Goal: Task Accomplishment & Management: Complete application form

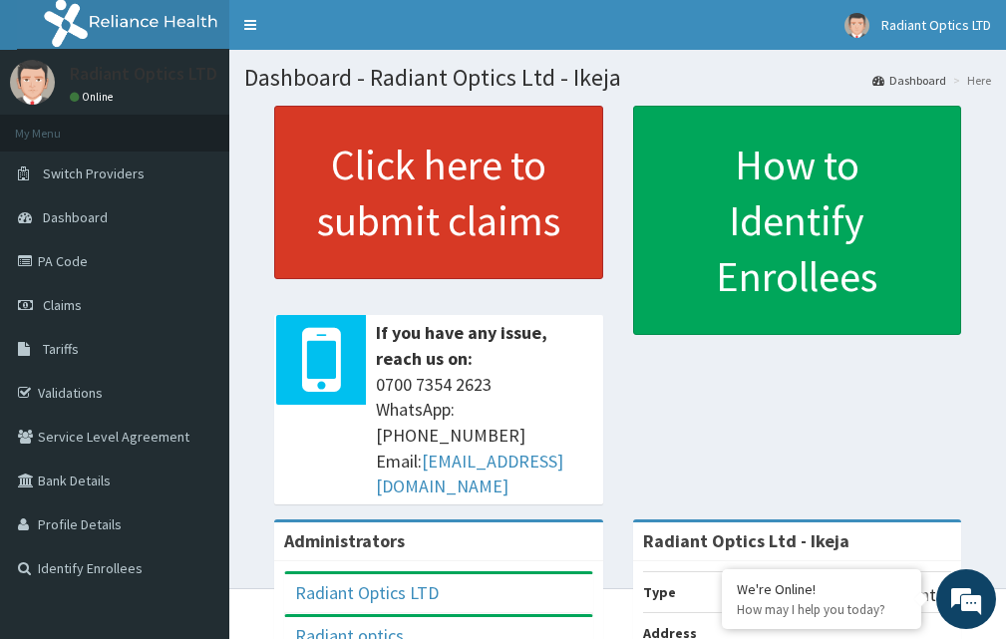
click at [430, 174] on link "Click here to submit claims" at bounding box center [438, 192] width 329 height 173
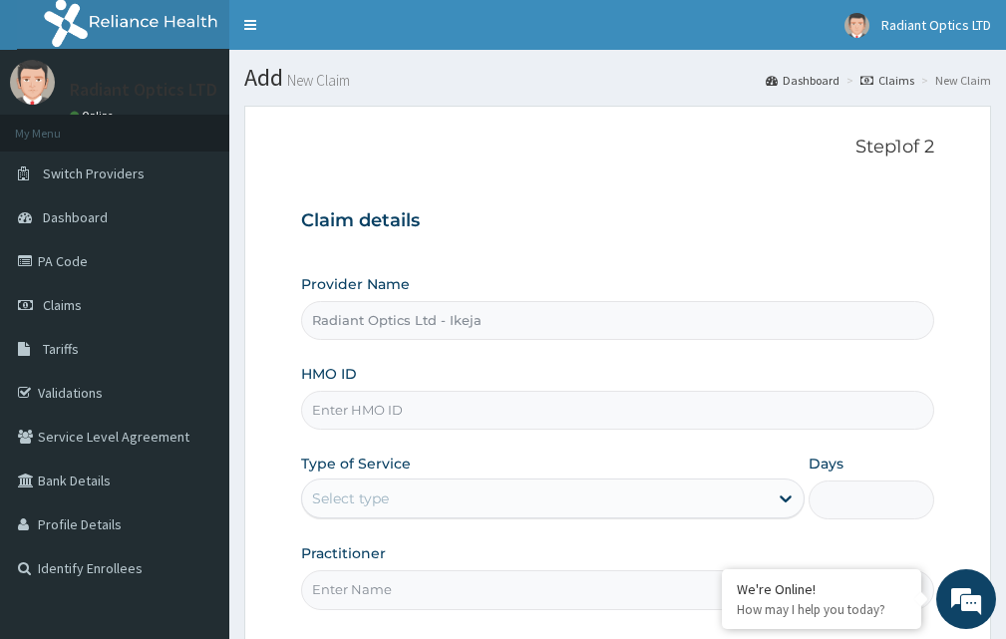
click at [407, 414] on input "HMO ID" at bounding box center [617, 410] width 633 height 39
type input "m"
type input "MBI/10318/A"
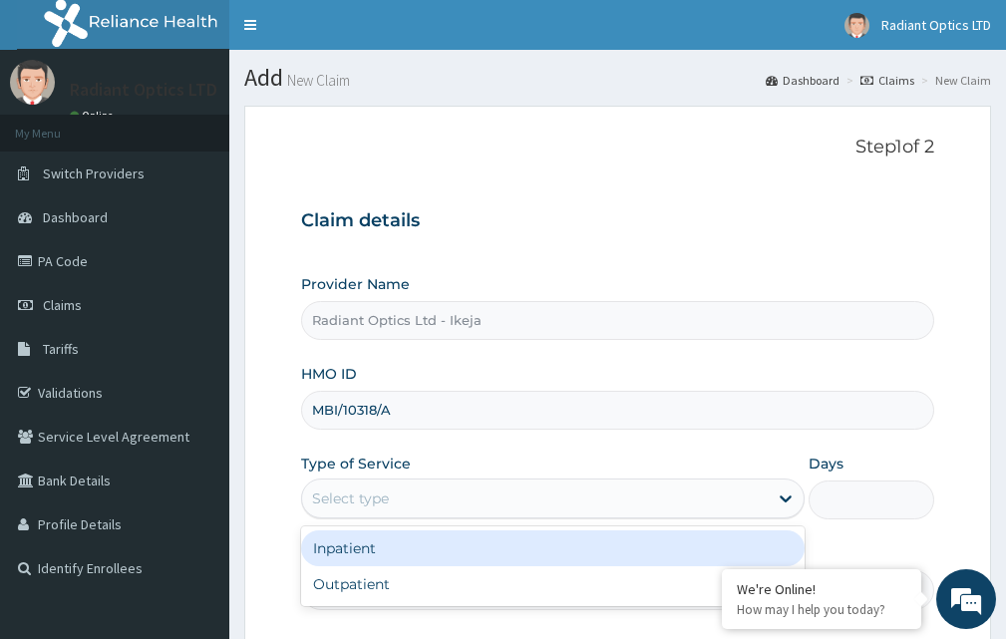
click at [397, 504] on div "Select type" at bounding box center [534, 498] width 465 height 32
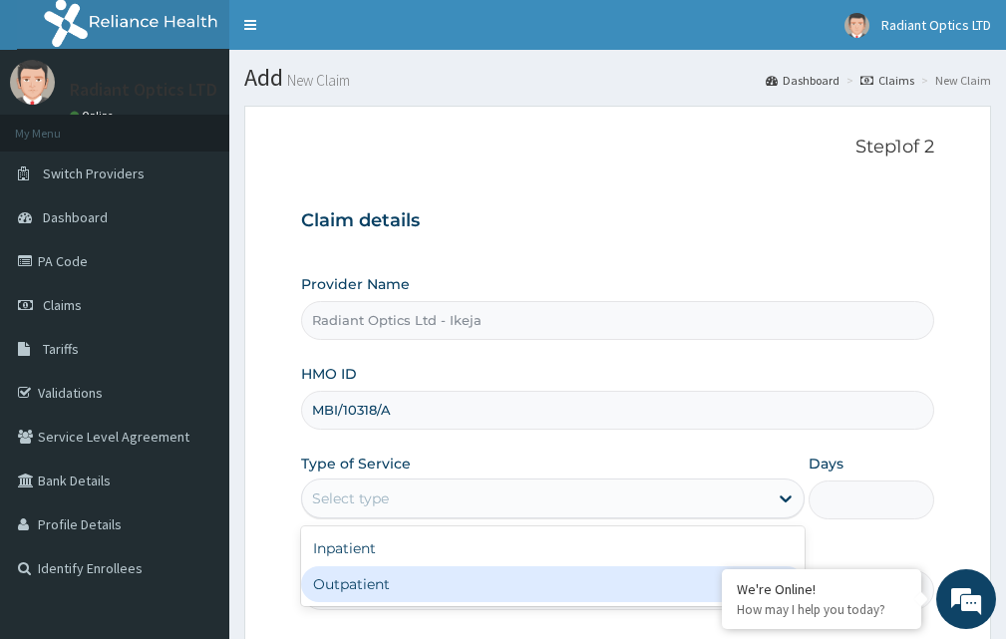
click at [379, 579] on div "Outpatient" at bounding box center [552, 584] width 503 height 36
type input "1"
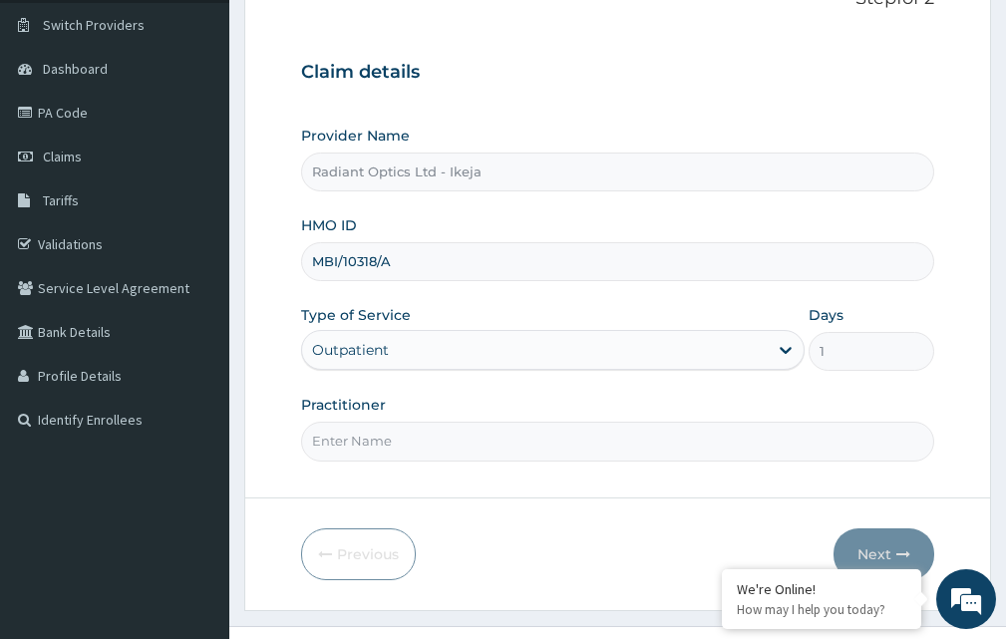
scroll to position [186, 0]
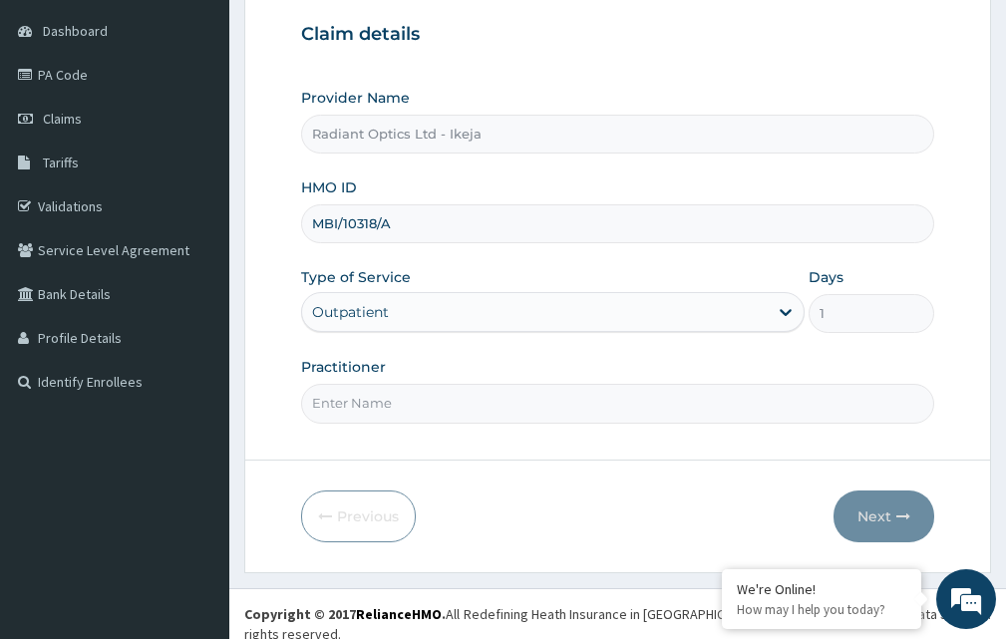
click at [390, 410] on input "Practitioner" at bounding box center [617, 403] width 633 height 39
type input "[PERSON_NAME]"
click at [892, 510] on button "Next" at bounding box center [883, 516] width 101 height 52
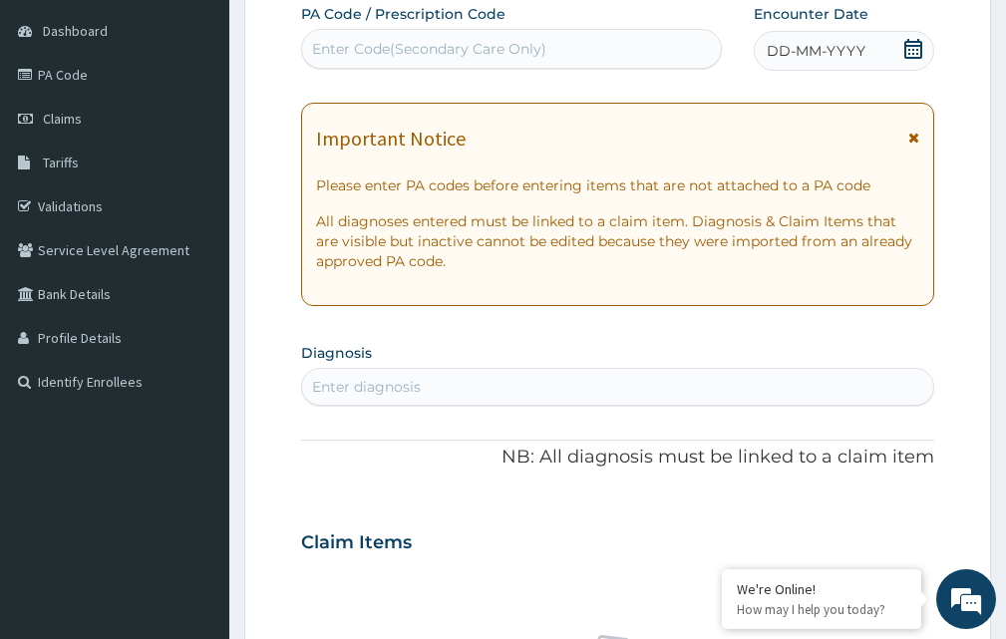
click at [396, 48] on div "Enter Code(Secondary Care Only)" at bounding box center [429, 49] width 234 height 20
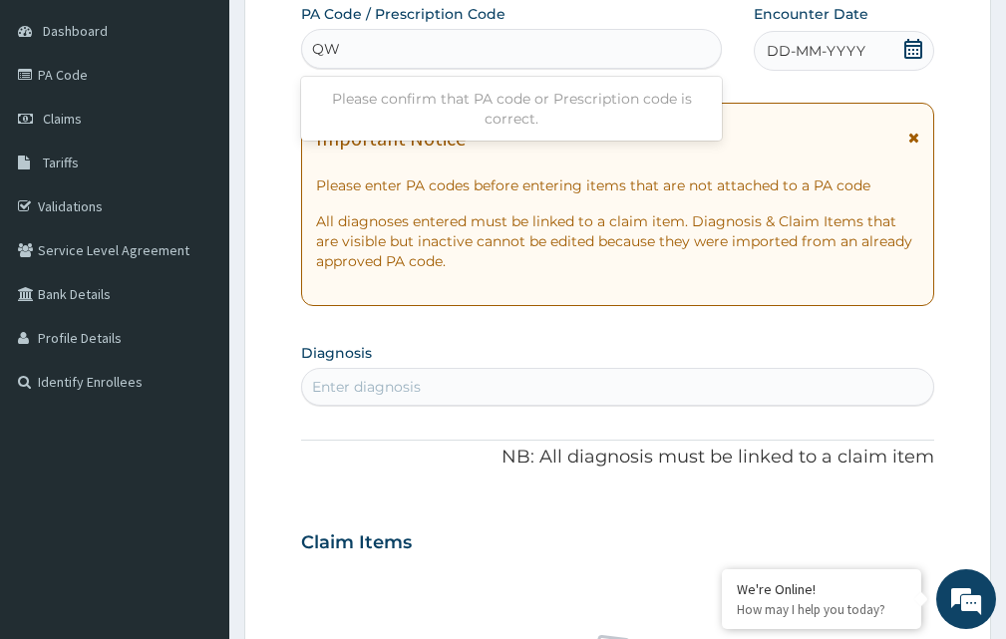
type input "Q"
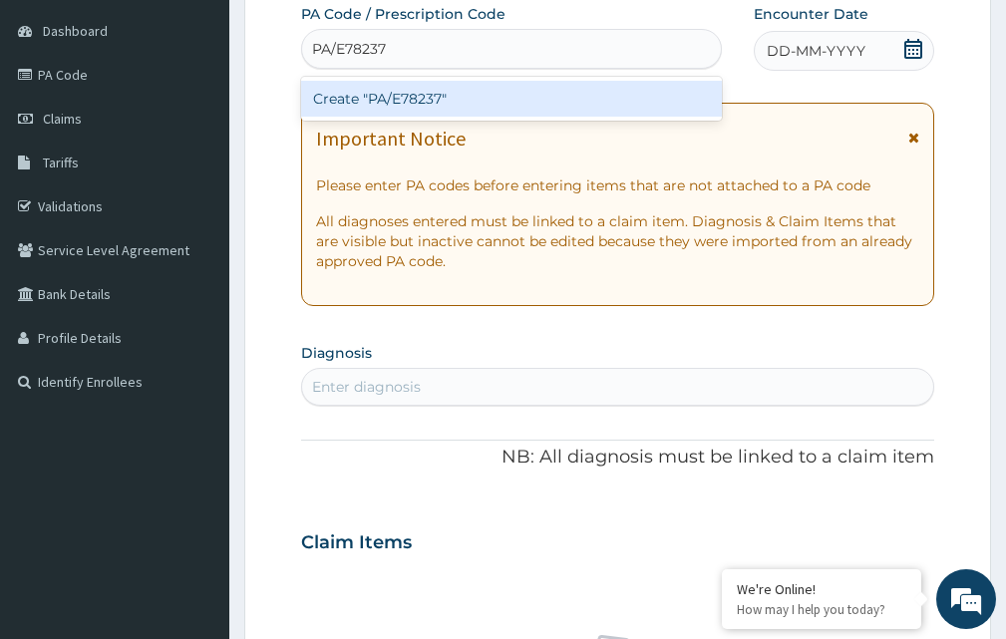
type input "PA/E78237"
click at [913, 44] on div "PA Code / Prescription Code option , deselected. option Create "PA/E78237" focu…" at bounding box center [617, 539] width 633 height 1071
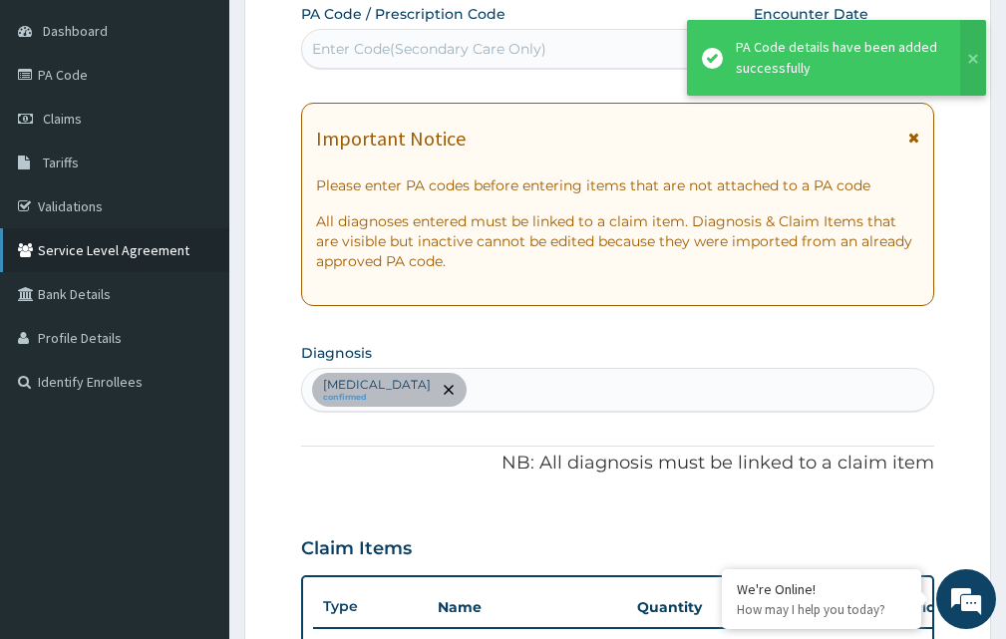
scroll to position [668, 0]
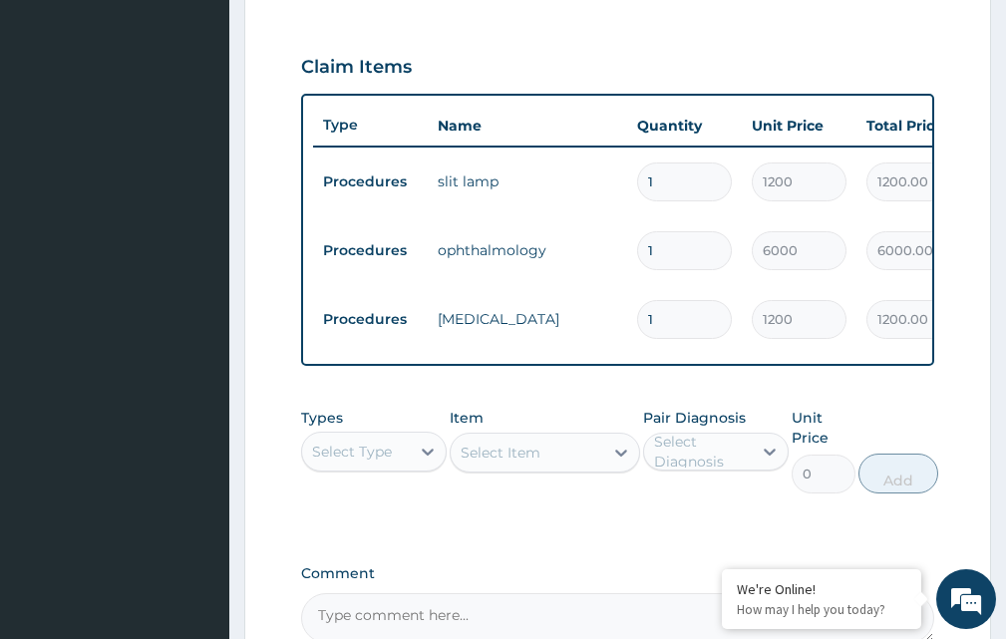
click at [1005, 333] on html "R EL Toggle navigation Radiant Optics LTD Radiant Optics LTD - radiantopticsike…" at bounding box center [503, 102] width 1006 height 1540
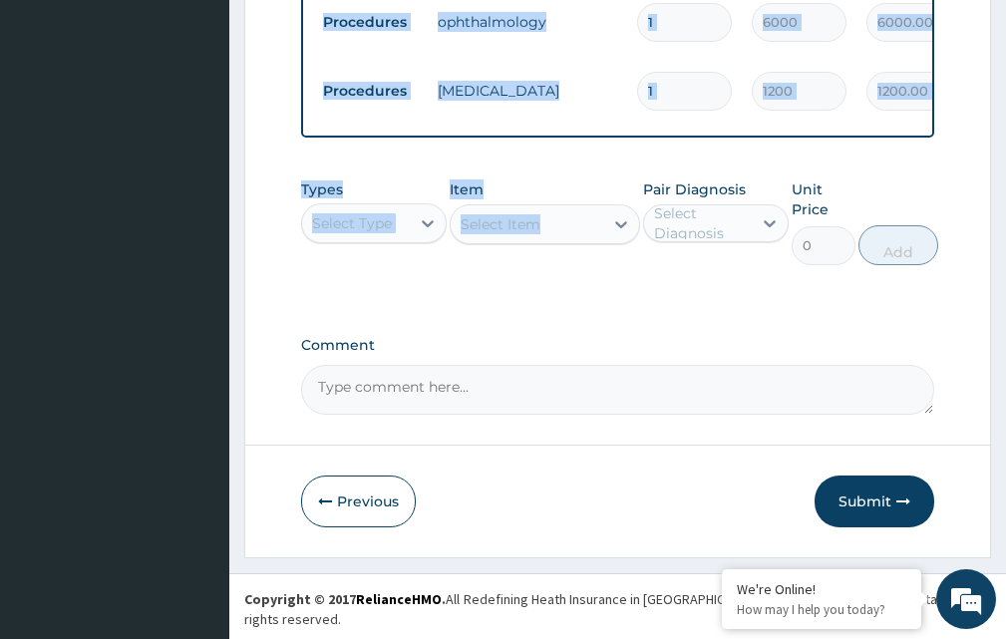
scroll to position [0, 368]
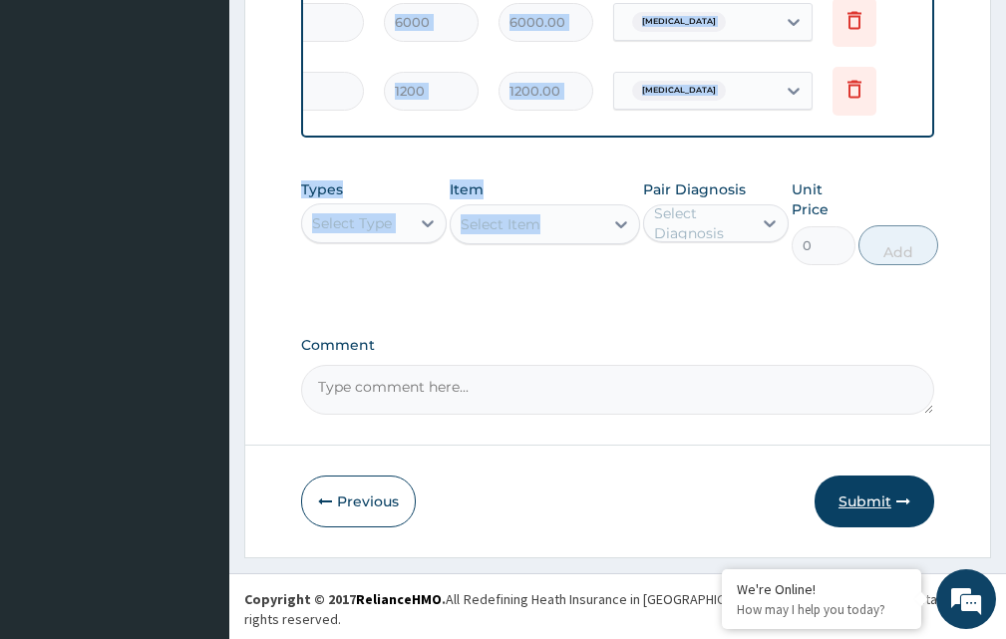
click at [869, 515] on button "Submit" at bounding box center [874, 501] width 120 height 52
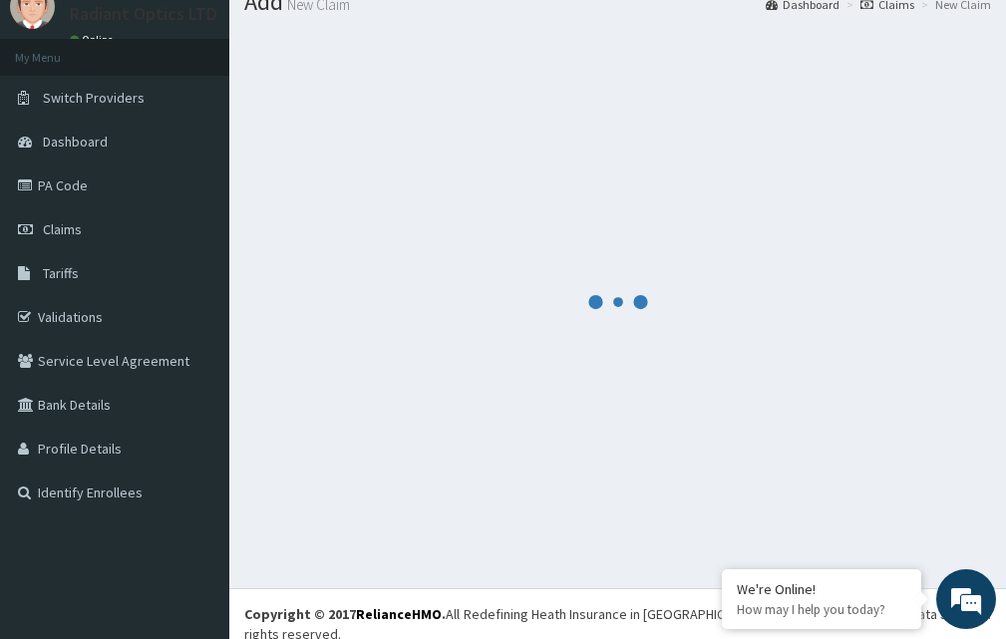
scroll to position [896, 0]
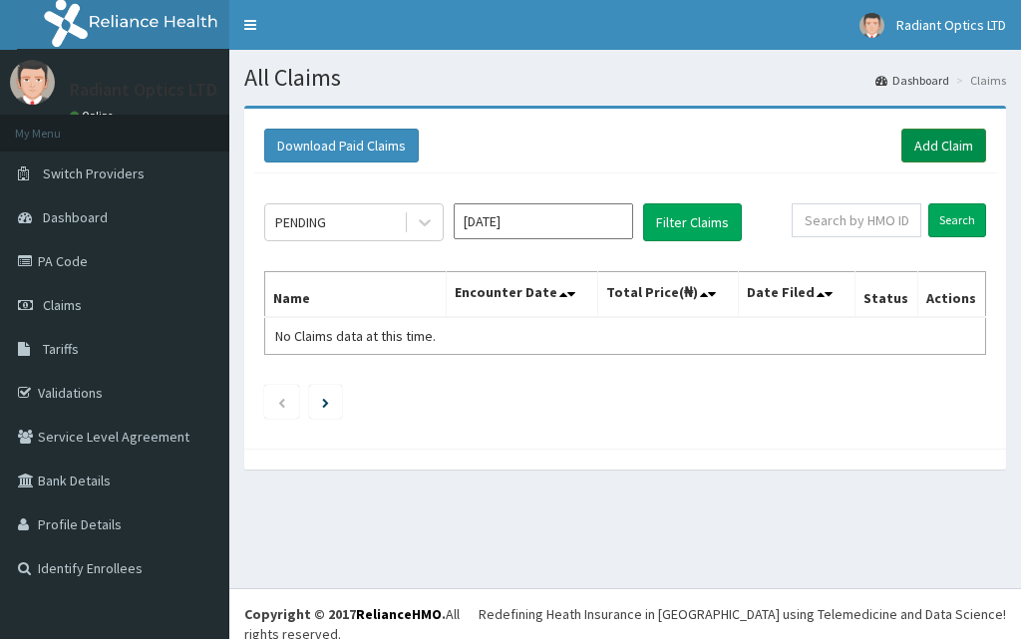
click at [943, 142] on link "Add Claim" at bounding box center [943, 146] width 85 height 34
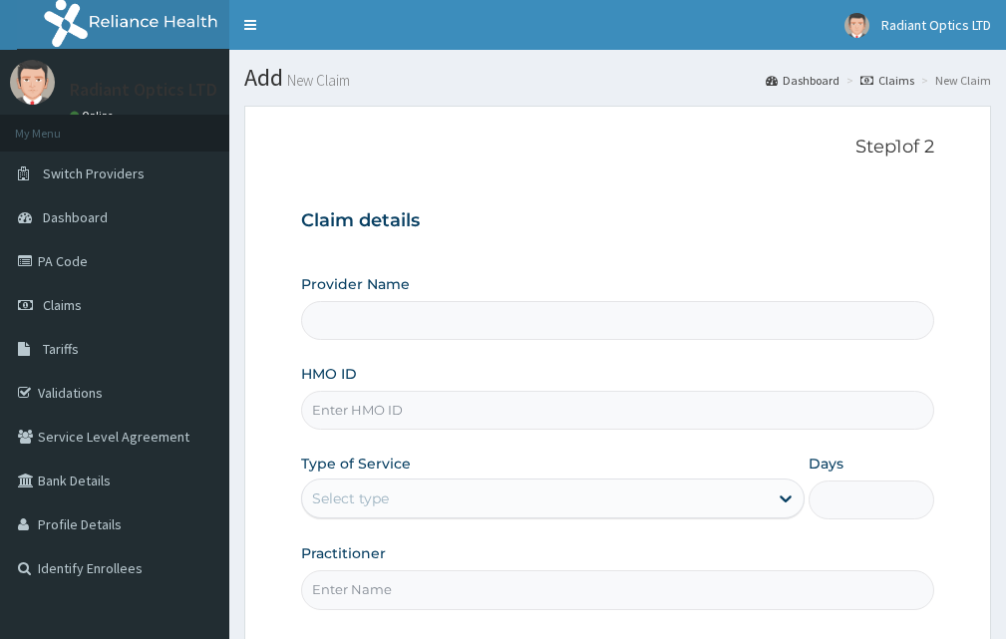
type input "Radiant Optics Ltd - Ikeja"
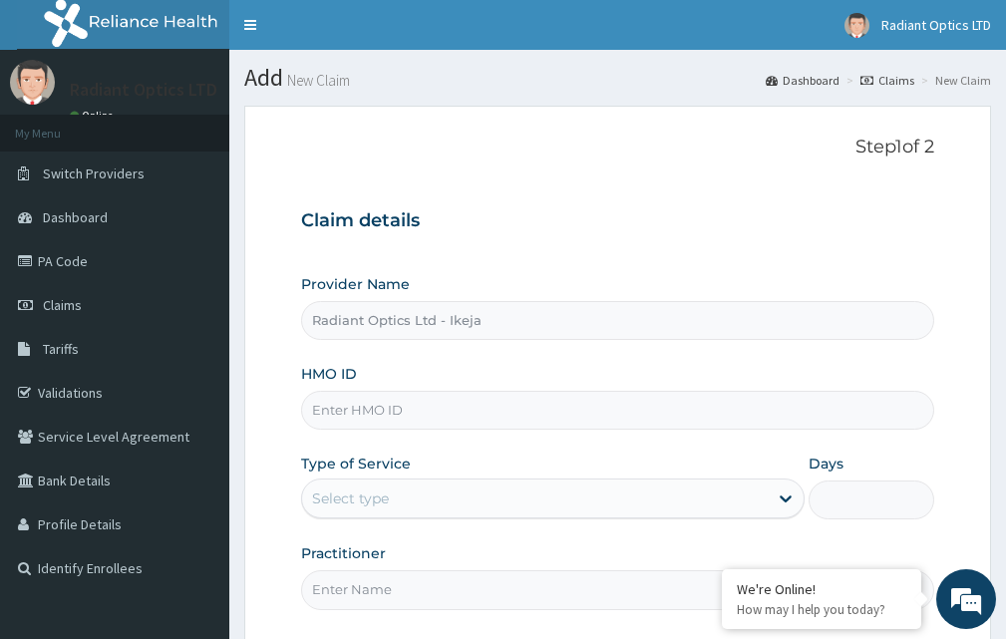
click at [403, 409] on input "HMO ID" at bounding box center [617, 410] width 633 height 39
click at [389, 415] on input "HMO ID" at bounding box center [617, 410] width 633 height 39
type input "WKP/10130/A"
click at [385, 493] on div "Select type" at bounding box center [350, 498] width 77 height 20
click at [785, 499] on icon at bounding box center [785, 498] width 20 height 20
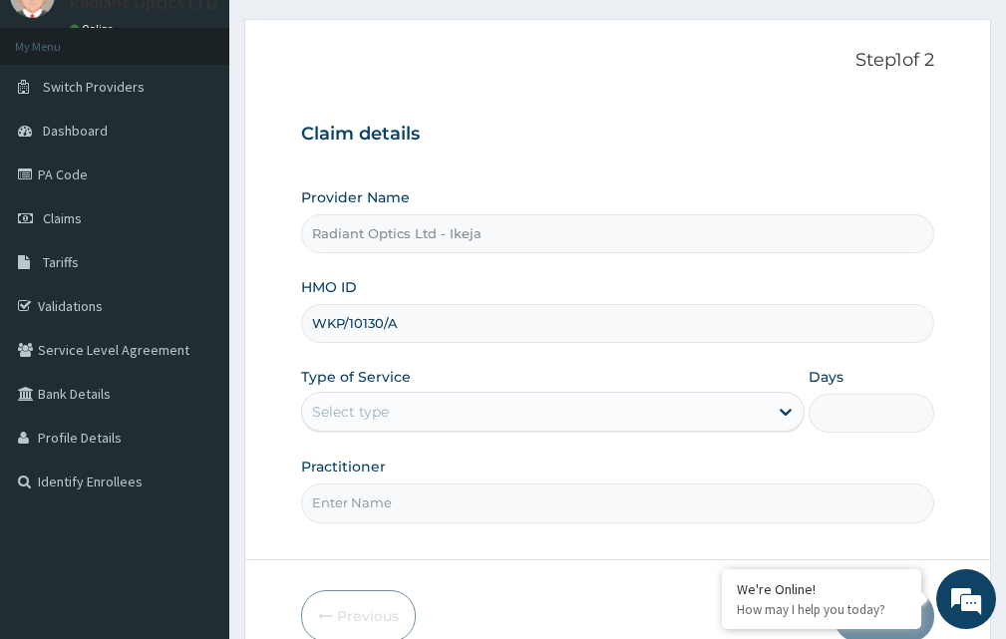
scroll to position [186, 0]
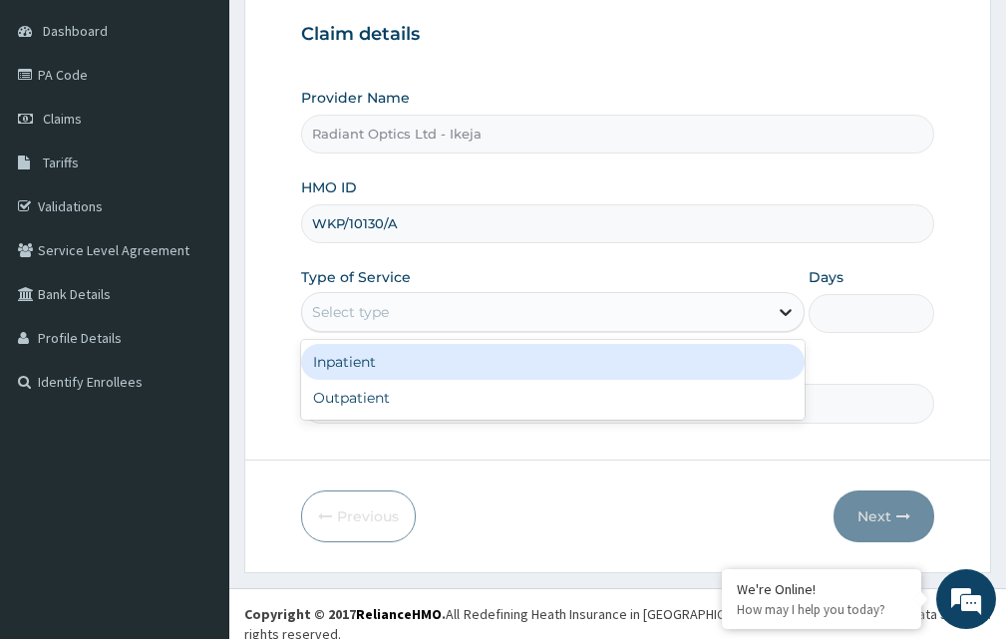
click at [788, 312] on icon at bounding box center [785, 313] width 12 height 7
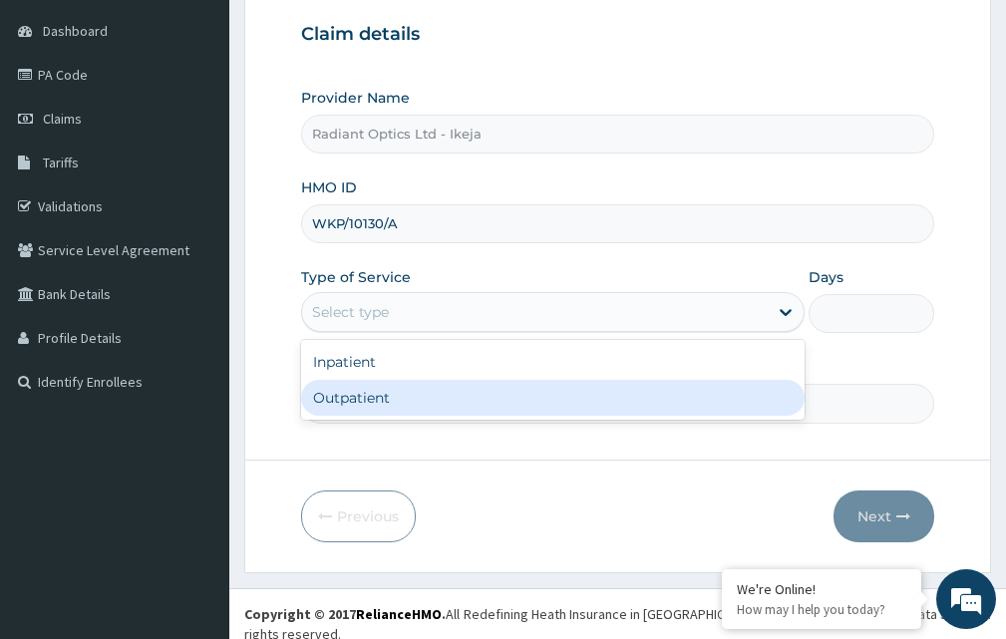
click at [366, 393] on div "Outpatient" at bounding box center [552, 398] width 503 height 36
type input "1"
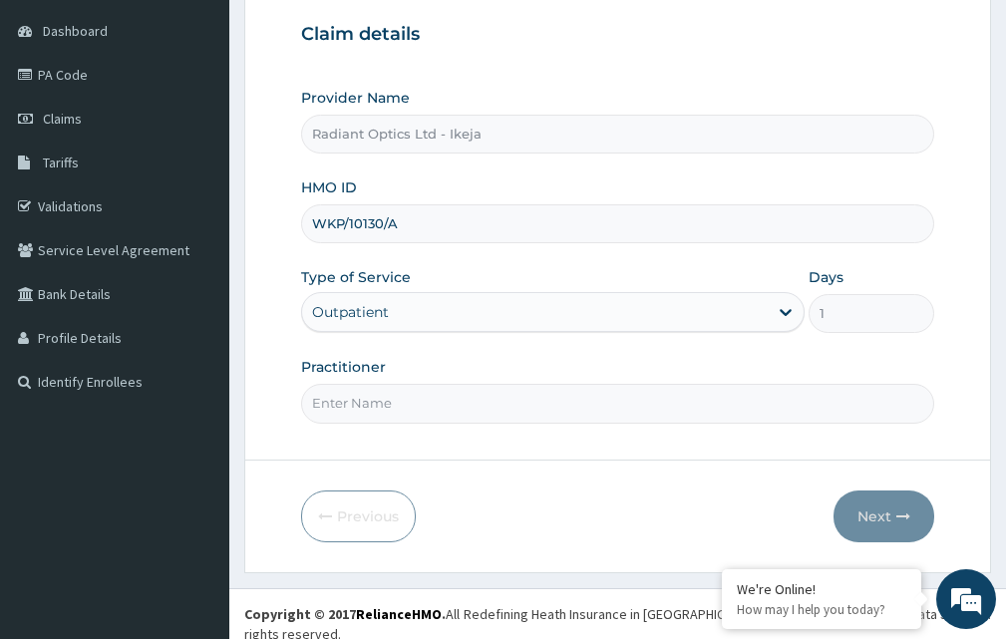
click at [359, 406] on input "Practitioner" at bounding box center [617, 403] width 633 height 39
type input "[PERSON_NAME]"
click at [875, 510] on button "Next" at bounding box center [883, 516] width 101 height 52
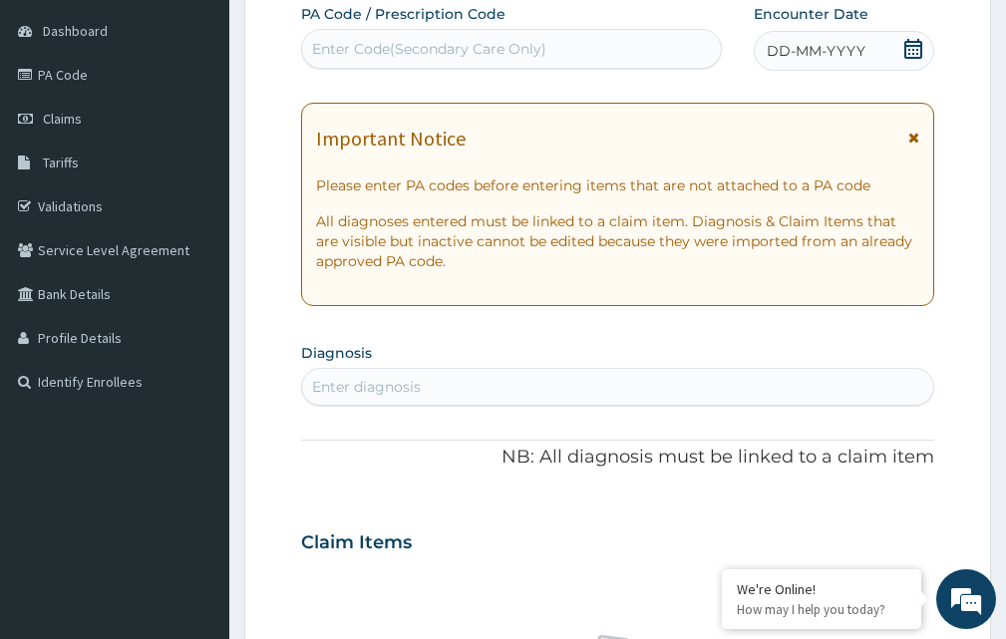
click at [466, 42] on div "Enter Code(Secondary Care Only)" at bounding box center [429, 49] width 234 height 20
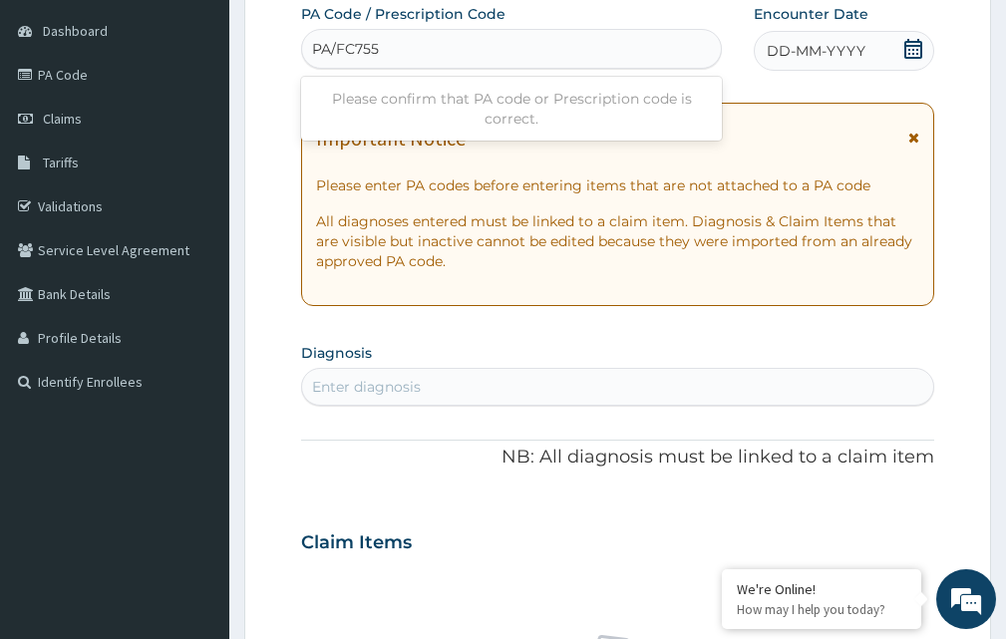
type input "PA/FC755"
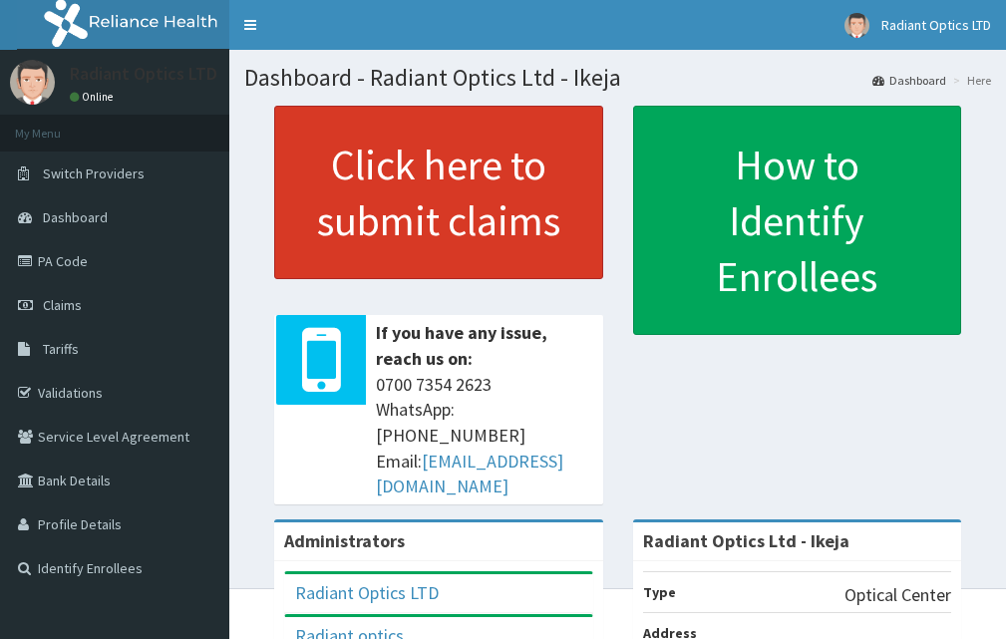
click at [455, 168] on link "Click here to submit claims" at bounding box center [438, 192] width 329 height 173
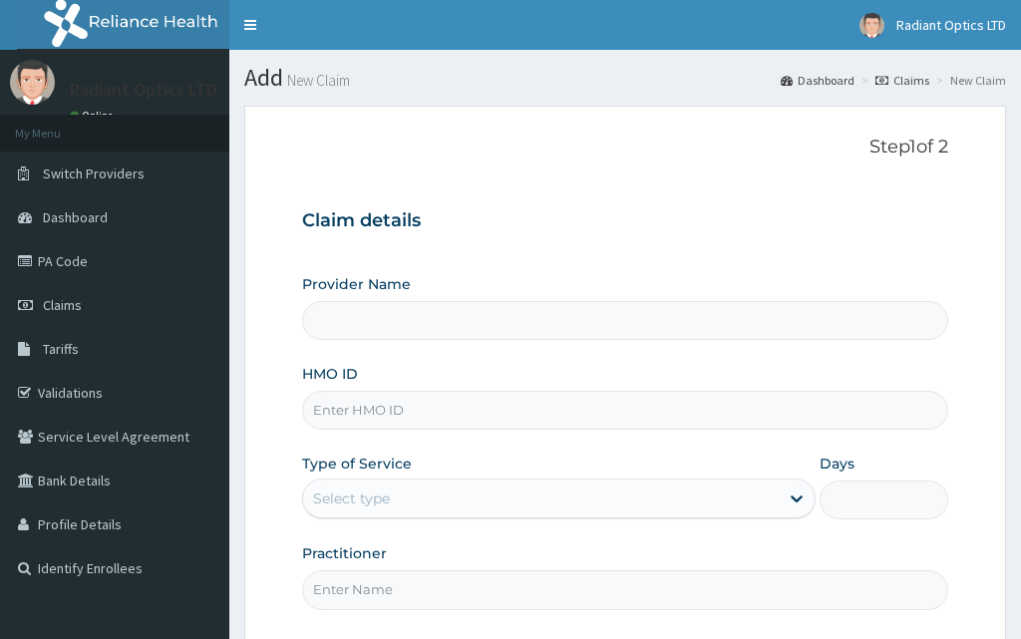
type input "Radiant Optics Ltd - Ikeja"
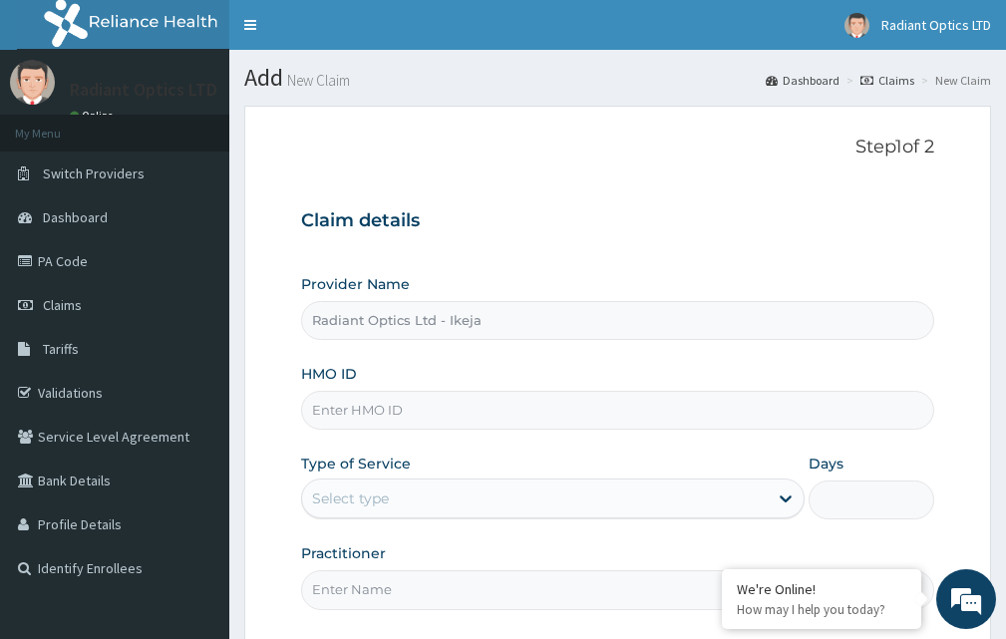
click at [359, 419] on input "HMO ID" at bounding box center [617, 410] width 633 height 39
type input "WKP/10130/A"
click at [404, 505] on div "Select type" at bounding box center [534, 498] width 465 height 32
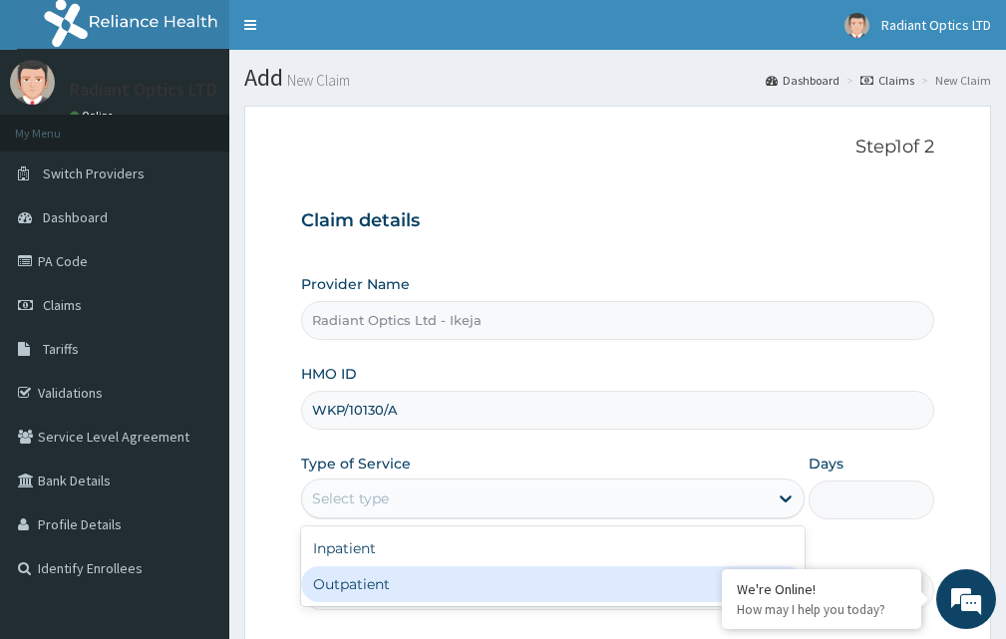
click at [388, 585] on div "Outpatient" at bounding box center [552, 584] width 503 height 36
type input "1"
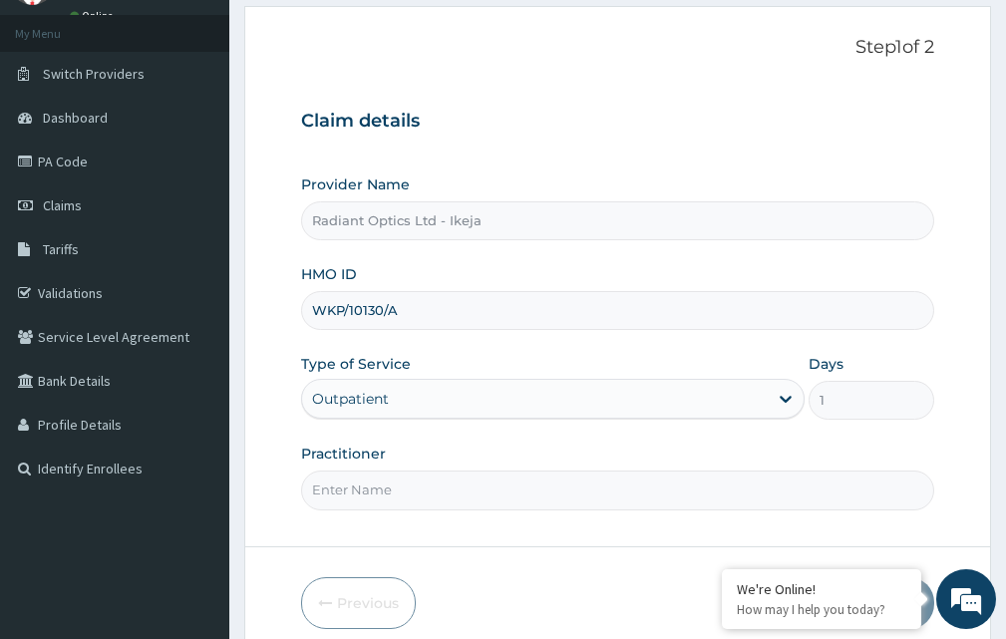
scroll to position [186, 0]
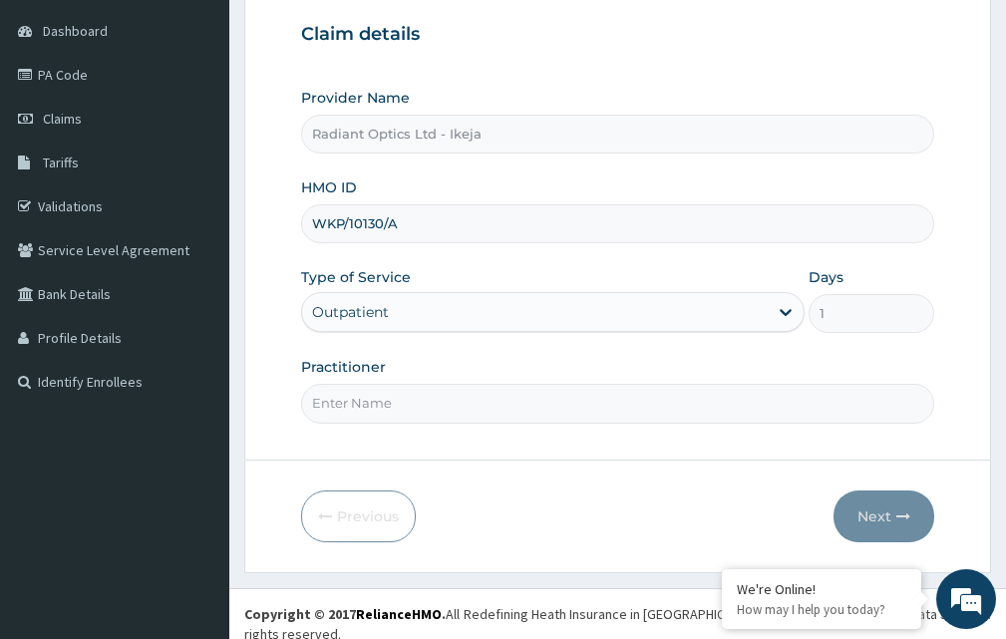
click at [388, 413] on input "Practitioner" at bounding box center [617, 403] width 633 height 39
type input "[PERSON_NAME]"
click at [877, 512] on button "Next" at bounding box center [883, 516] width 101 height 52
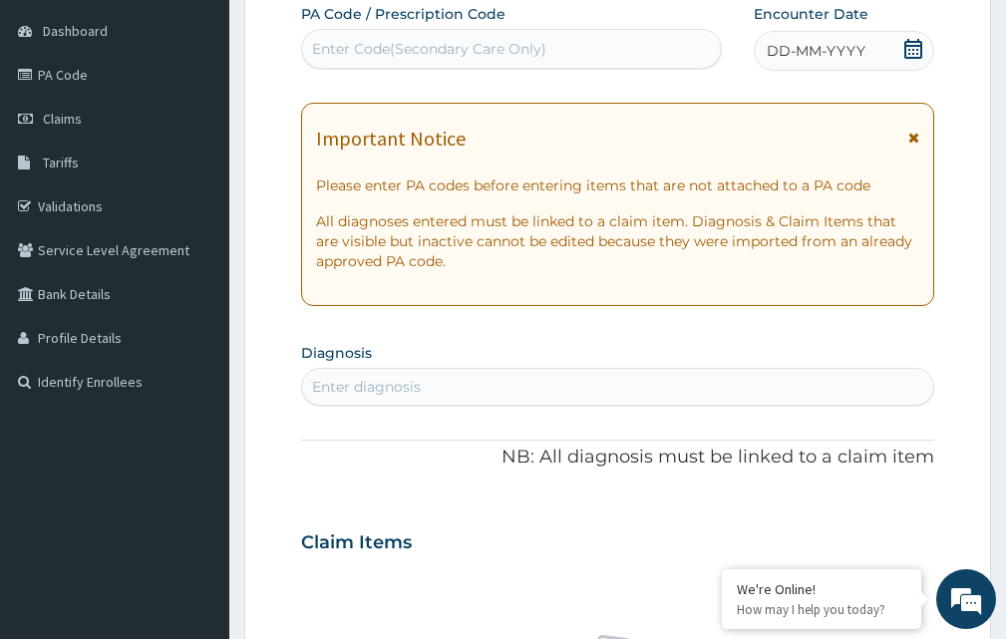
click at [449, 47] on div "Enter Code(Secondary Care Only)" at bounding box center [429, 49] width 234 height 20
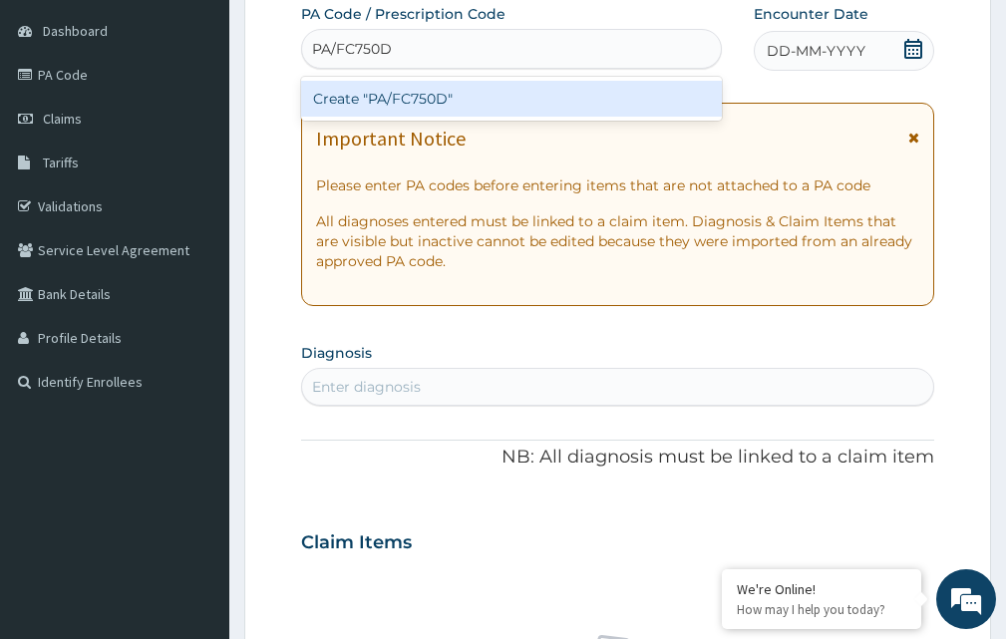
type input "PA/FC750D"
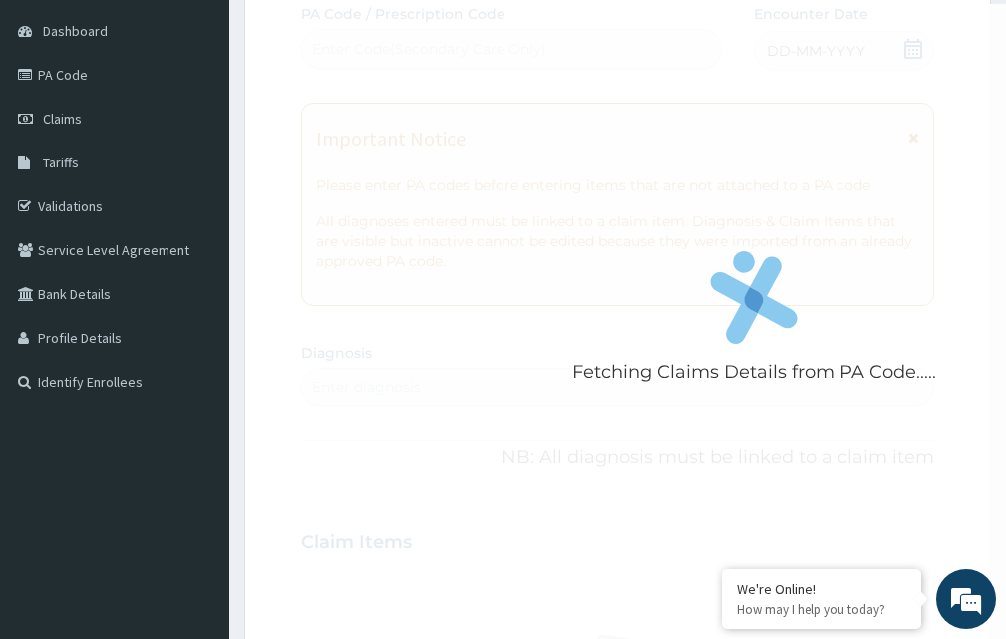
click at [905, 38] on div "Fetching Claims Details from PA Code..... PA Code / Prescription Code Enter Cod…" at bounding box center [617, 539] width 633 height 1071
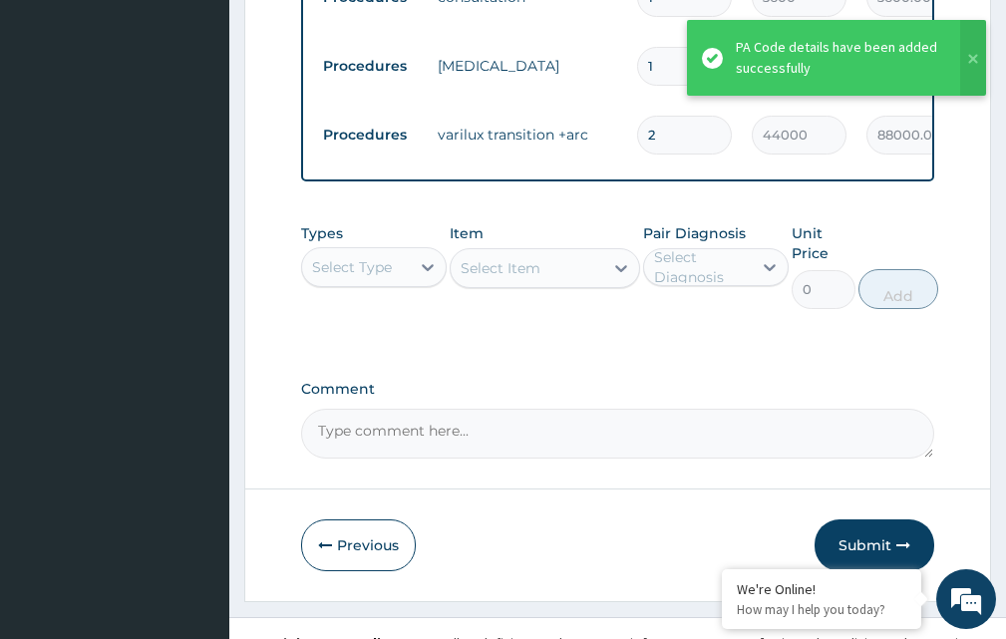
scroll to position [1140, 0]
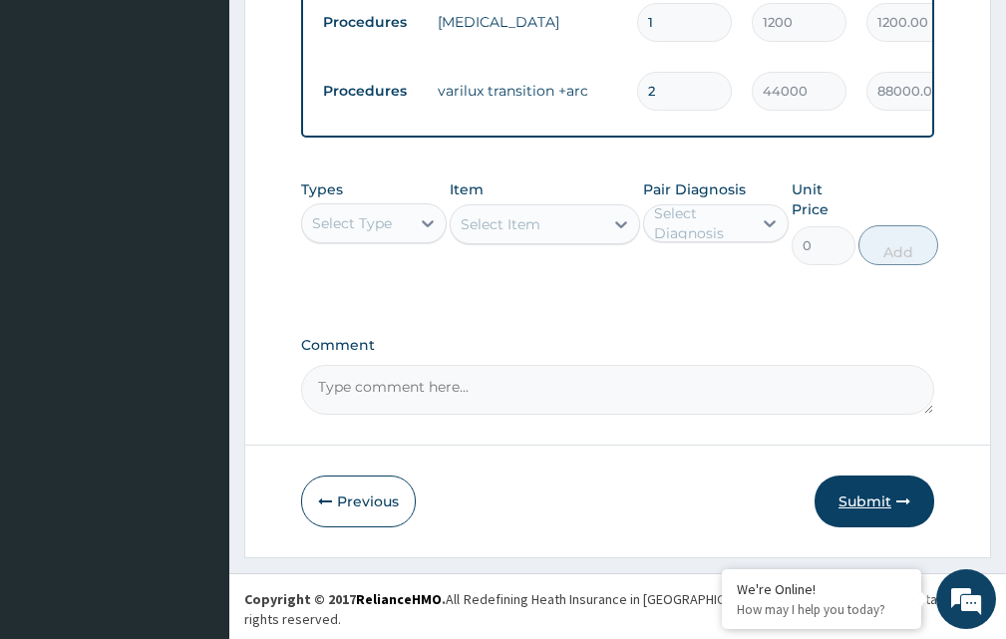
click at [867, 511] on button "Submit" at bounding box center [874, 501] width 120 height 52
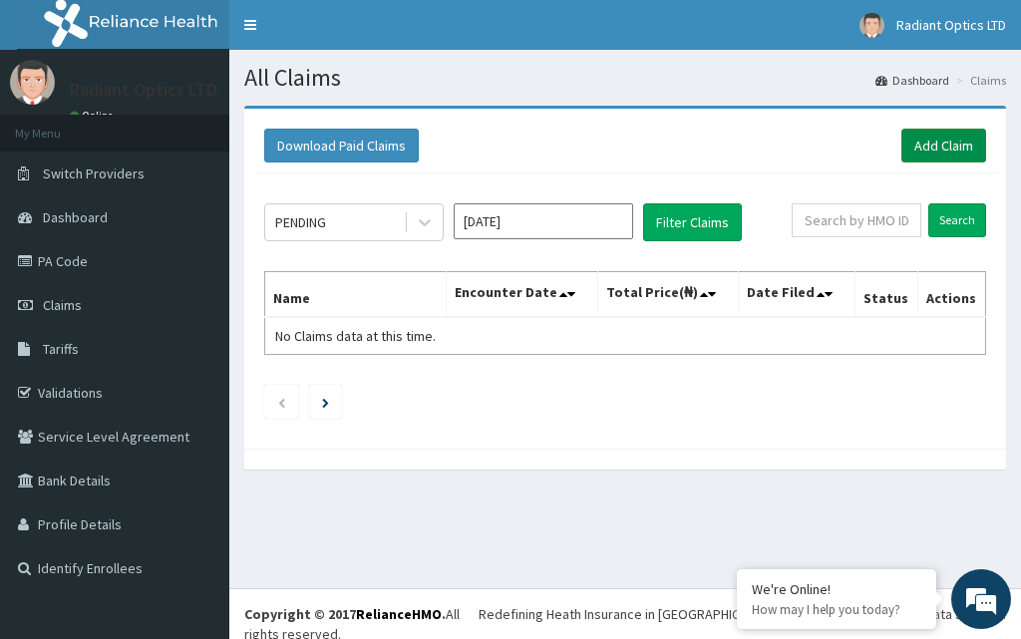
click at [961, 150] on link "Add Claim" at bounding box center [943, 146] width 85 height 34
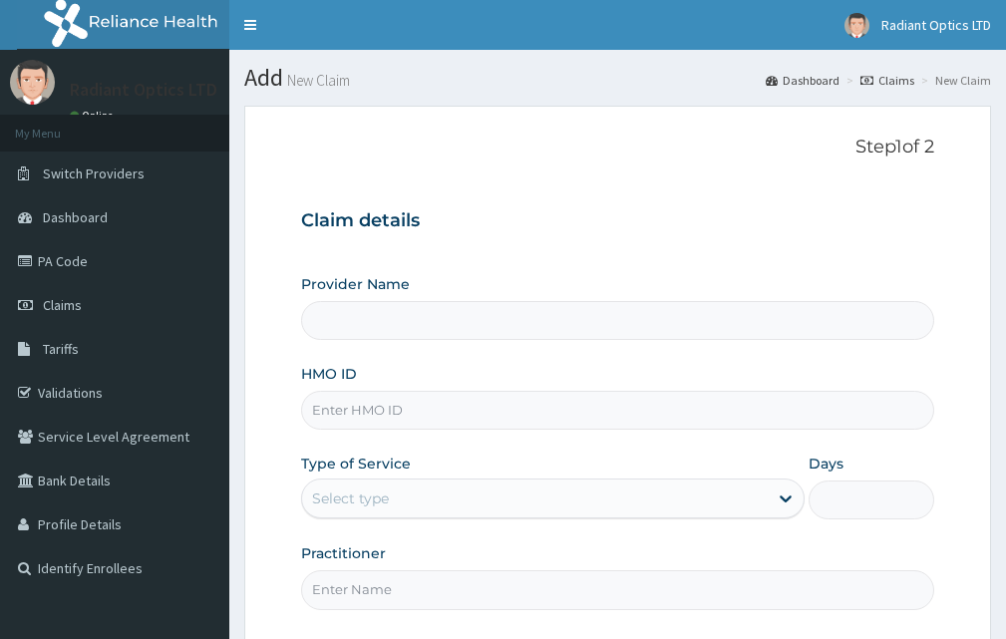
type input "Radiant Optics Ltd - Ikeja"
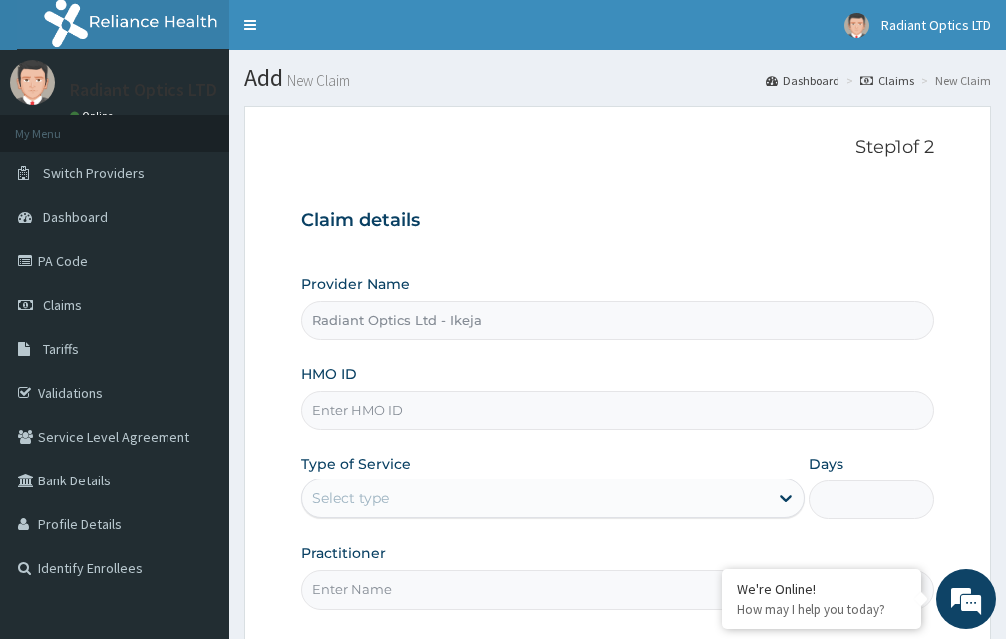
click at [375, 413] on input "HMO ID" at bounding box center [617, 410] width 633 height 39
type input "LFL/10054/A"
click at [418, 503] on div "Select type" at bounding box center [534, 498] width 465 height 32
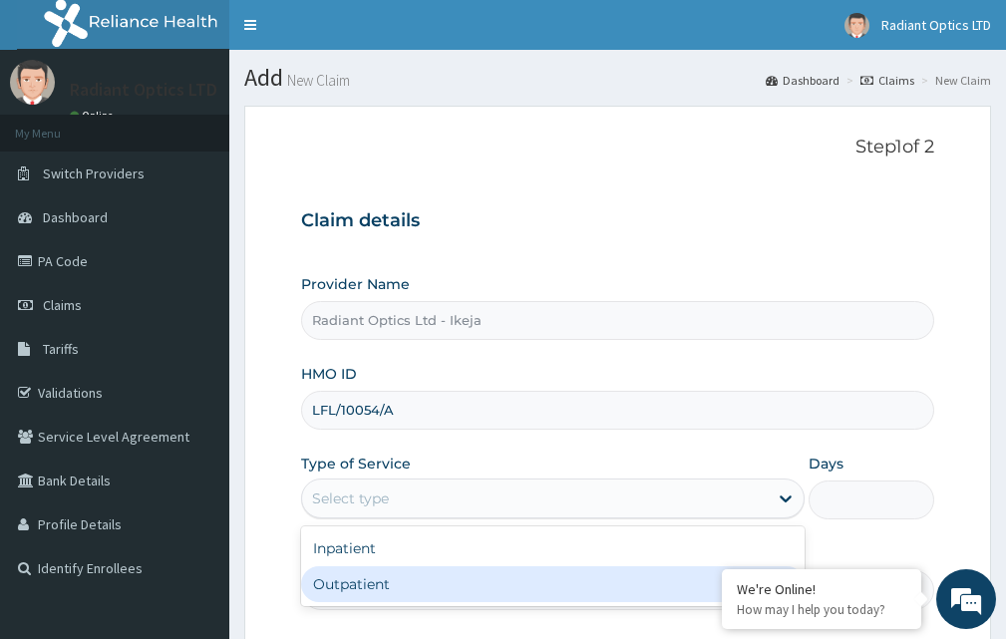
click at [374, 587] on div "Outpatient" at bounding box center [552, 584] width 503 height 36
type input "1"
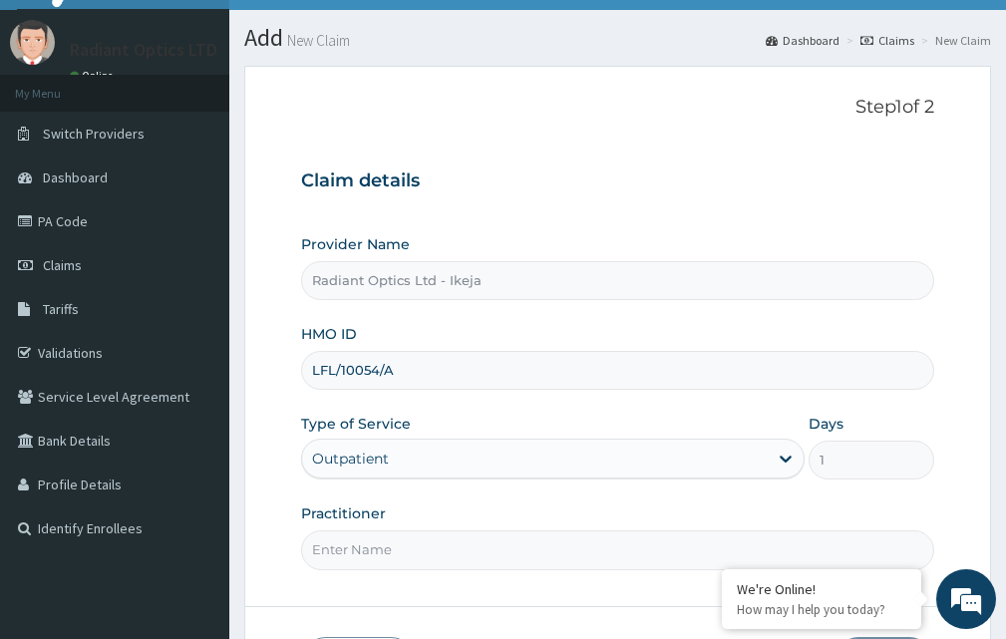
scroll to position [186, 0]
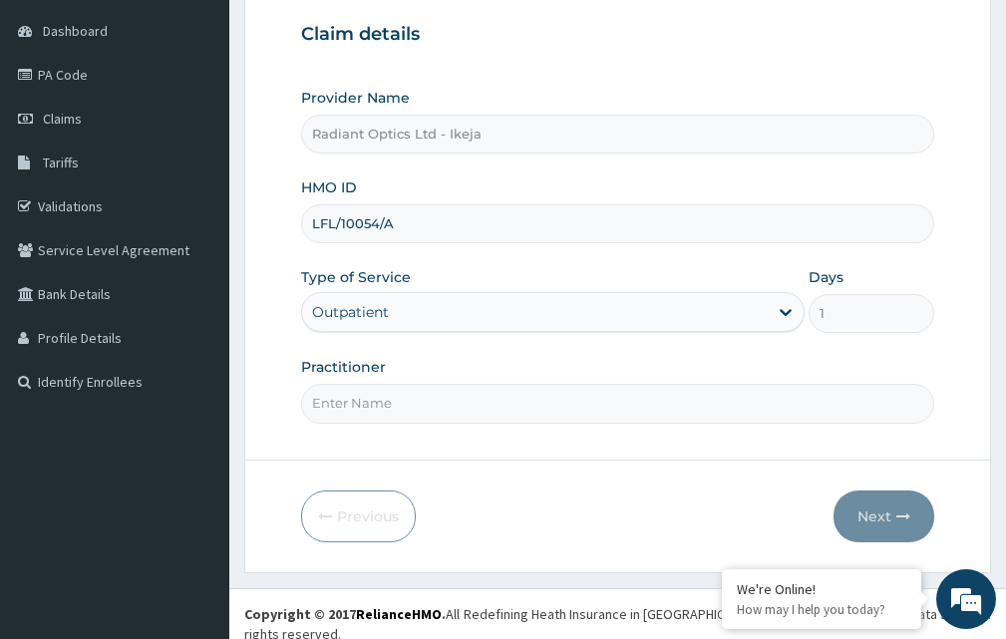
click at [405, 407] on input "Practitioner" at bounding box center [617, 403] width 633 height 39
type input "[PERSON_NAME]"
click at [892, 515] on button "Next" at bounding box center [883, 516] width 101 height 52
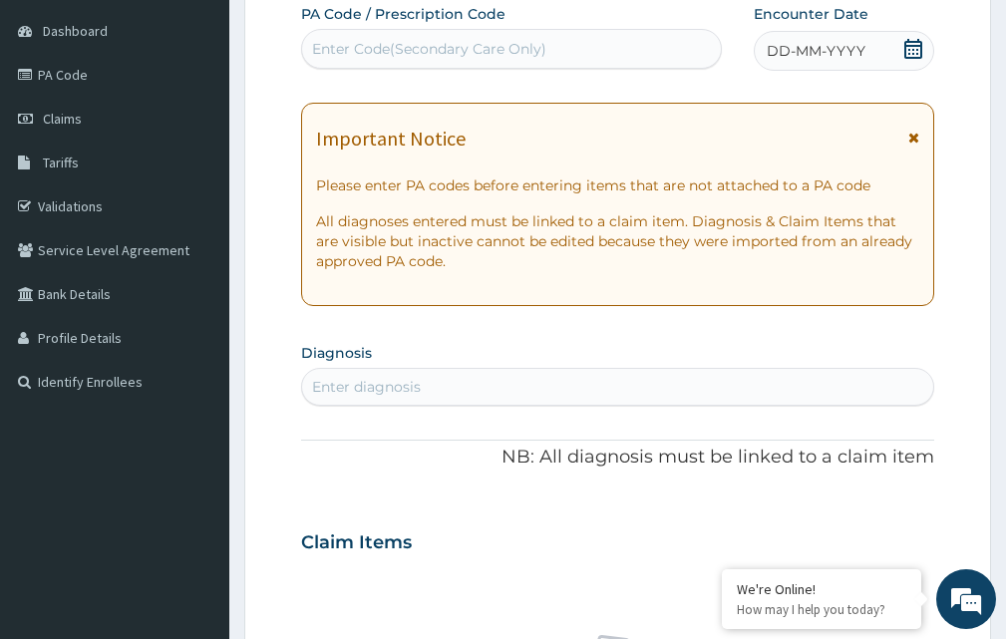
click at [392, 55] on div "Enter Code(Secondary Care Only)" at bounding box center [429, 49] width 234 height 20
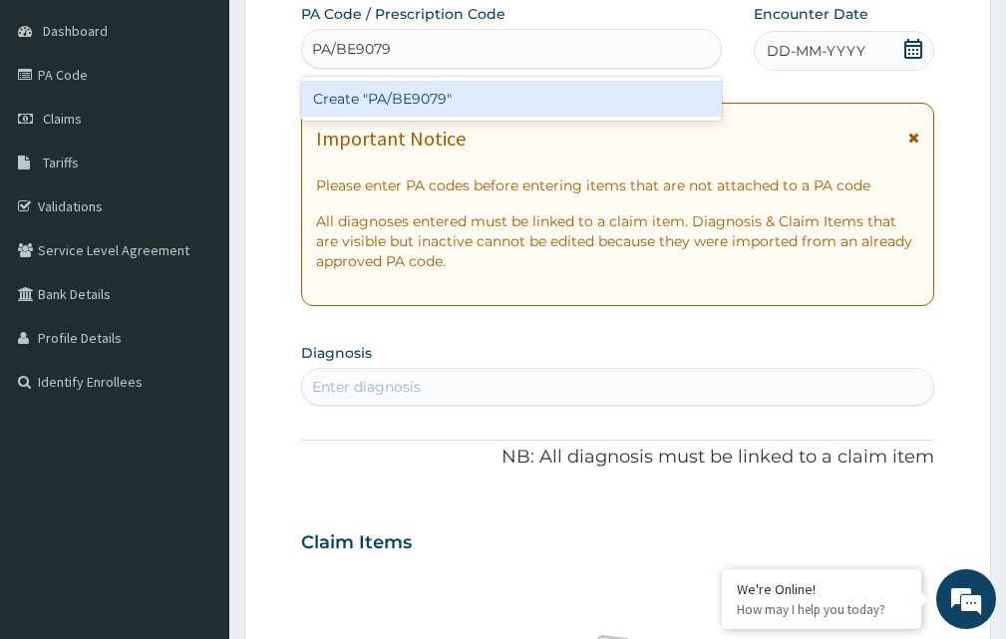
type input "PA/BE9079"
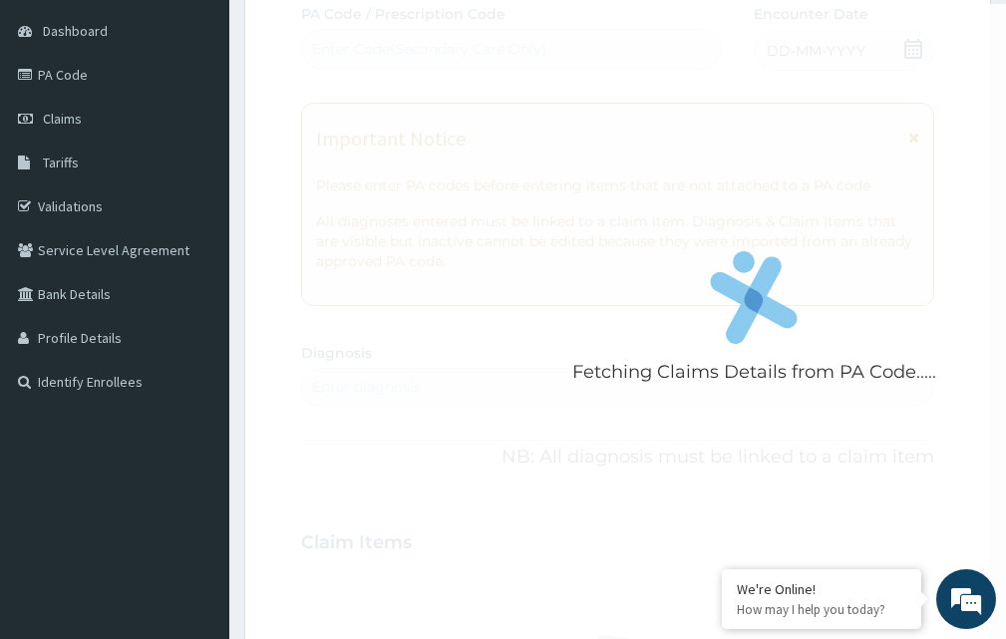
drag, startPoint x: 918, startPoint y: 49, endPoint x: 879, endPoint y: 59, distance: 40.1
click at [922, 48] on div "Fetching Claims Details from PA Code..... PA Code / Prescription Code Enter Cod…" at bounding box center [617, 539] width 633 height 1071
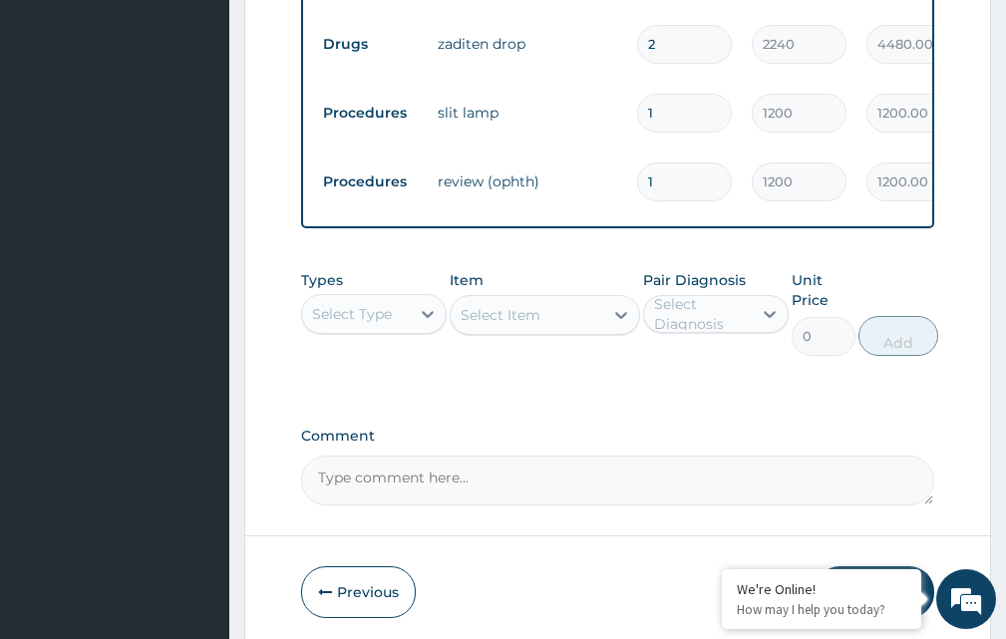
scroll to position [965, 0]
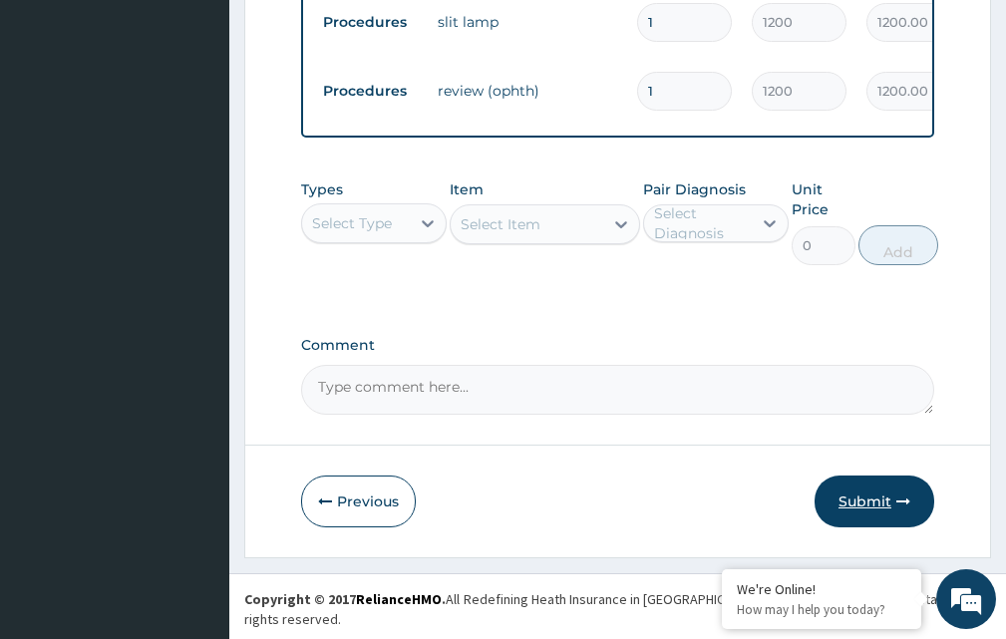
click at [862, 511] on button "Submit" at bounding box center [874, 501] width 120 height 52
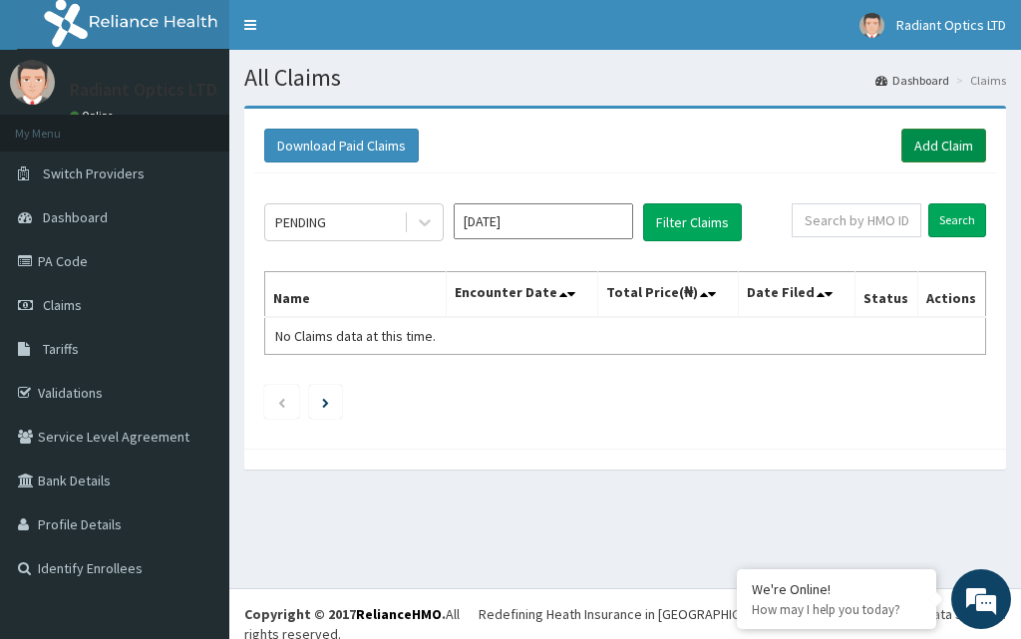
click at [948, 142] on link "Add Claim" at bounding box center [943, 146] width 85 height 34
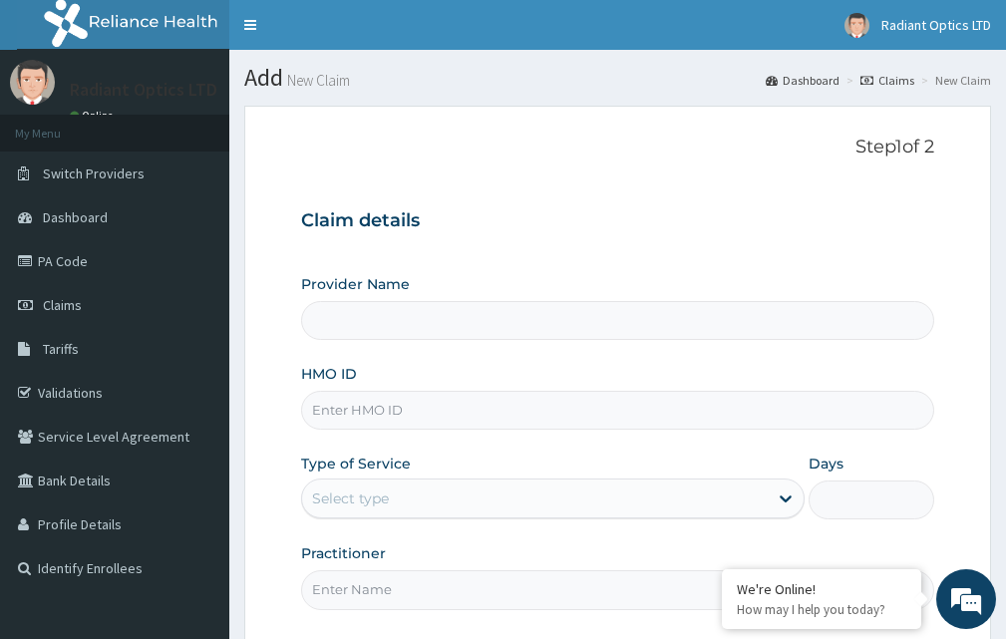
click at [382, 405] on input "HMO ID" at bounding box center [617, 410] width 633 height 39
click at [398, 497] on div "Select type" at bounding box center [534, 498] width 465 height 32
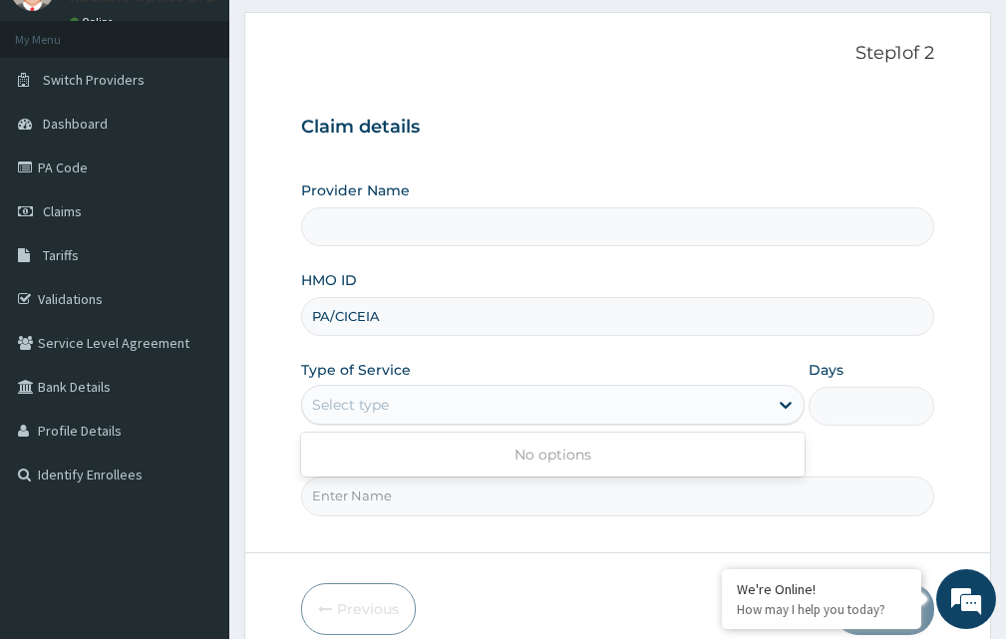
scroll to position [186, 0]
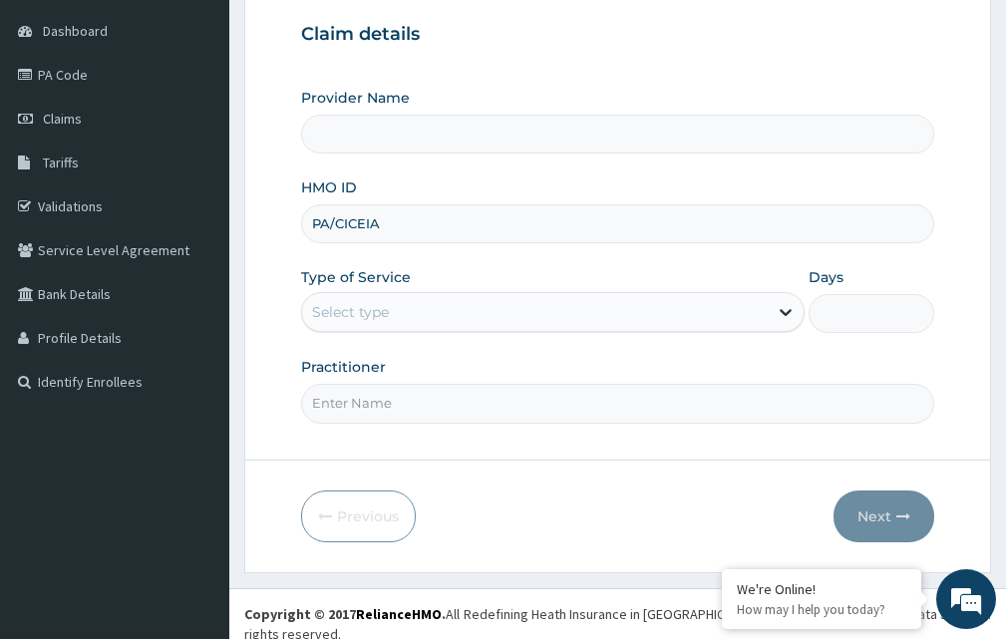
click at [785, 317] on icon at bounding box center [785, 312] width 20 height 20
drag, startPoint x: 414, startPoint y: 230, endPoint x: 228, endPoint y: 241, distance: 185.7
click at [228, 241] on div "R EL Toggle navigation Radiant Optics LTD Radiant Optics LTD - radiantopticsike…" at bounding box center [503, 236] width 1006 height 845
type input "LCC/10008/A"
click at [785, 311] on icon at bounding box center [785, 312] width 20 height 20
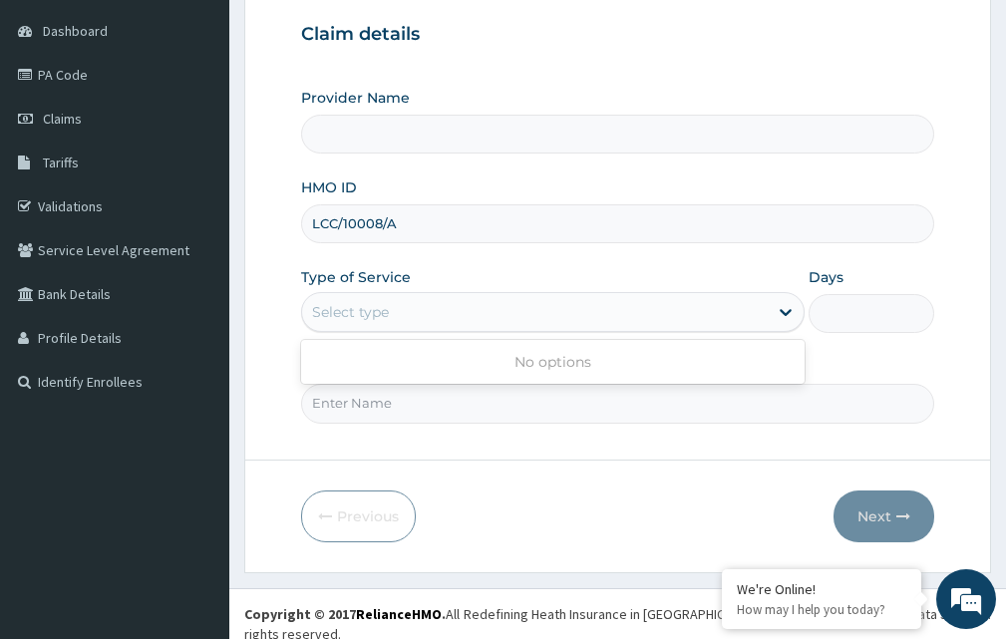
click at [457, 225] on input "LCC/10008/A" at bounding box center [617, 223] width 633 height 39
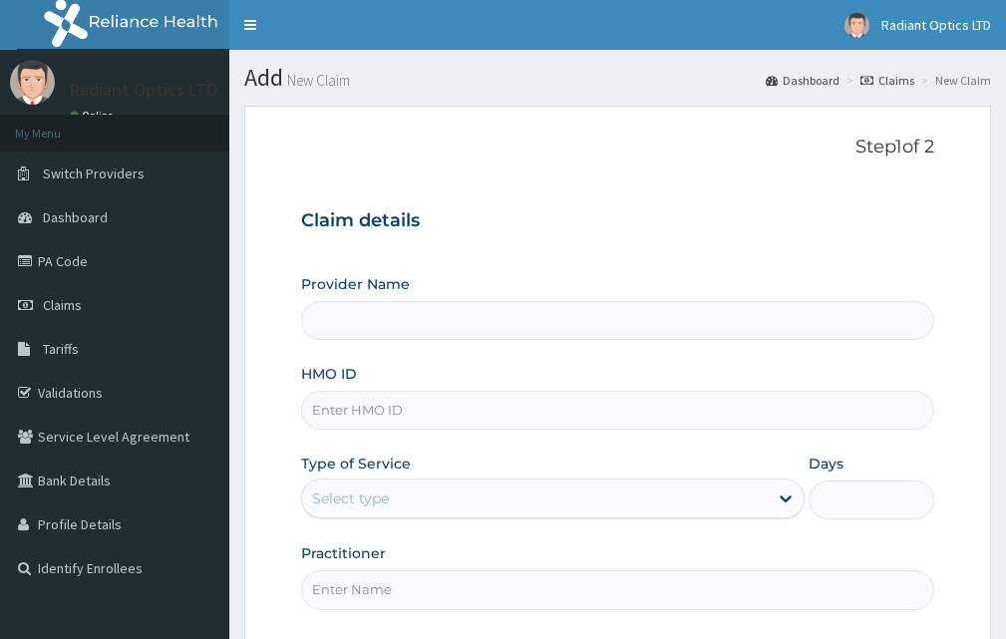
click at [396, 410] on input "HMO ID" at bounding box center [617, 410] width 633 height 39
type input "Radiant Optics Ltd - Ikeja"
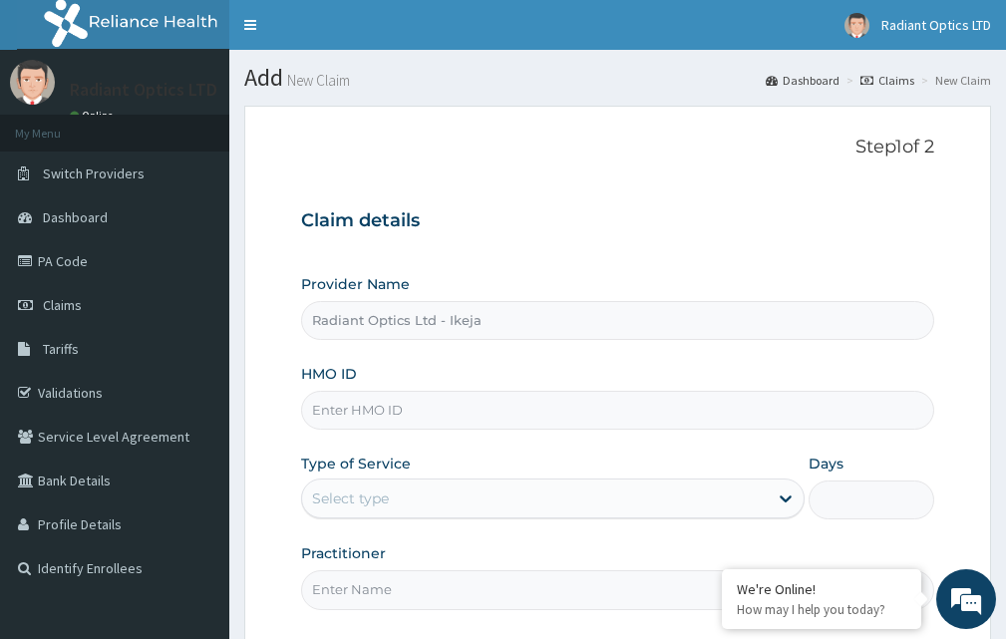
type input "LCC/10008/A"
click at [442, 495] on div "Select type" at bounding box center [534, 498] width 465 height 32
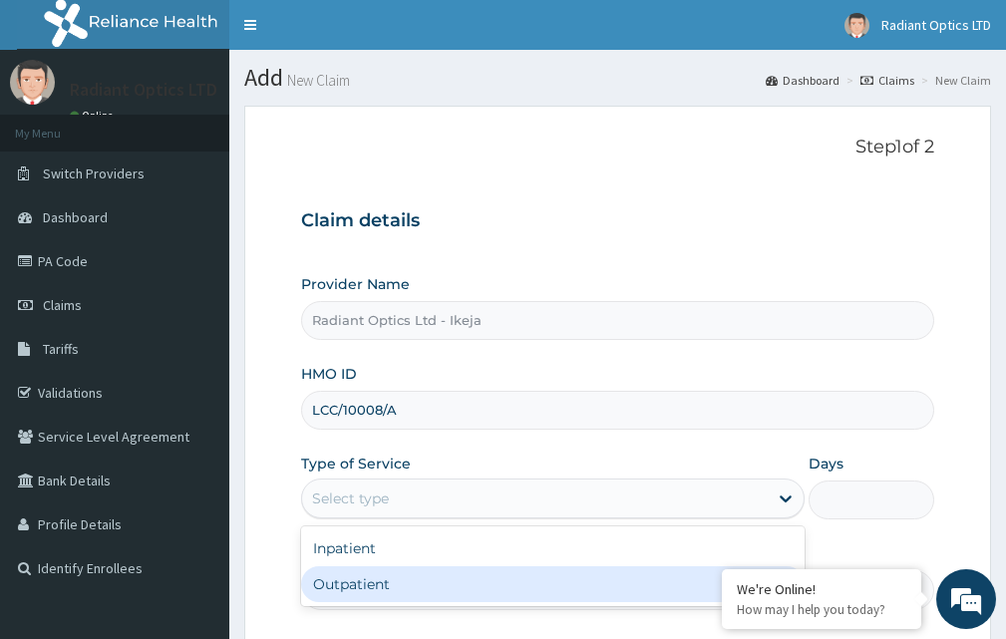
click at [366, 588] on div "Outpatient" at bounding box center [552, 584] width 503 height 36
type input "1"
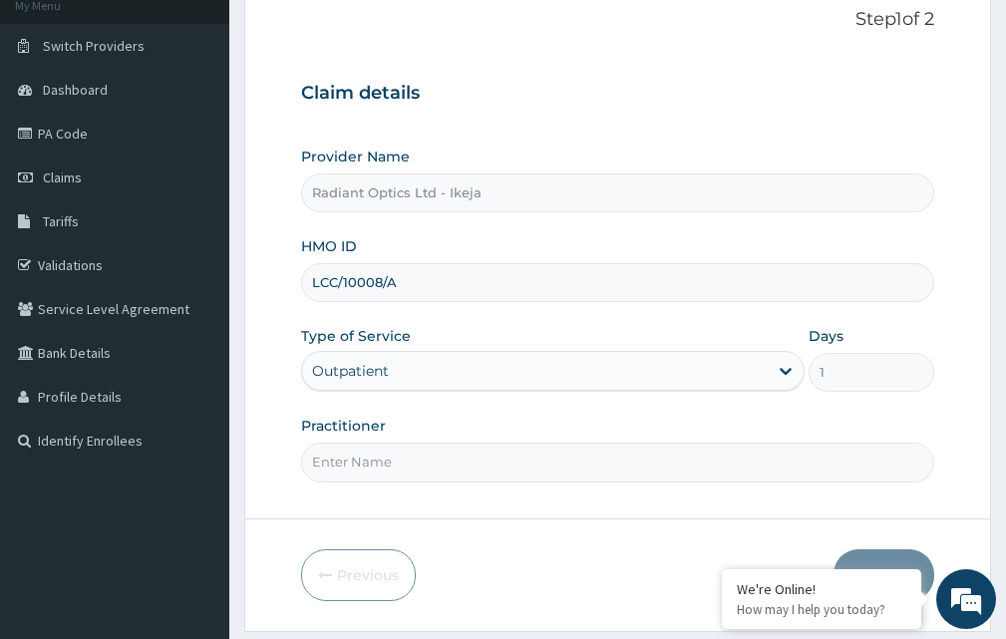
scroll to position [186, 0]
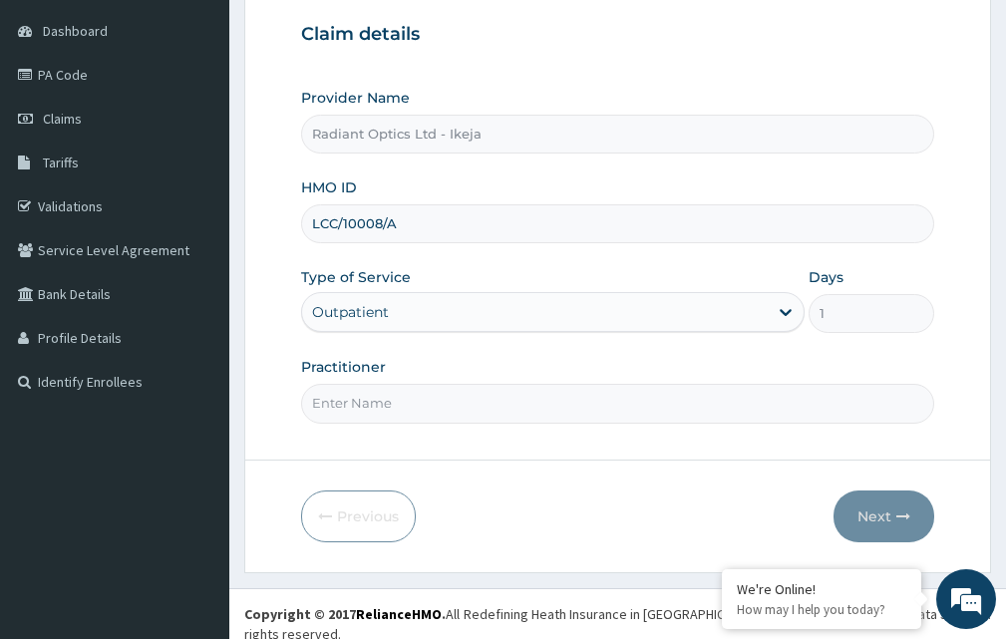
click at [374, 408] on input "Practitioner" at bounding box center [617, 403] width 633 height 39
type input "[PERSON_NAME]"
click at [892, 513] on button "Next" at bounding box center [883, 516] width 101 height 52
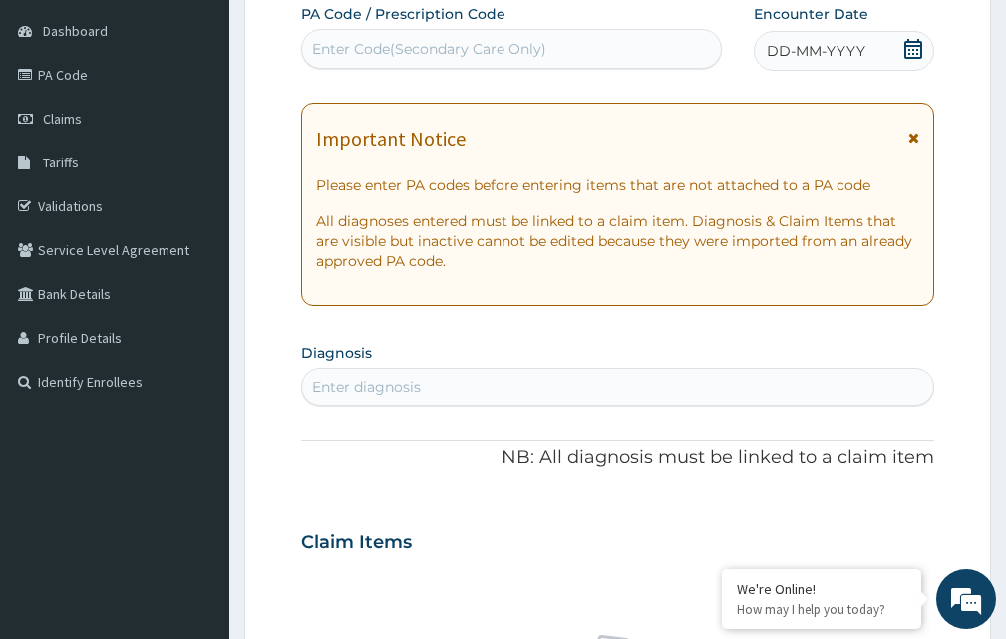
click at [366, 49] on div "Enter Code(Secondary Care Only)" at bounding box center [429, 49] width 234 height 20
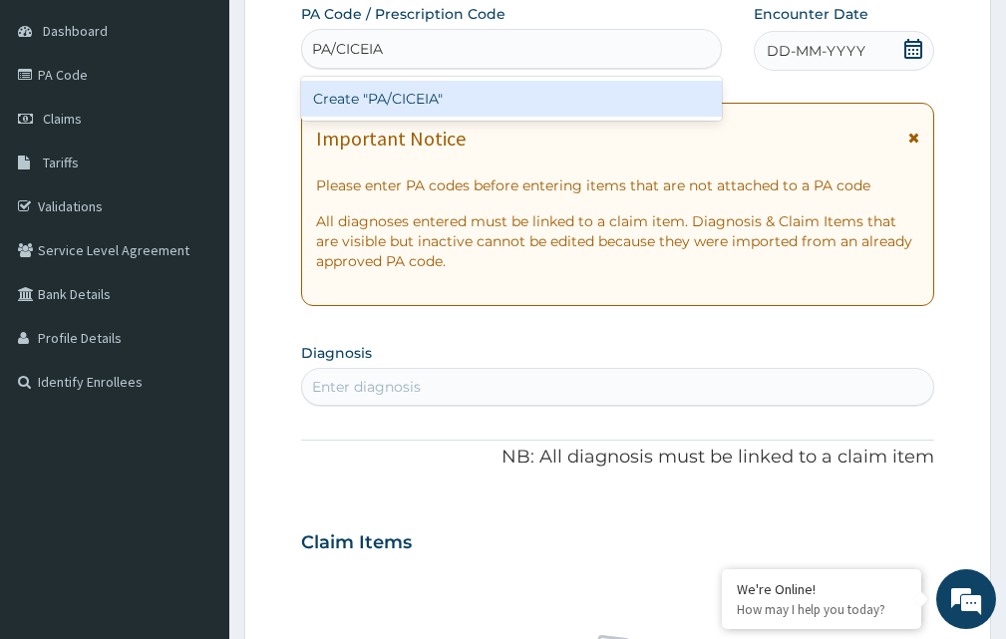
type input "PA/CICEIA"
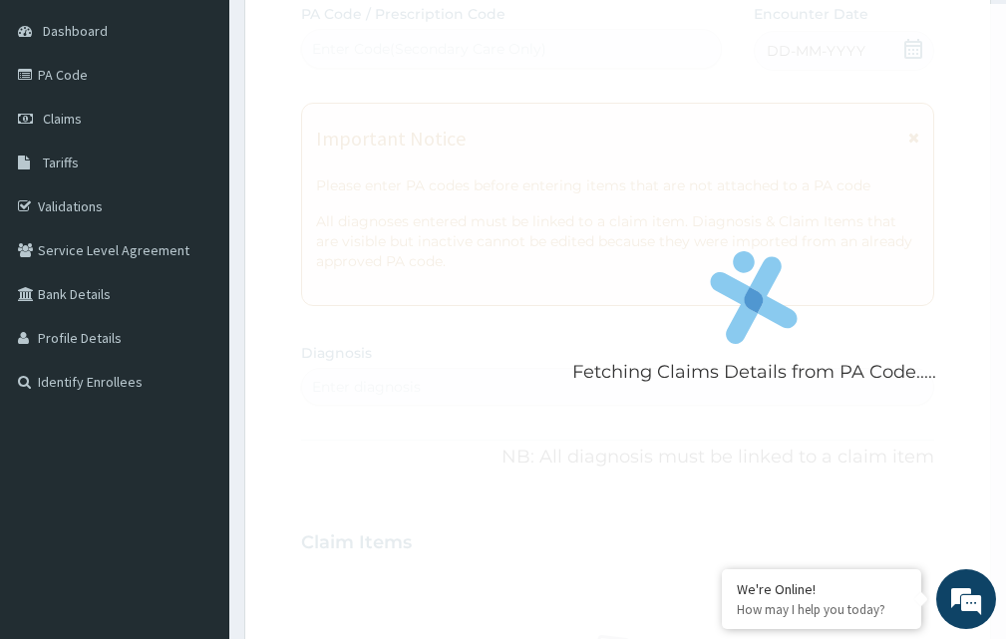
click at [910, 43] on div "Fetching Claims Details from PA Code..... PA Code / Prescription Code Enter Cod…" at bounding box center [617, 539] width 633 height 1071
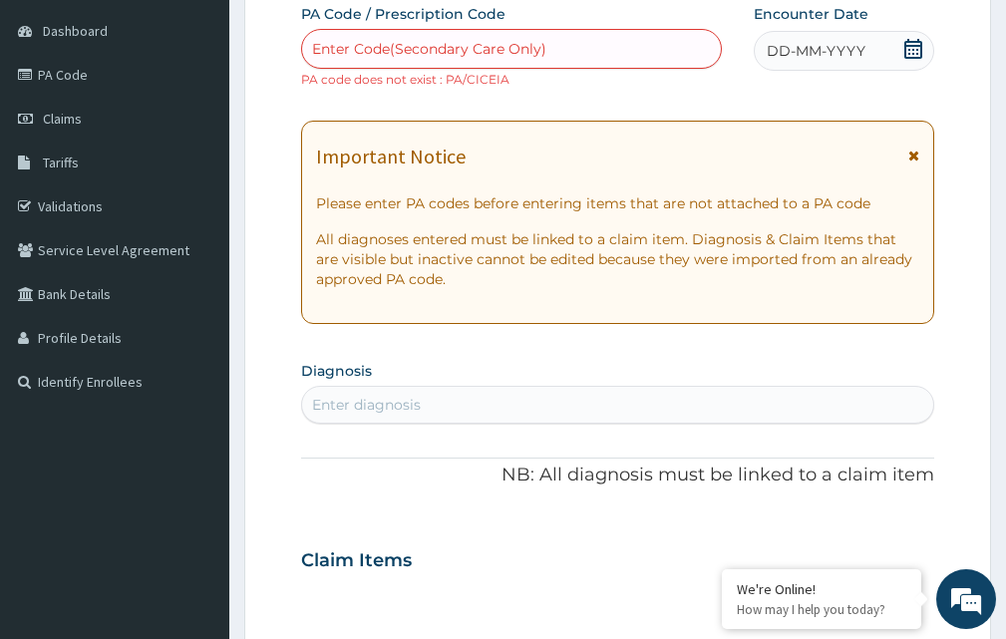
click at [432, 52] on div "Enter Code(Secondary Care Only)" at bounding box center [429, 49] width 234 height 20
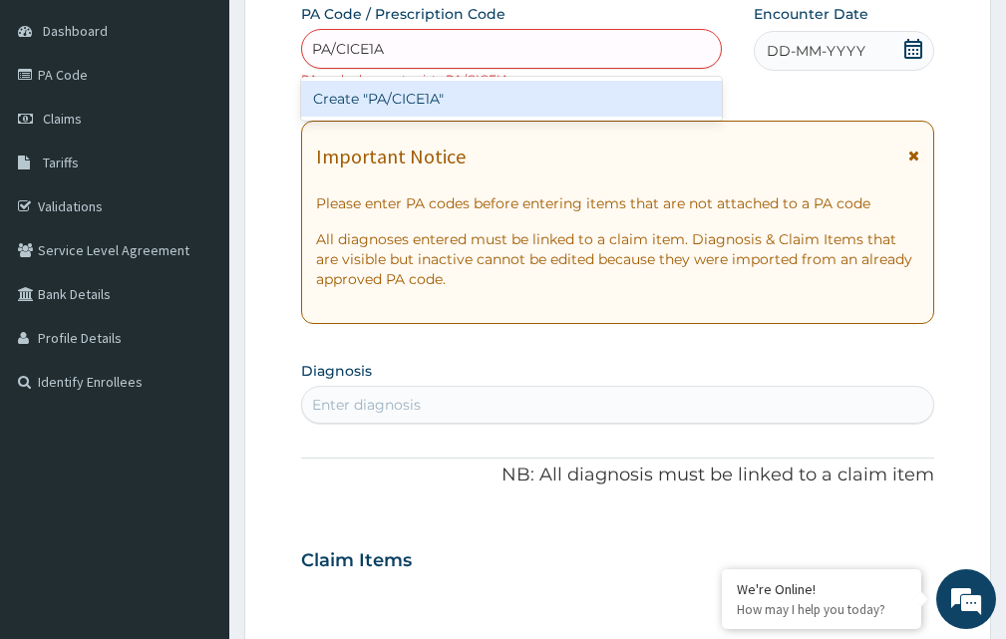
type input "PA/CICE1A"
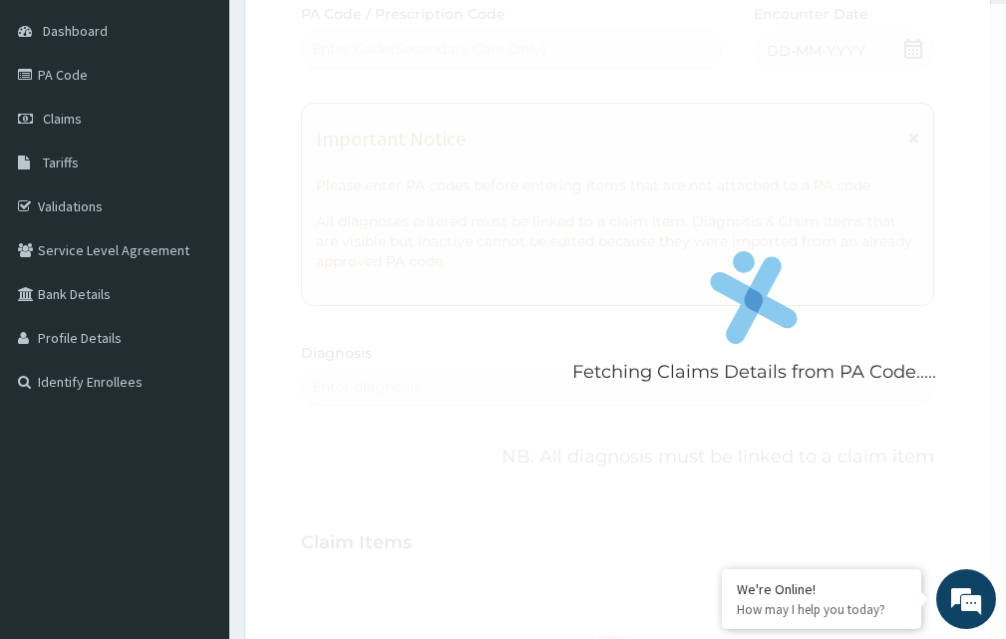
click at [917, 48] on div "Fetching Claims Details from PA Code..... PA Code / Prescription Code Enter Cod…" at bounding box center [617, 539] width 633 height 1071
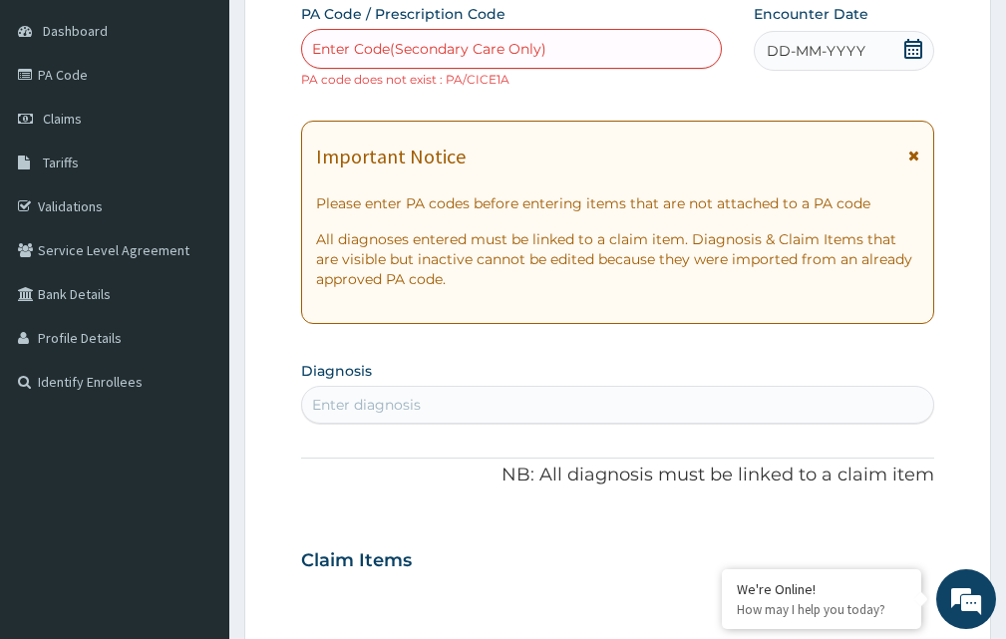
click at [338, 49] on div "Enter Code(Secondary Care Only)" at bounding box center [429, 49] width 234 height 20
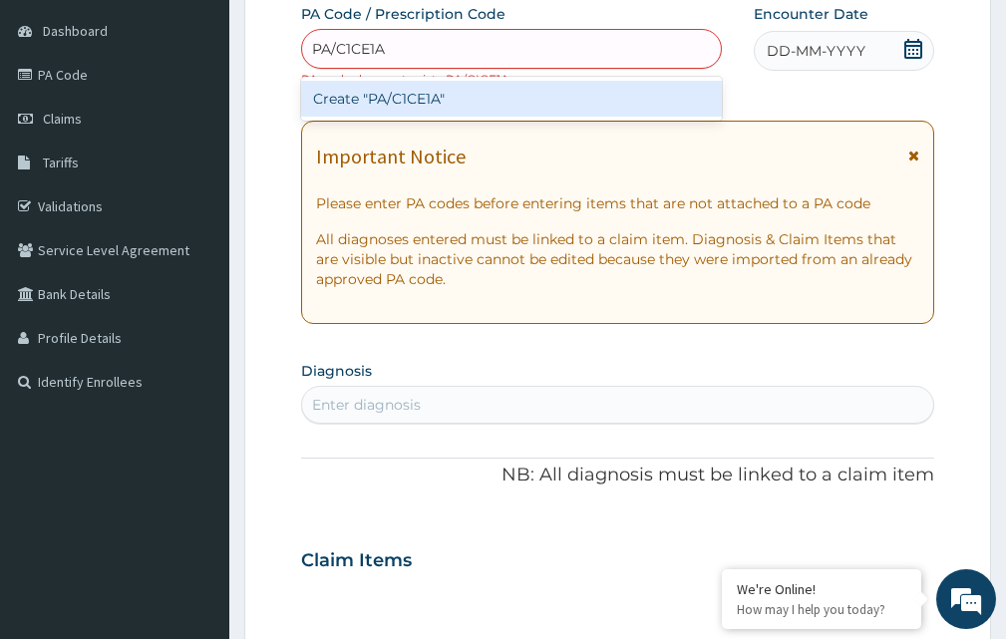
type input "PA/C1CE1A"
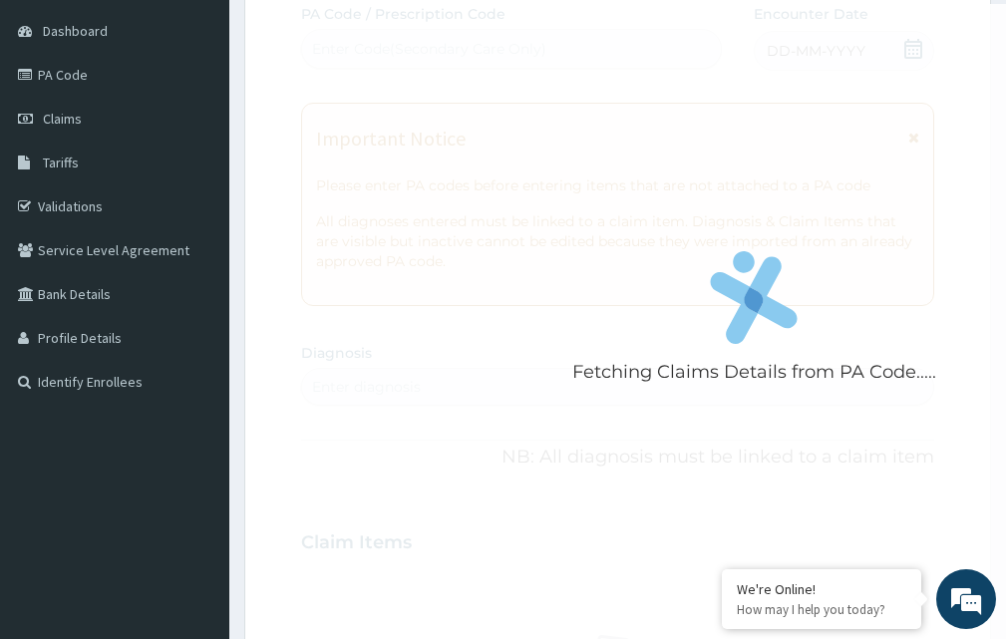
click at [914, 42] on div "Fetching Claims Details from PA Code..... PA Code / Prescription Code Enter Cod…" at bounding box center [617, 539] width 633 height 1071
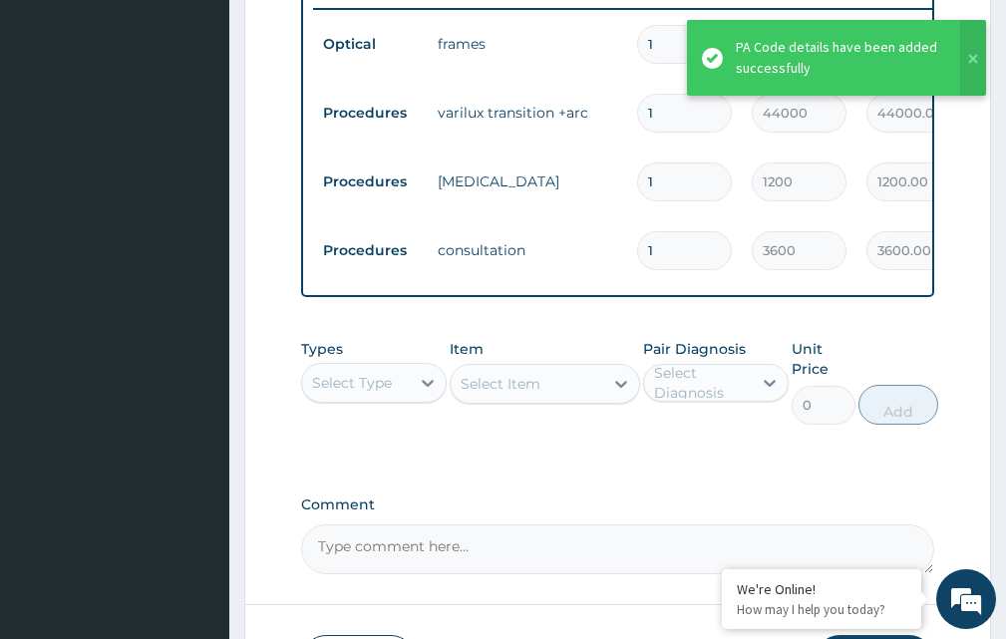
scroll to position [1071, 0]
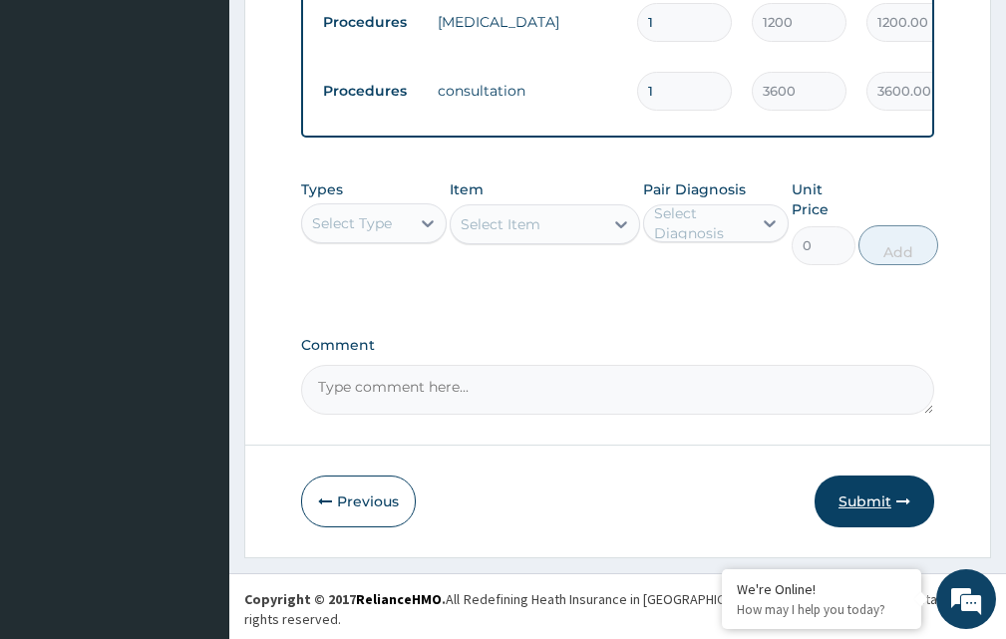
click at [871, 514] on button "Submit" at bounding box center [874, 501] width 120 height 52
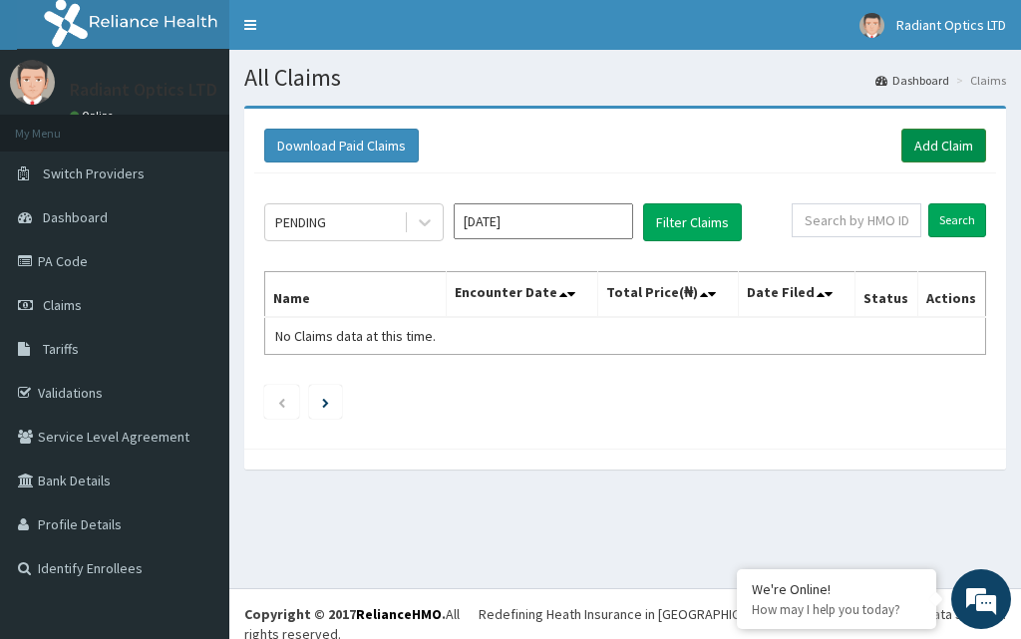
click at [948, 133] on link "Add Claim" at bounding box center [943, 146] width 85 height 34
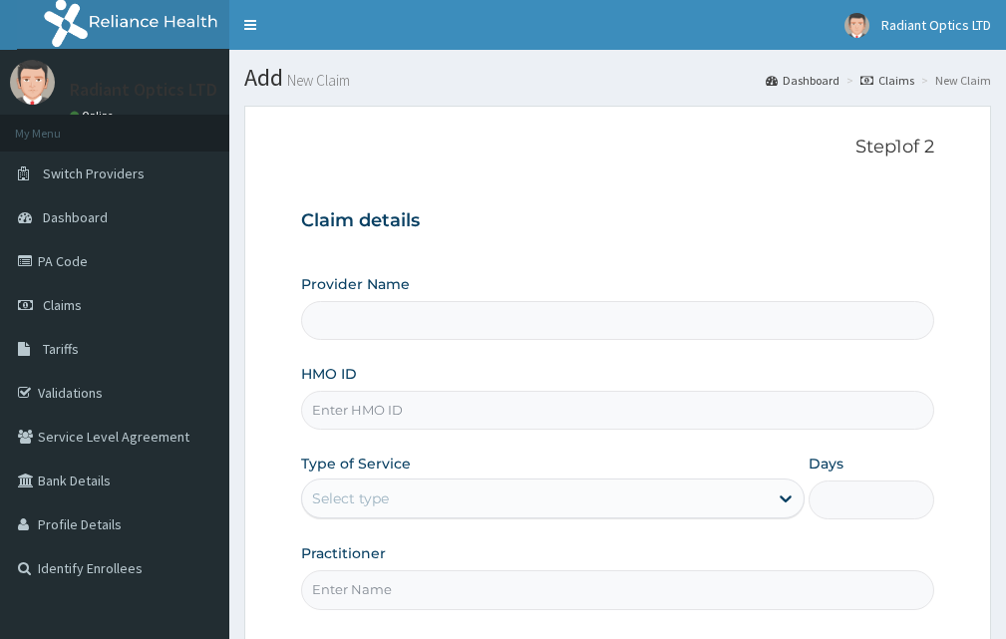
type input "Radiant Optics Ltd - Ikeja"
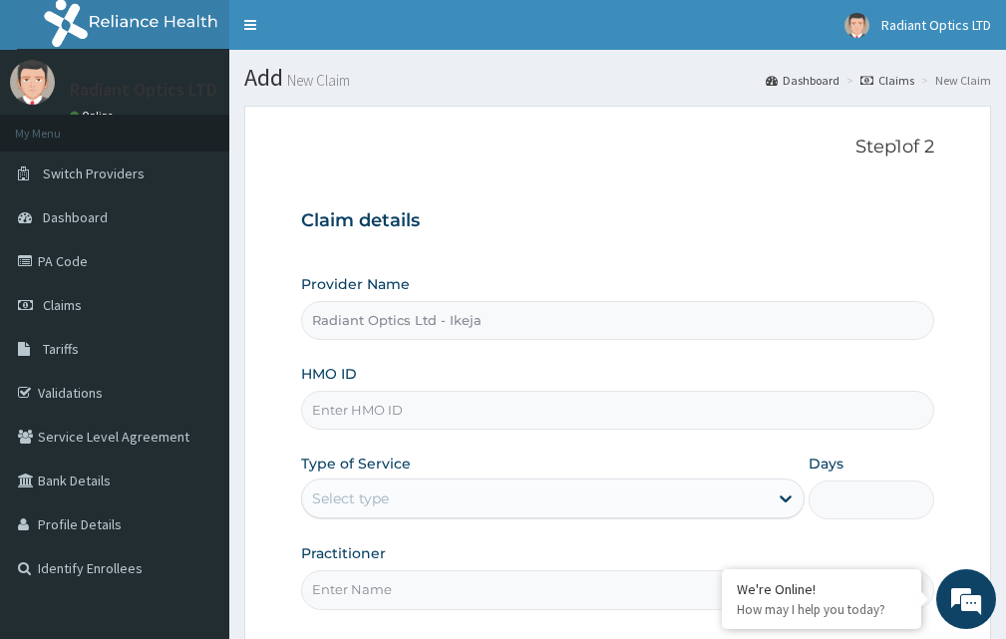
click at [359, 420] on input "HMO ID" at bounding box center [617, 410] width 633 height 39
type input "OKB/10573/A"
click at [391, 484] on div "Select type" at bounding box center [534, 498] width 465 height 32
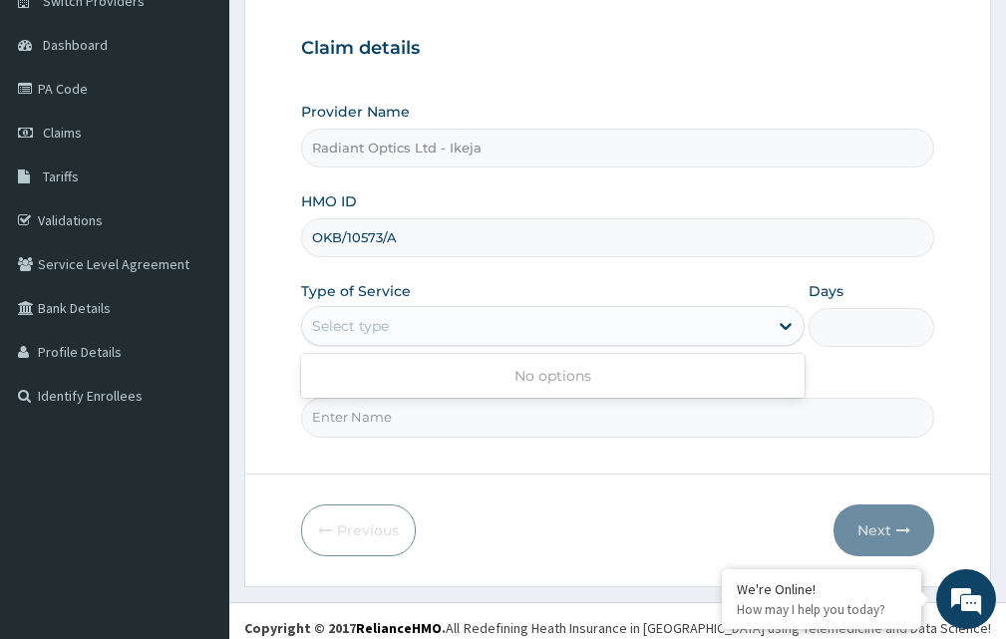
scroll to position [186, 0]
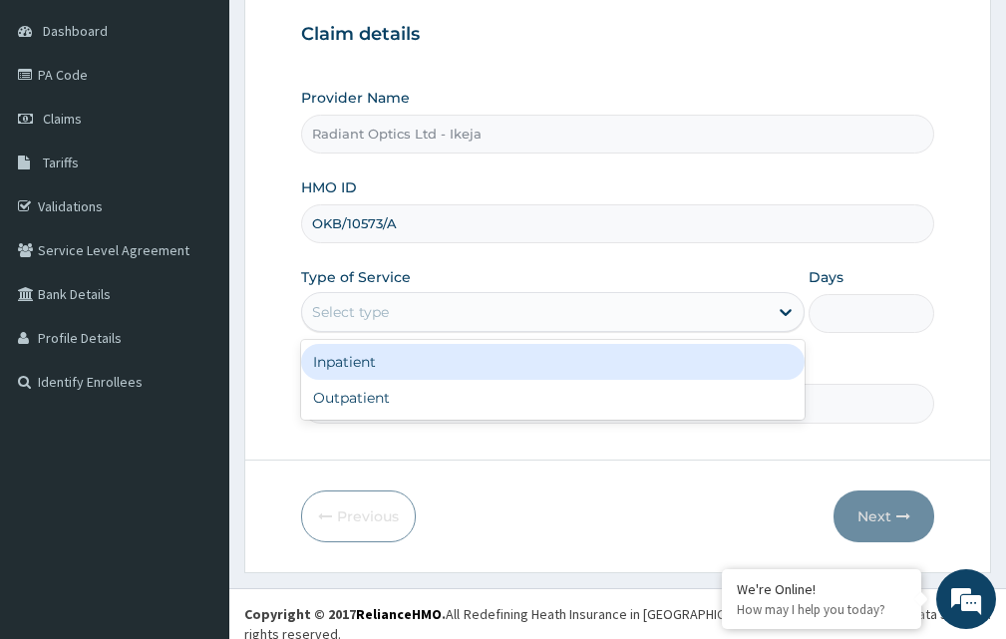
click at [353, 310] on div "Select type" at bounding box center [350, 312] width 77 height 20
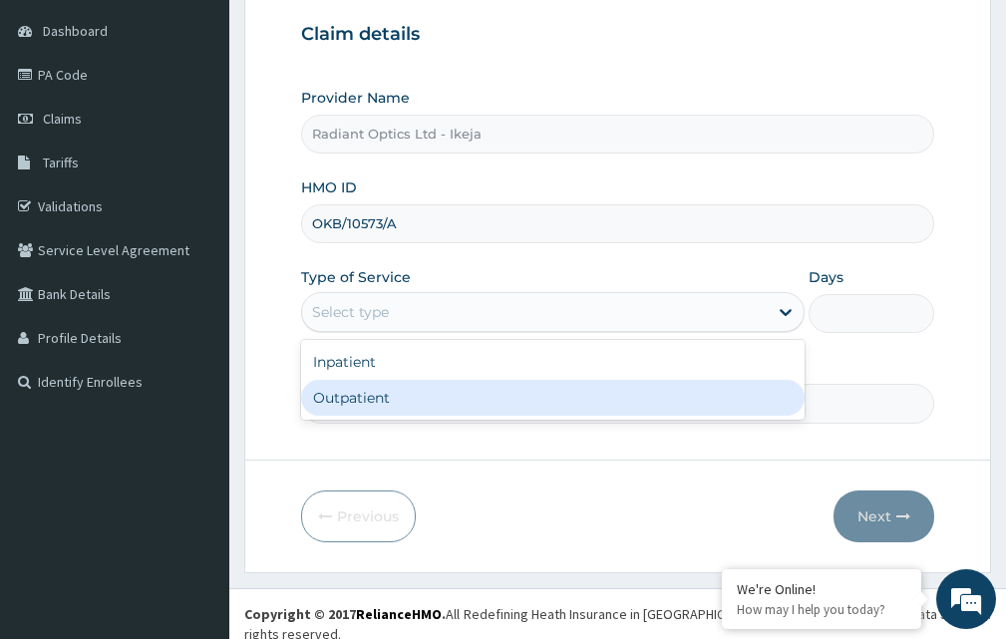
click at [353, 387] on div "Outpatient" at bounding box center [552, 398] width 503 height 36
type input "1"
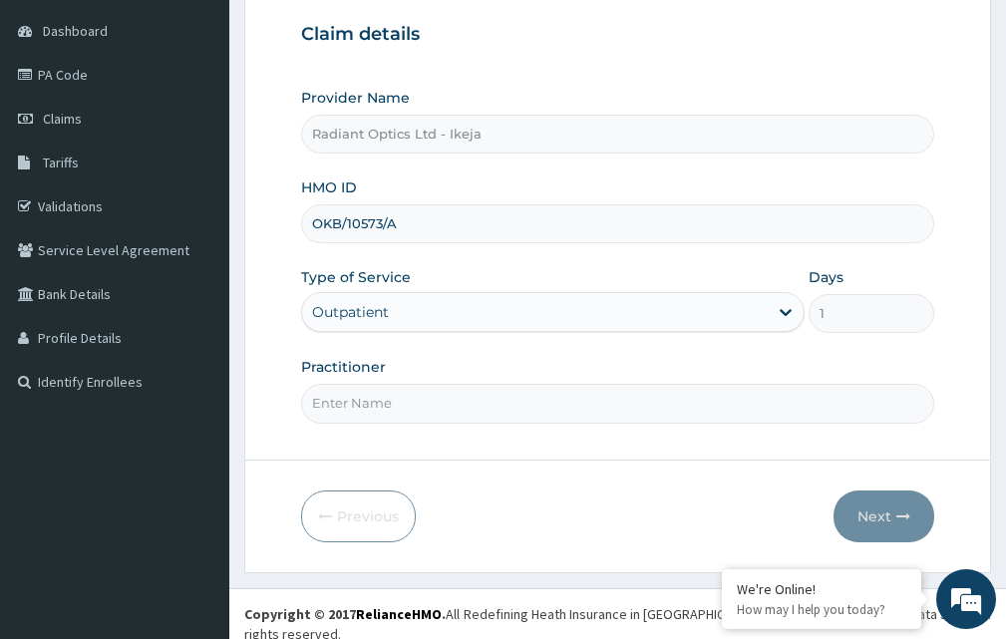
click at [378, 401] on input "Practitioner" at bounding box center [617, 403] width 633 height 39
type input "[PERSON_NAME]"
click at [885, 510] on button "Next" at bounding box center [883, 516] width 101 height 52
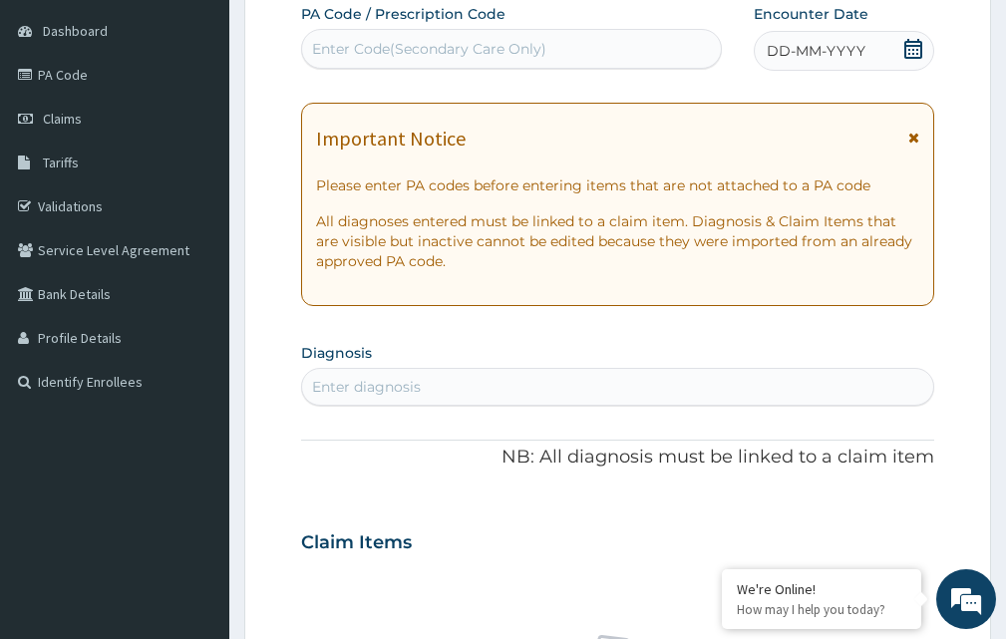
click at [370, 51] on div "Enter Code(Secondary Care Only)" at bounding box center [429, 49] width 234 height 20
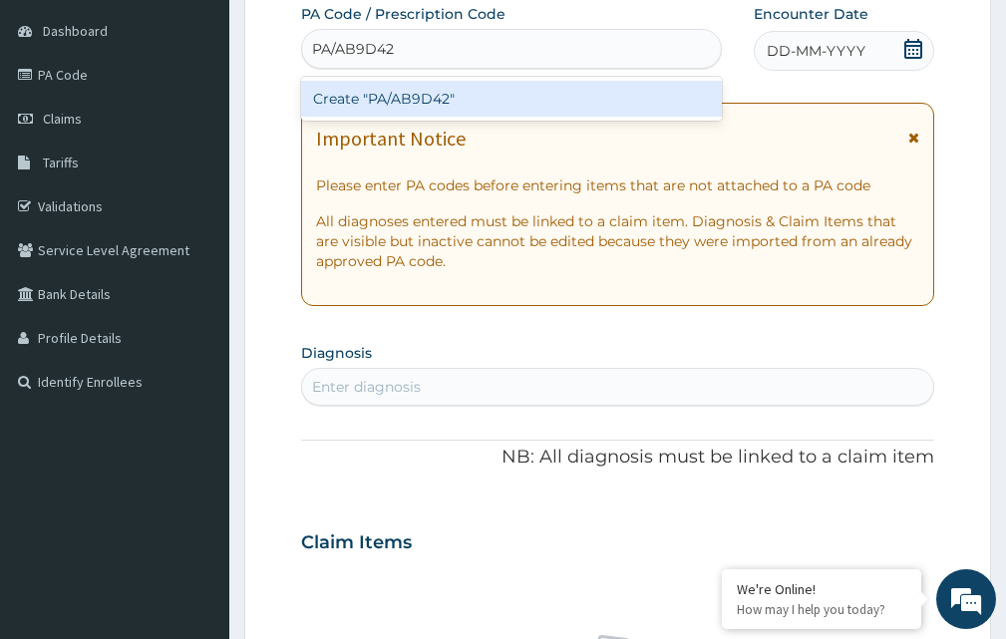
type input "PA/AB9D42"
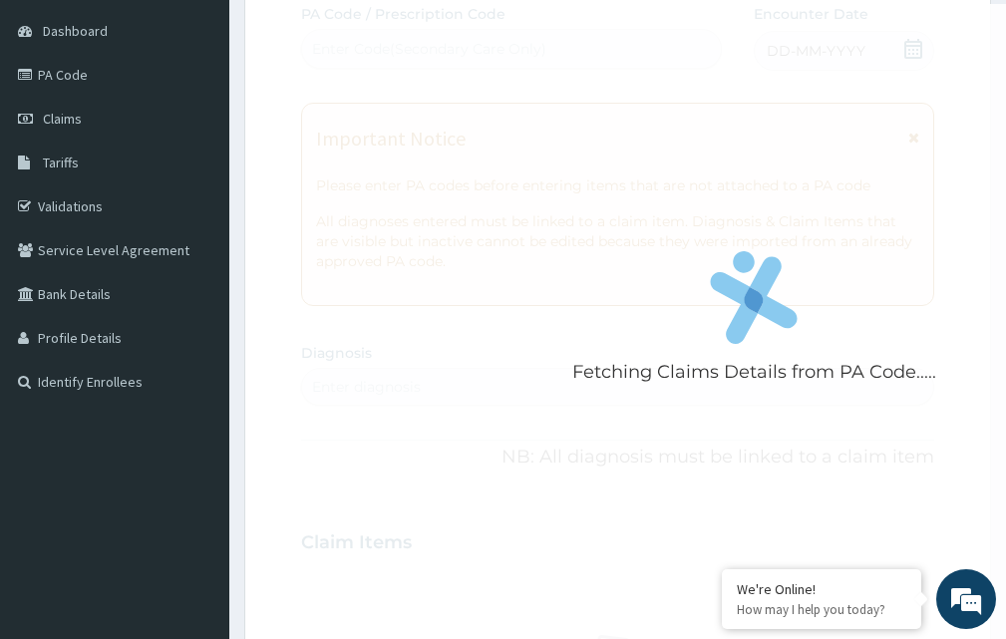
click at [916, 39] on div "Fetching Claims Details from PA Code..... PA Code / Prescription Code Enter Cod…" at bounding box center [617, 539] width 633 height 1071
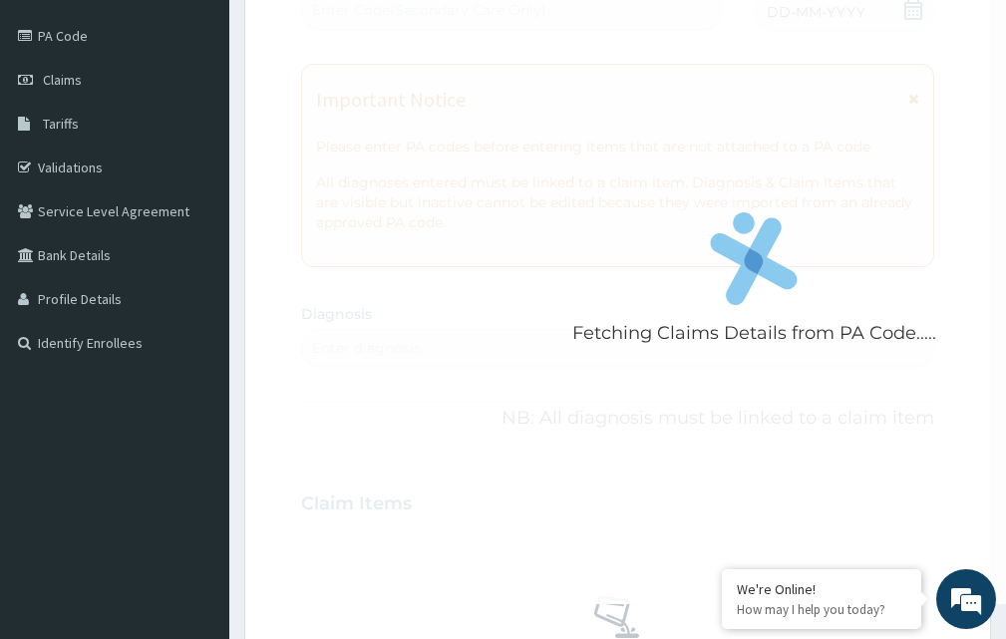
scroll to position [284, 0]
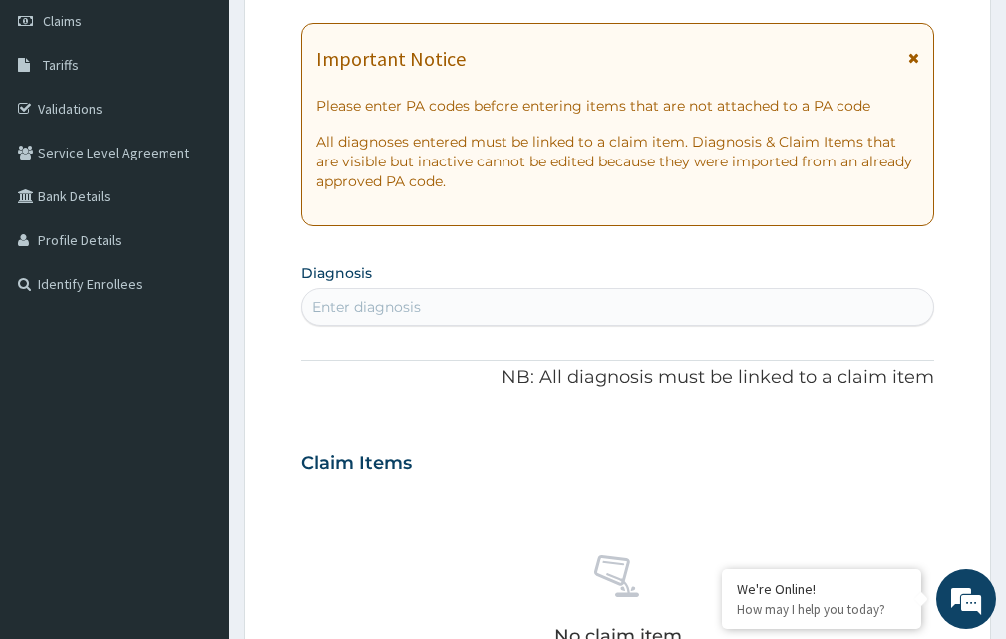
click at [910, 53] on icon at bounding box center [913, 58] width 11 height 14
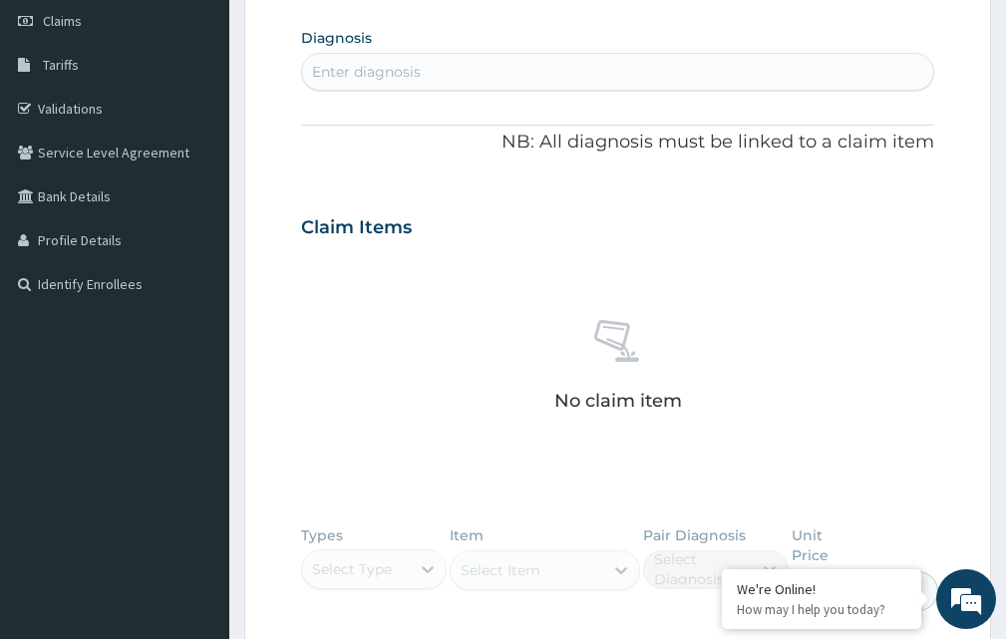
click at [408, 66] on div "Enter diagnosis" at bounding box center [366, 72] width 109 height 20
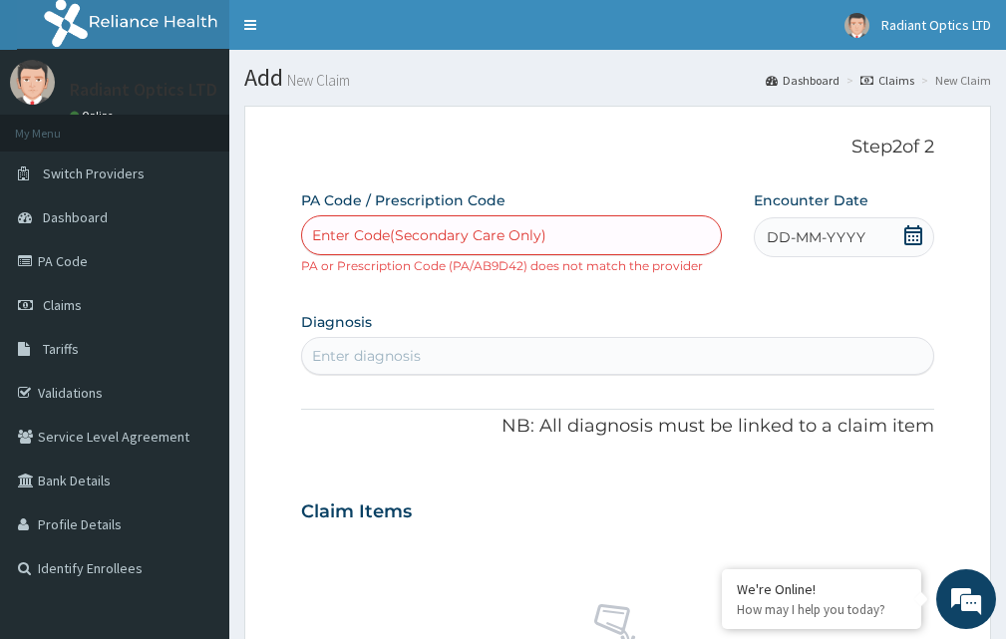
click at [483, 231] on div "Enter Code(Secondary Care Only)" at bounding box center [429, 235] width 234 height 20
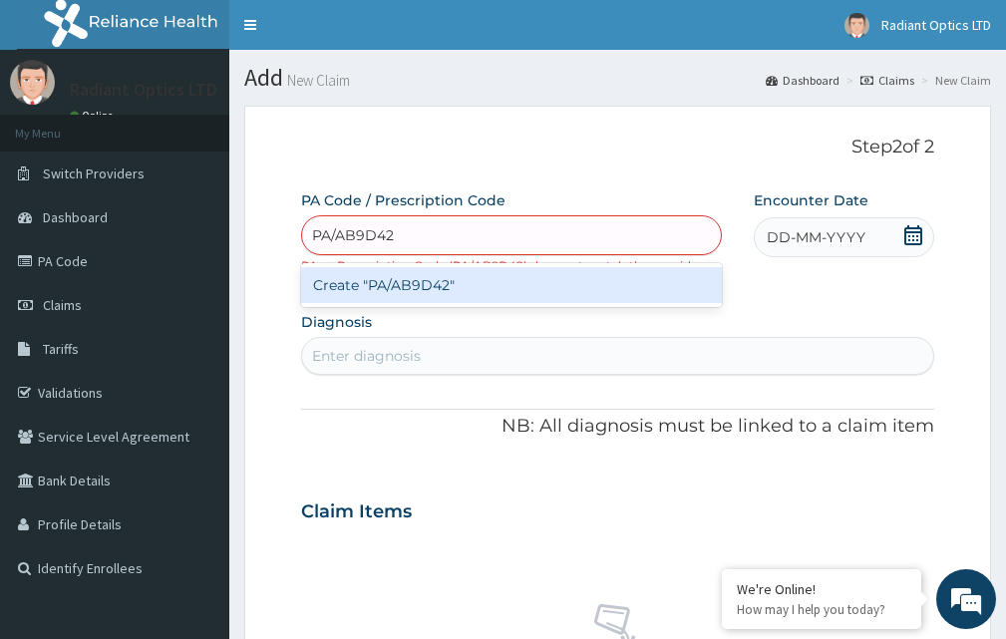
type input "PA/AB9D42"
click at [910, 238] on div "PA Code / Prescription Code option Create "PA/AB9D42" focused, 1 of 1. 1 result…" at bounding box center [617, 617] width 633 height 854
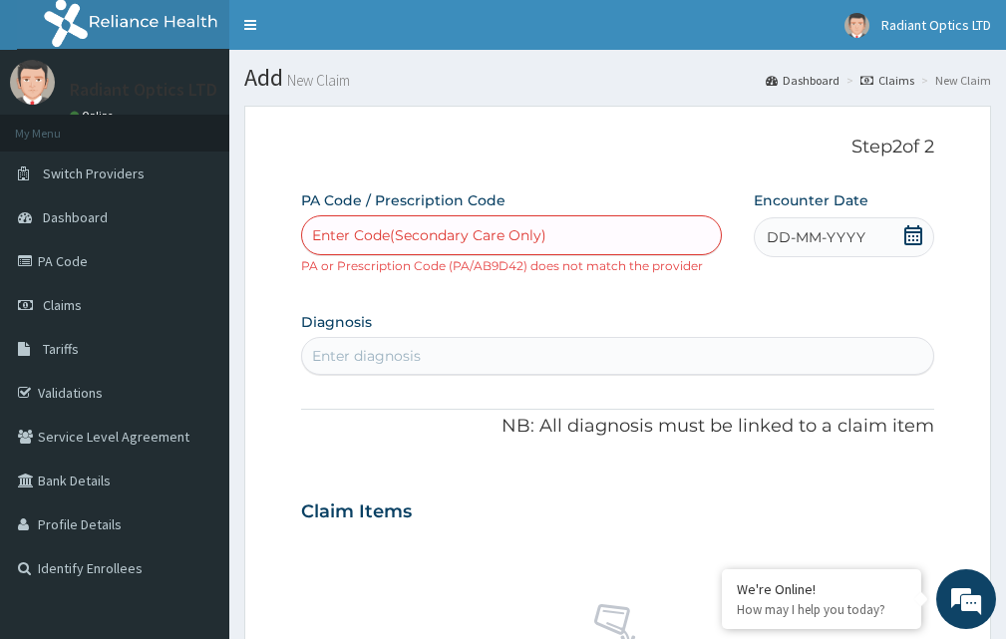
click at [533, 240] on div "Enter Code(Secondary Care Only)" at bounding box center [429, 235] width 234 height 20
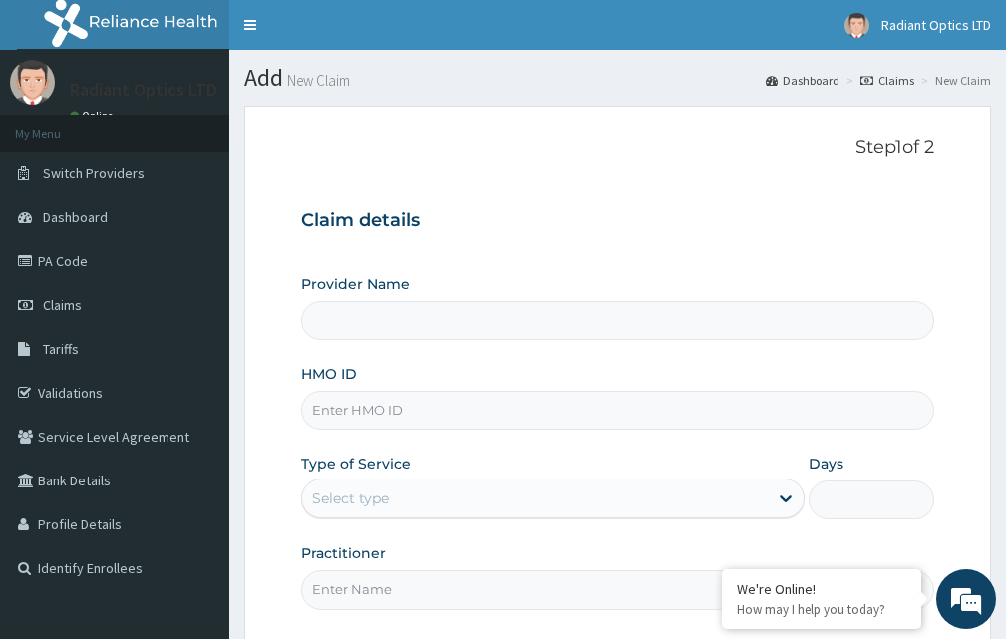
click at [372, 411] on input "HMO ID" at bounding box center [617, 410] width 633 height 39
click at [365, 404] on input "UIOBPR/10693/A" at bounding box center [617, 410] width 633 height 39
type input "UBP/10693/A"
click at [415, 494] on div "Select type" at bounding box center [534, 498] width 465 height 32
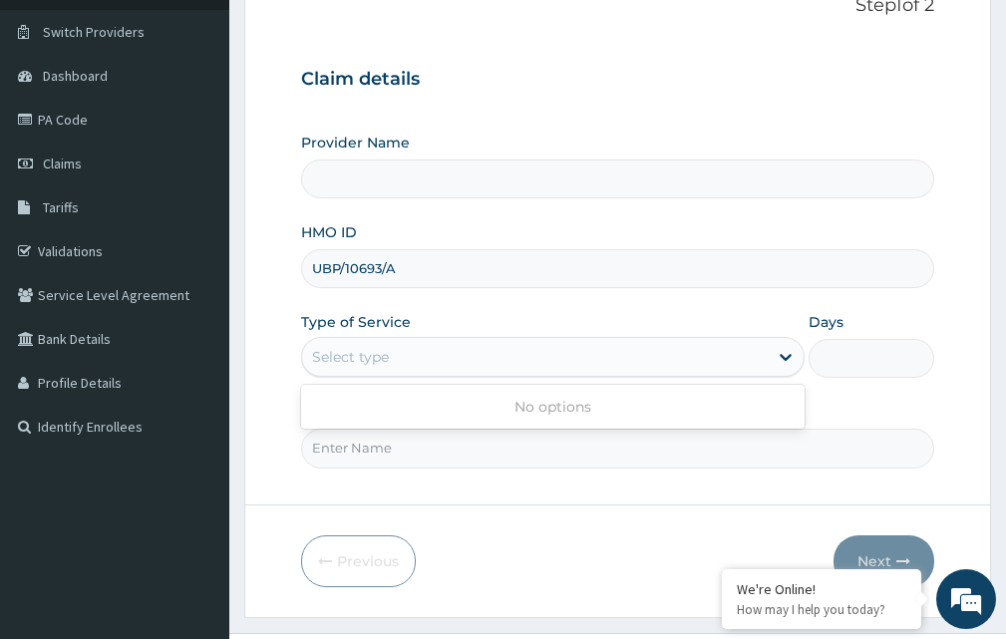
scroll to position [149, 0]
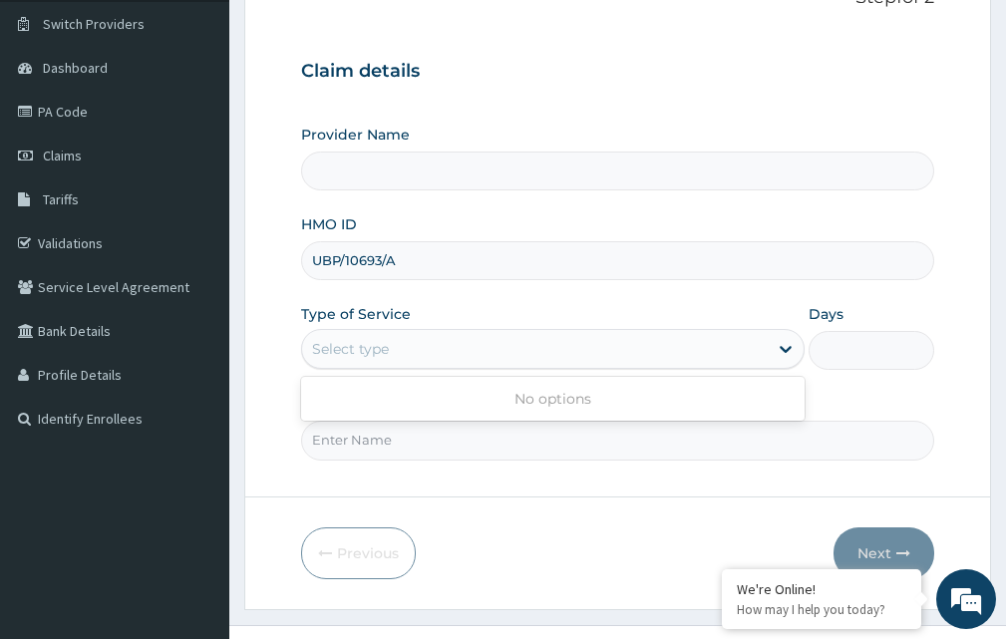
type input "Radiant Optics Ltd - Ikeja"
click at [786, 343] on icon at bounding box center [785, 349] width 20 height 20
click at [562, 446] on input "Practitioner" at bounding box center [617, 440] width 633 height 39
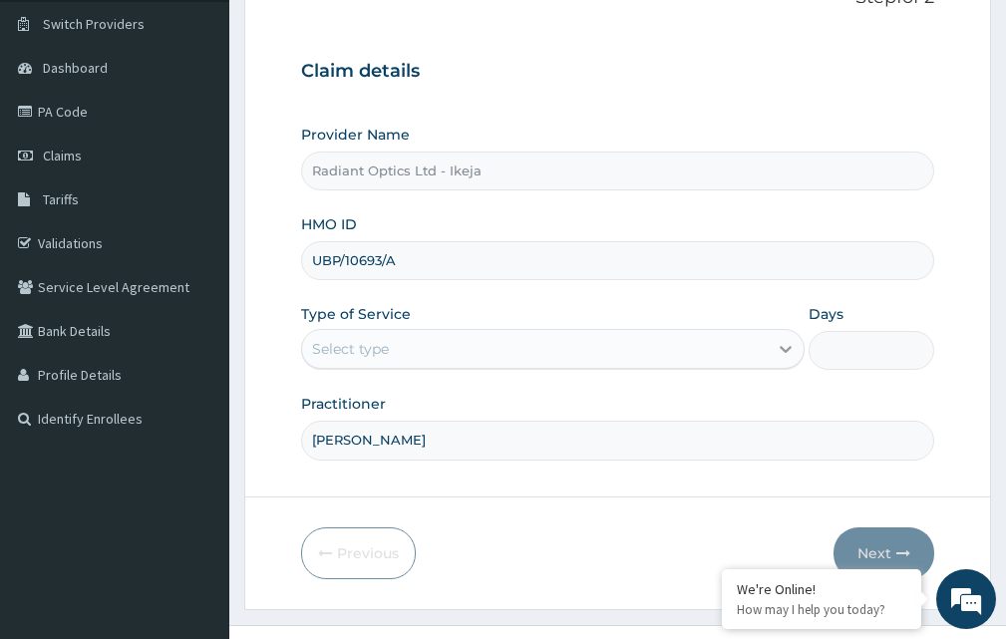
type input "DR EBERE"
click at [789, 349] on icon at bounding box center [785, 350] width 12 height 7
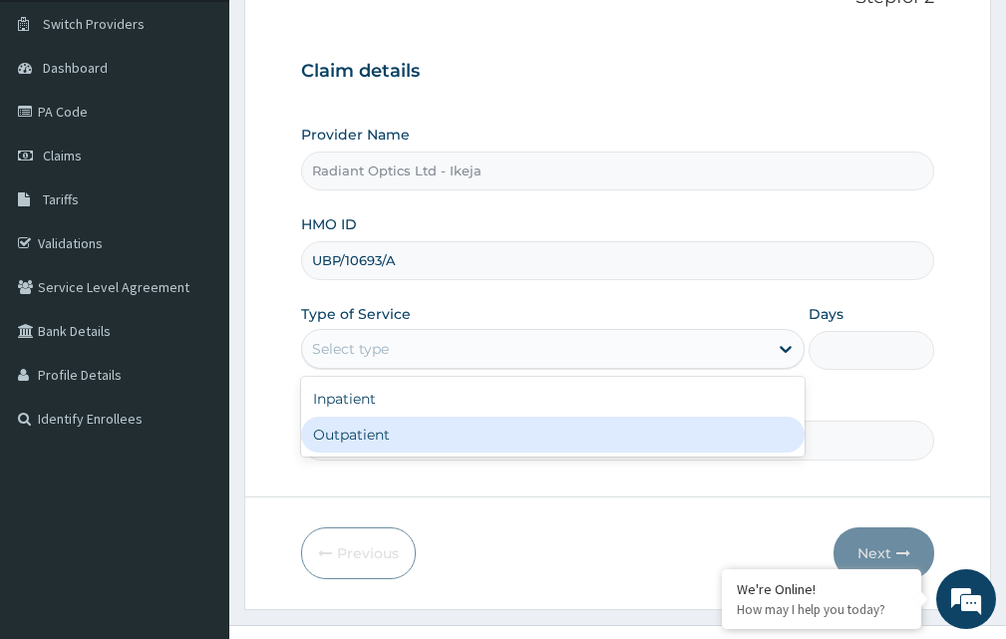
click at [349, 428] on div "Outpatient" at bounding box center [552, 435] width 503 height 36
type input "1"
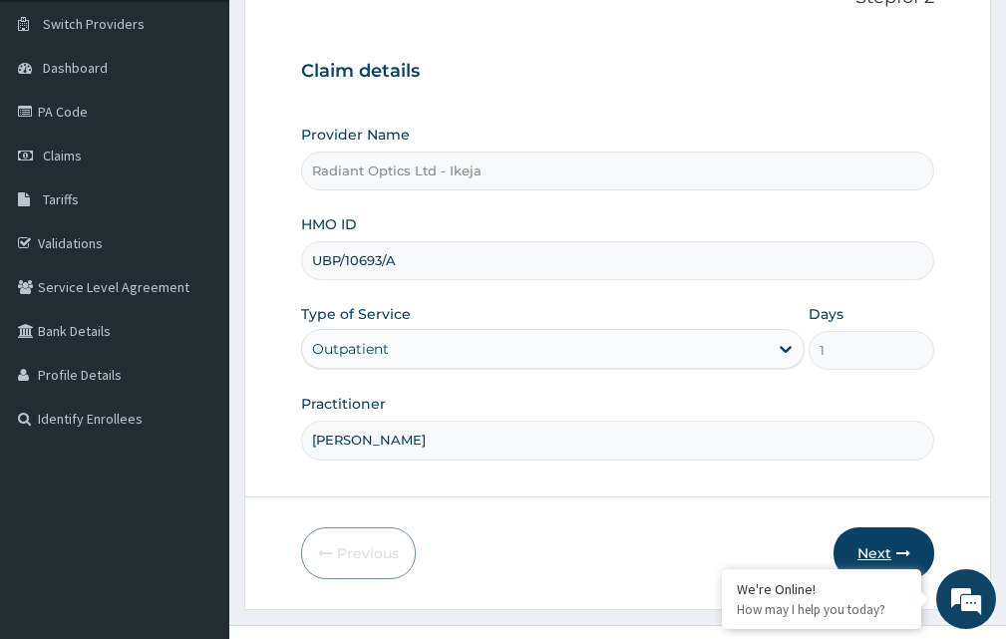
click at [898, 549] on icon "button" at bounding box center [903, 553] width 14 height 14
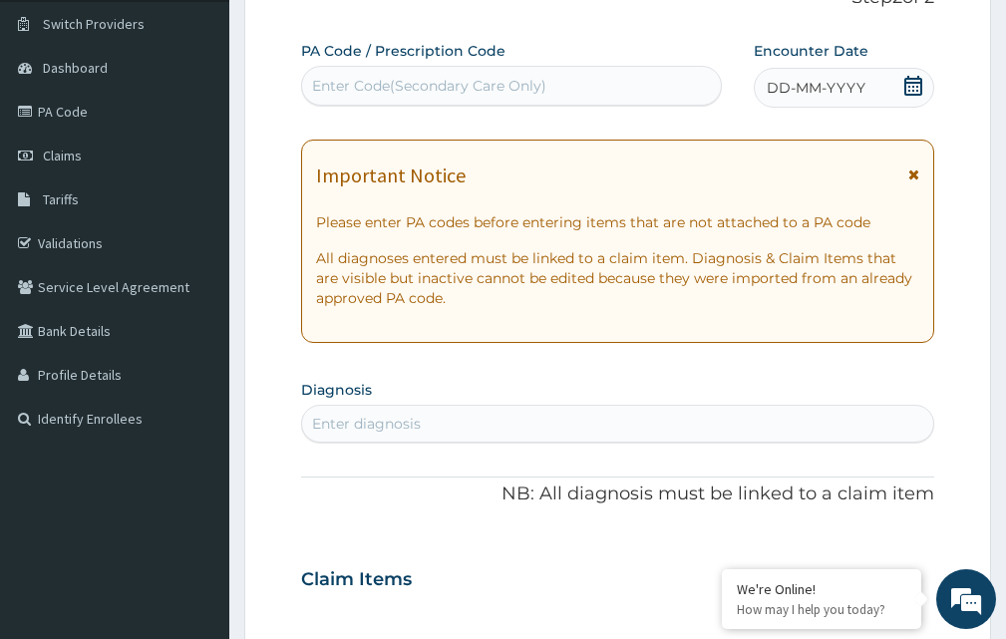
click at [382, 85] on div "Enter Code(Secondary Care Only)" at bounding box center [429, 86] width 234 height 20
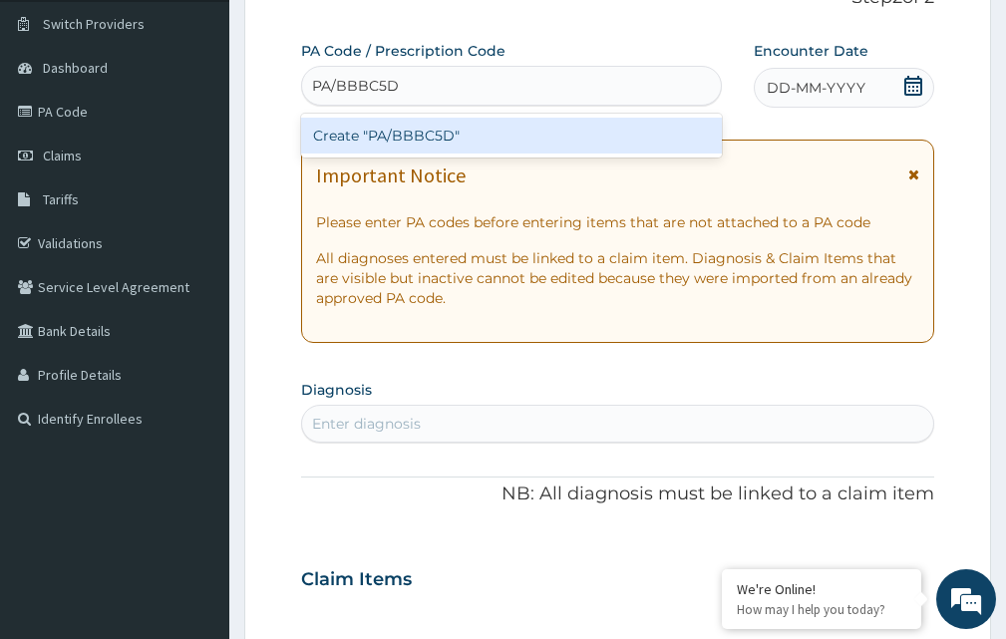
type input "PA/BBBC5D"
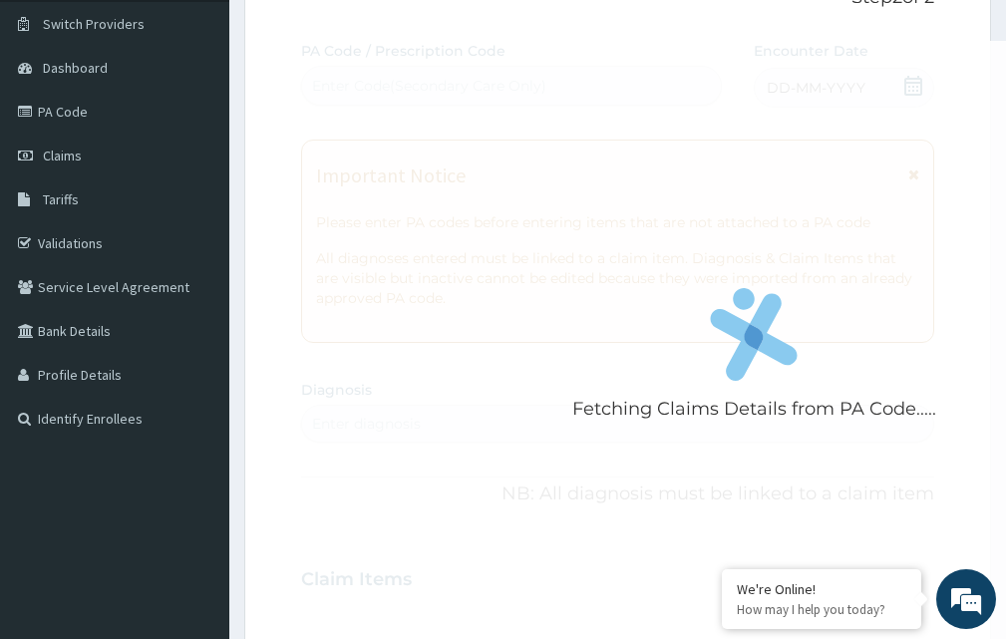
click at [907, 87] on div "Fetching Claims Details from PA Code..... PA Code / Prescription Code Enter Cod…" at bounding box center [617, 576] width 633 height 1071
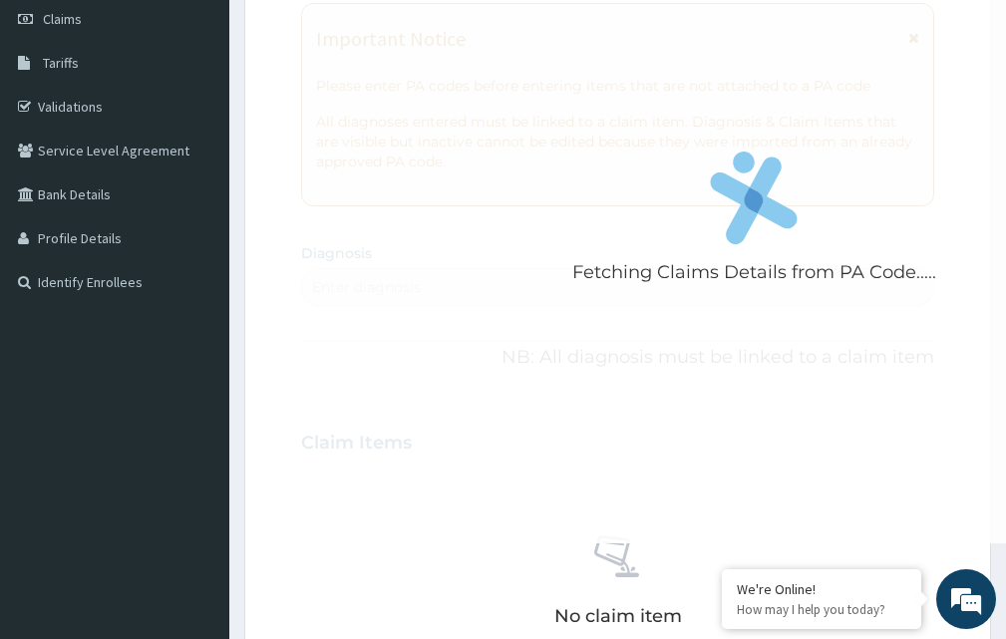
scroll to position [298, 0]
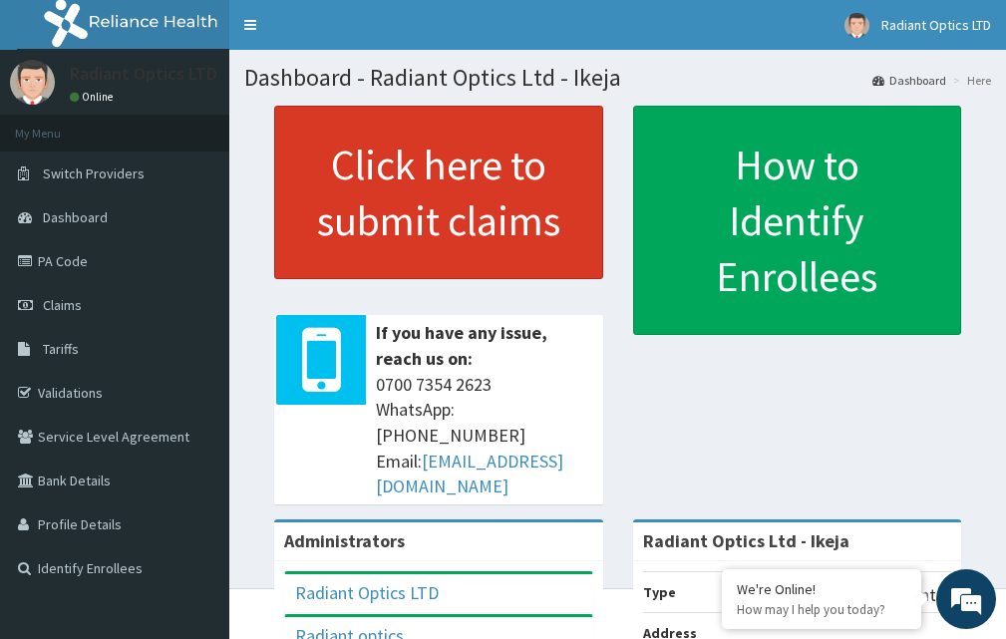
click at [447, 174] on link "Click here to submit claims" at bounding box center [438, 192] width 329 height 173
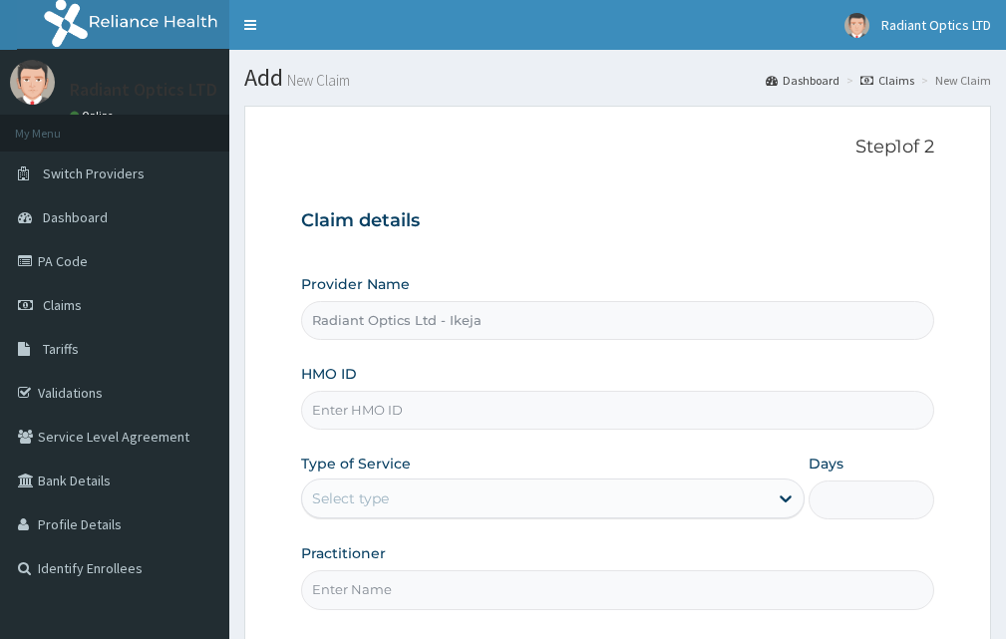
click at [368, 416] on input "HMO ID" at bounding box center [617, 410] width 633 height 39
paste input "HLP/10057/A"
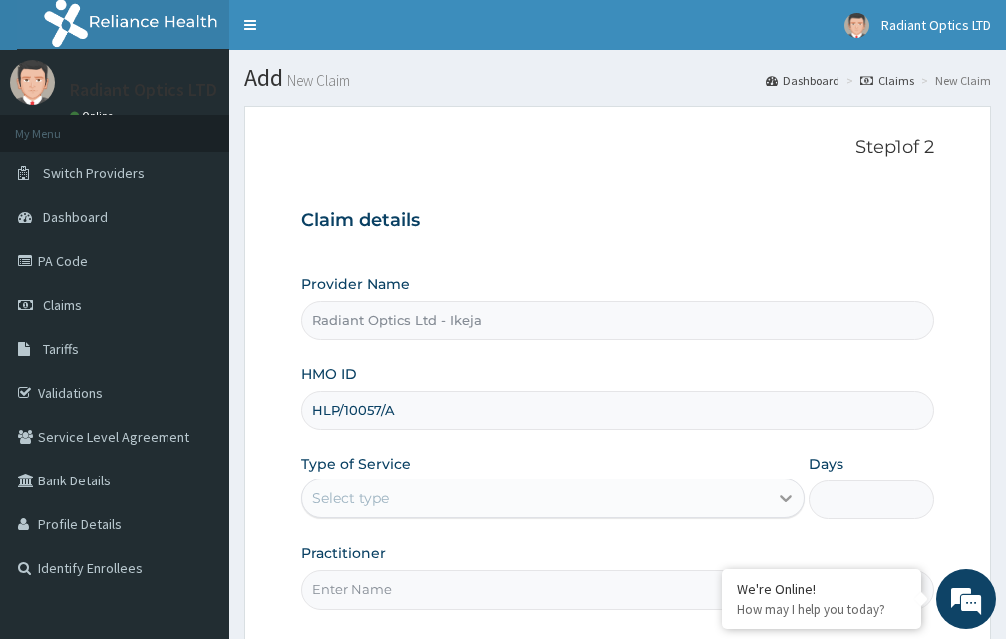
type input "HLP/10057/A"
click at [777, 494] on icon at bounding box center [785, 498] width 20 height 20
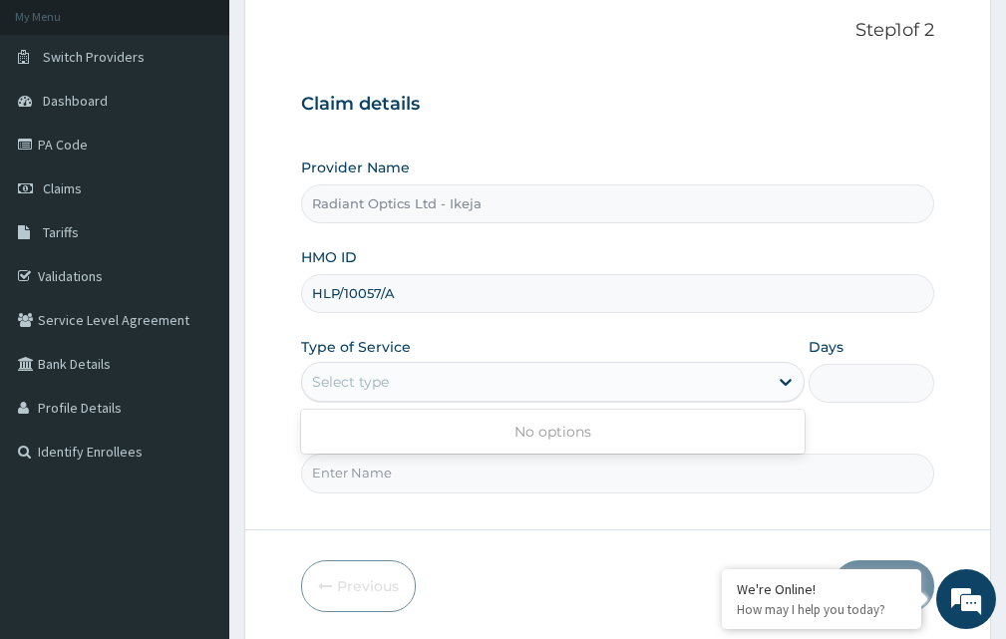
scroll to position [120, 0]
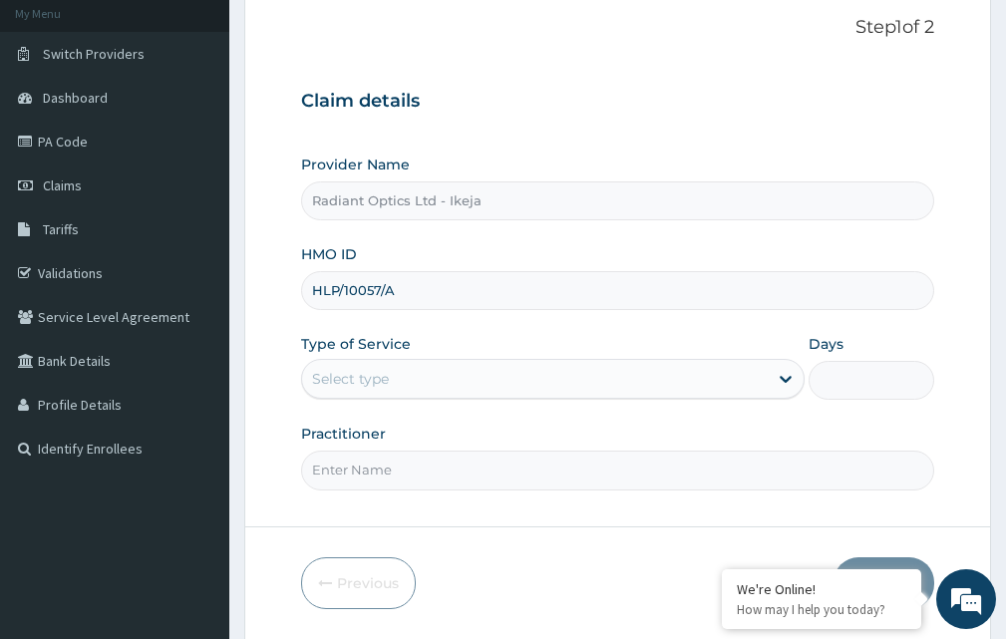
click at [363, 475] on input "Practitioner" at bounding box center [617, 469] width 633 height 39
type input "[PERSON_NAME]"
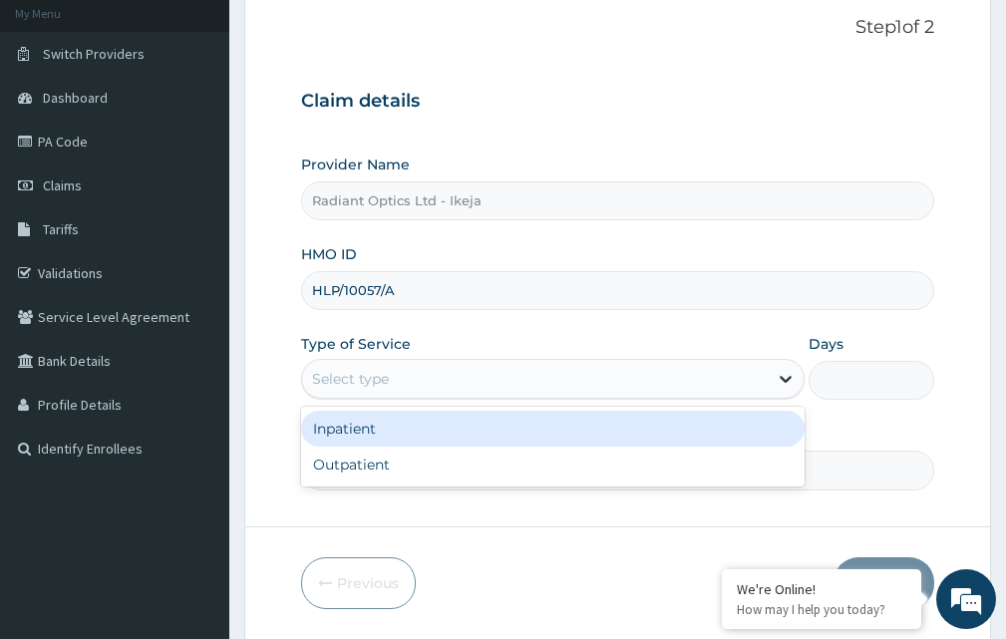
click at [784, 380] on icon at bounding box center [785, 380] width 12 height 7
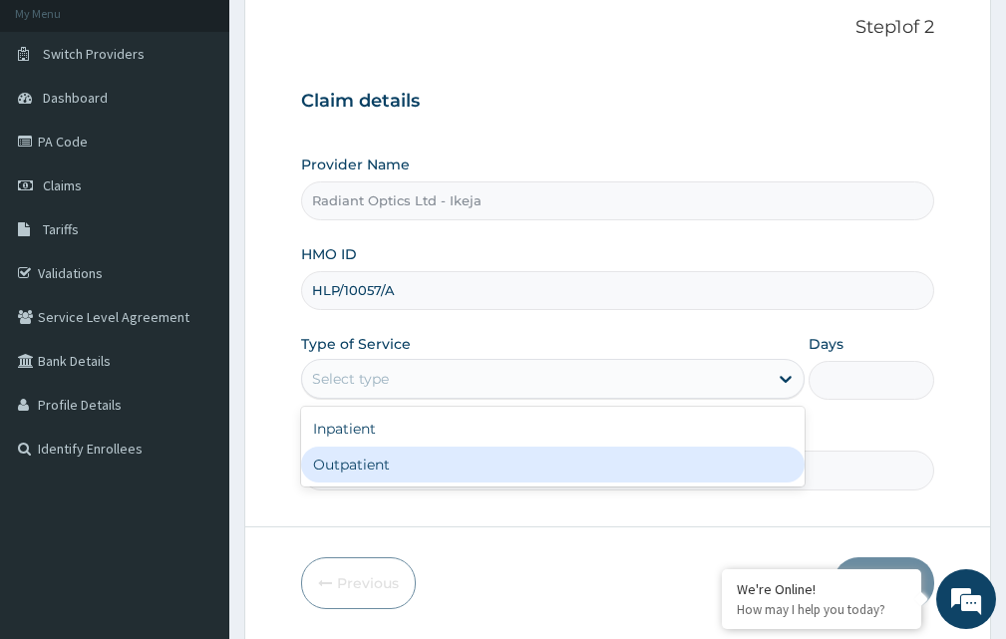
click at [363, 460] on div "Outpatient" at bounding box center [552, 464] width 503 height 36
type input "1"
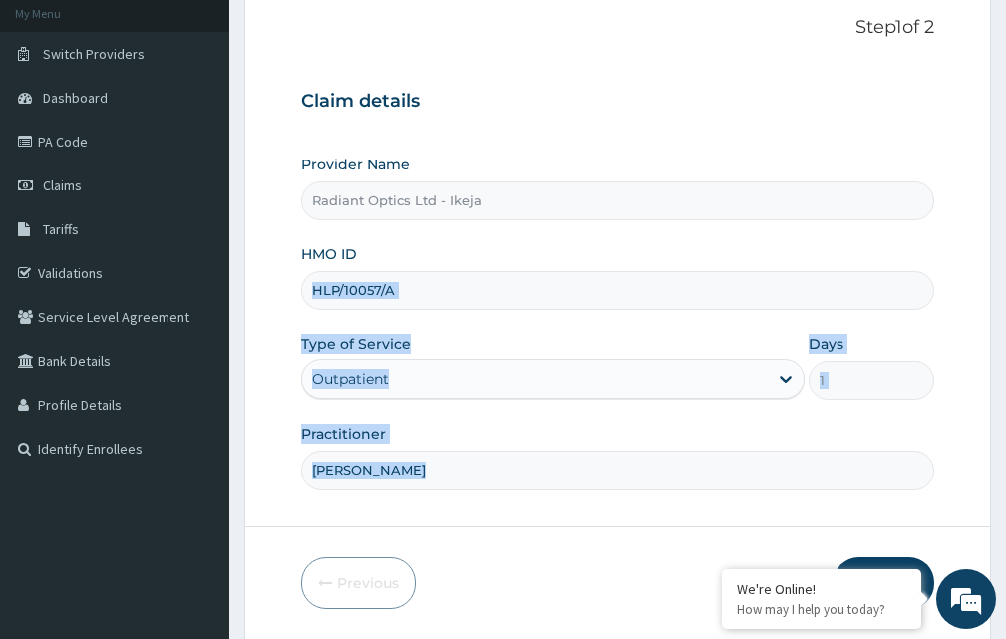
drag, startPoint x: 1005, startPoint y: 288, endPoint x: 1020, endPoint y: 506, distance: 218.8
click at [1006, 506] on html "R EL Toggle navigation Radiant Optics LTD Radiant Optics LTD - [EMAIL_ADDRESS][…" at bounding box center [503, 302] width 1006 height 845
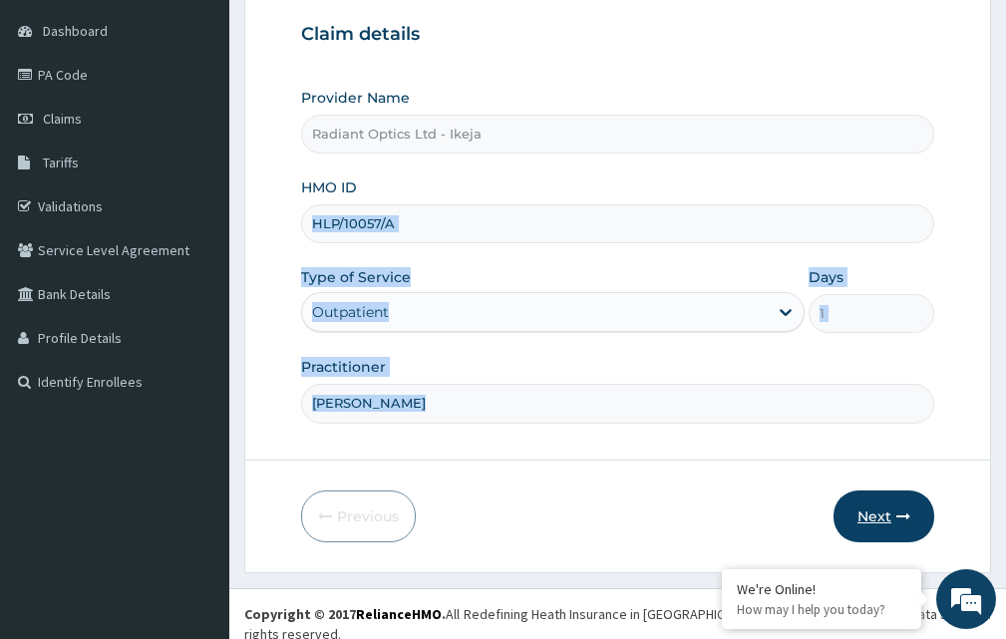
click at [889, 504] on button "Next" at bounding box center [883, 516] width 101 height 52
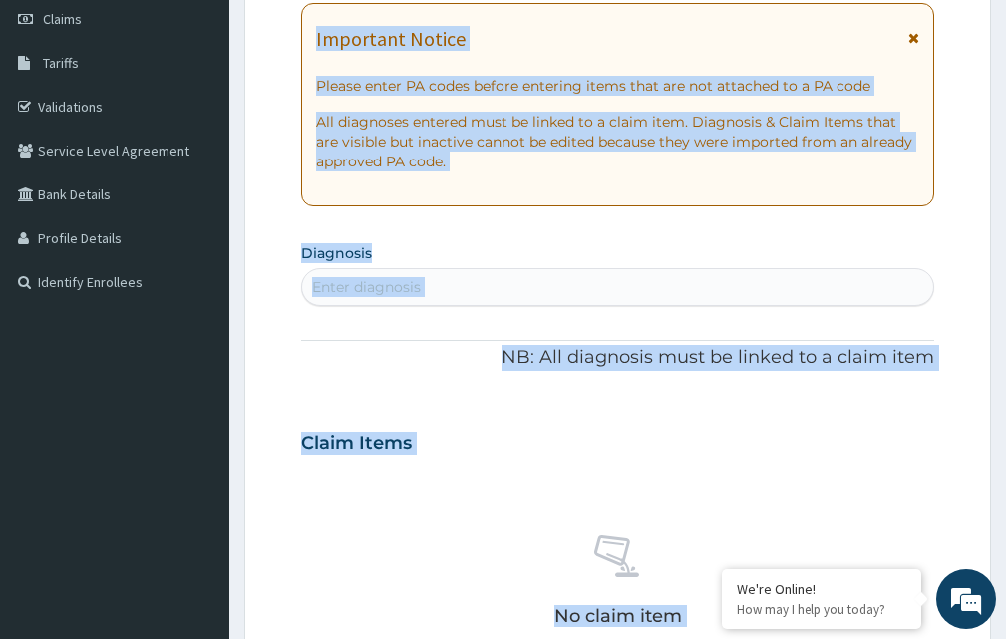
scroll to position [0, 0]
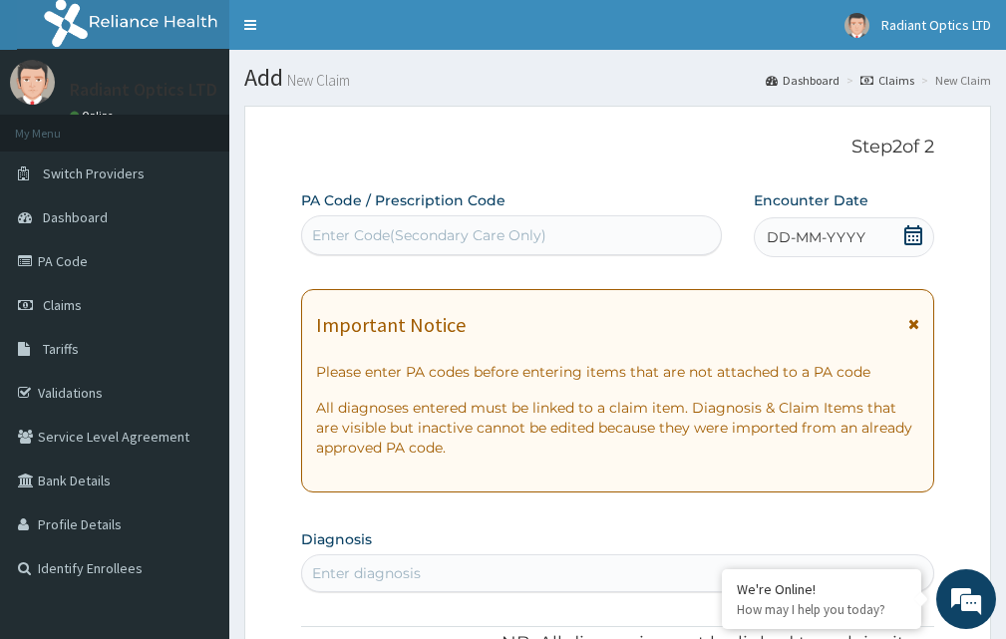
click at [493, 240] on div "Enter Code(Secondary Care Only)" at bounding box center [429, 235] width 234 height 20
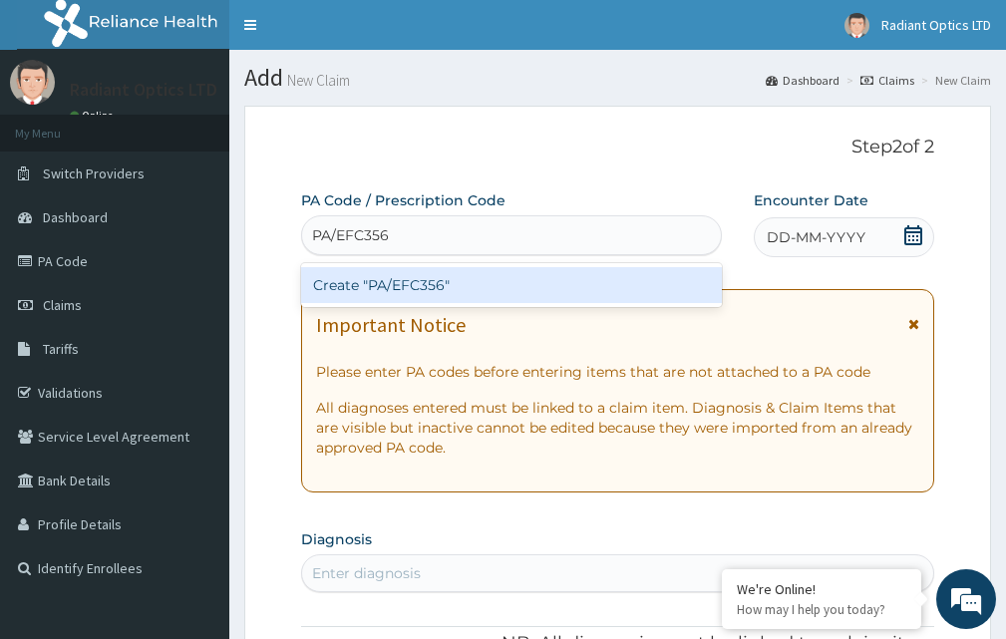
type input "PA/EFC356"
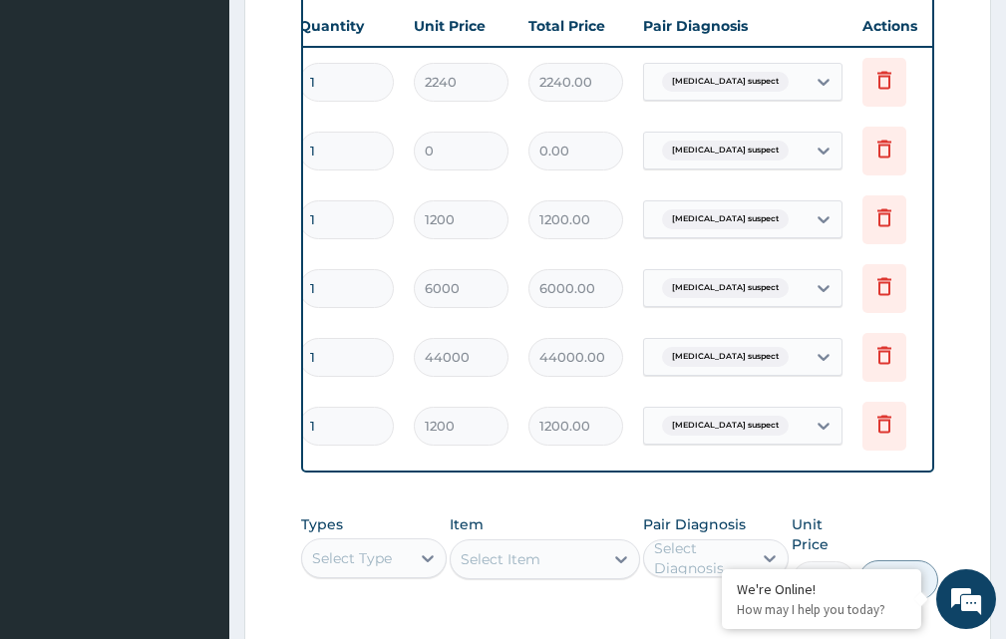
scroll to position [0, 368]
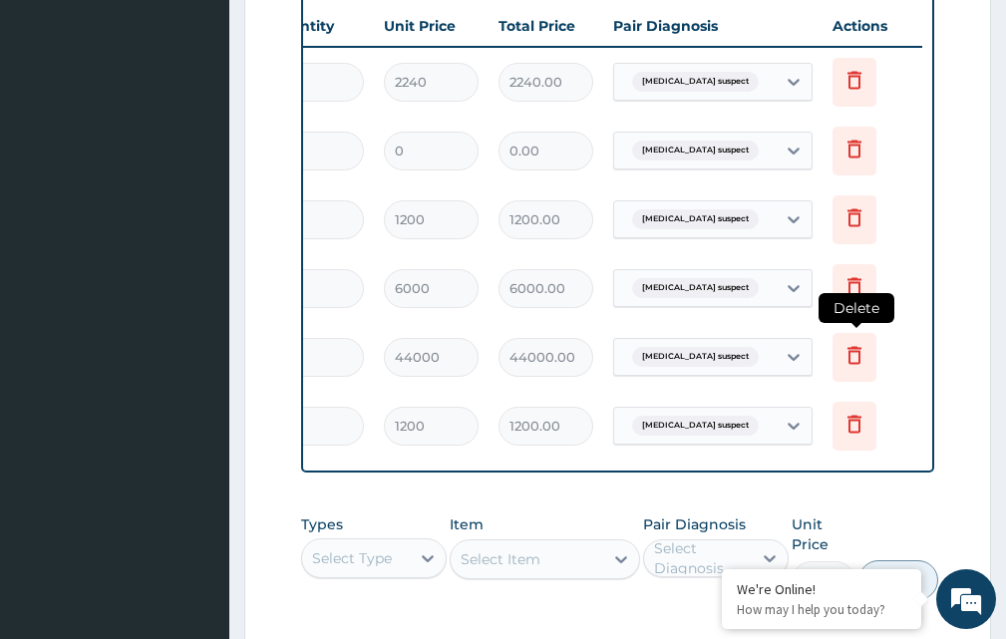
click at [859, 351] on icon at bounding box center [854, 355] width 14 height 18
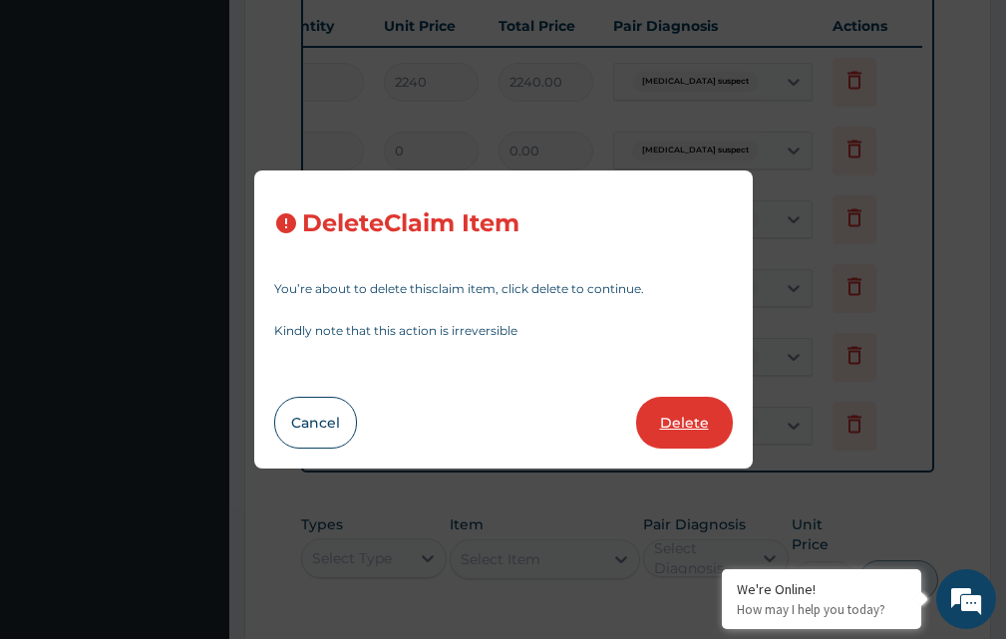
click at [675, 414] on button "Delete" at bounding box center [684, 423] width 97 height 52
type input "1200"
type input "1200.00"
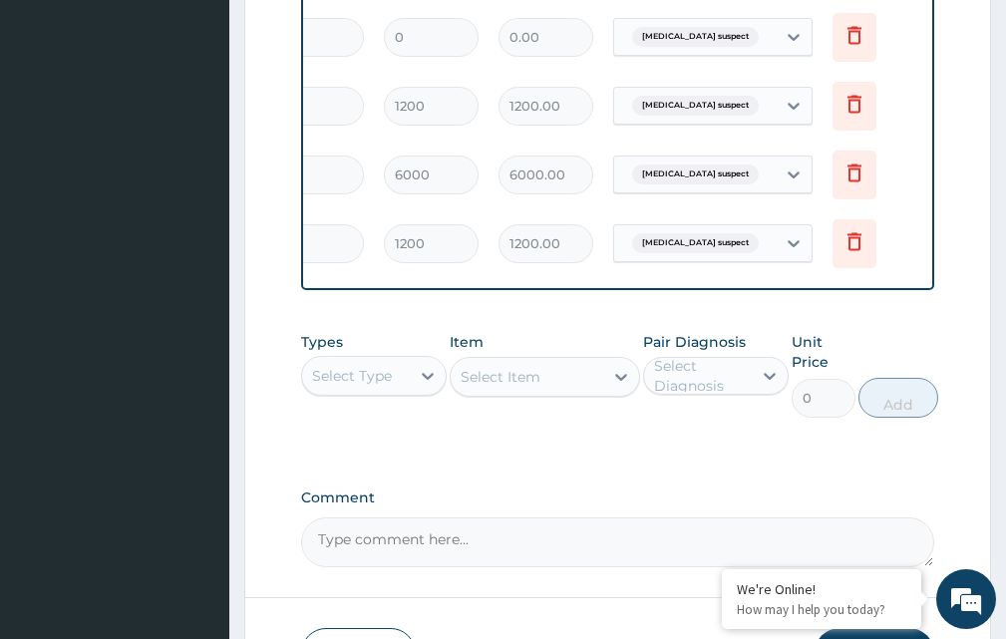
scroll to position [1140, 0]
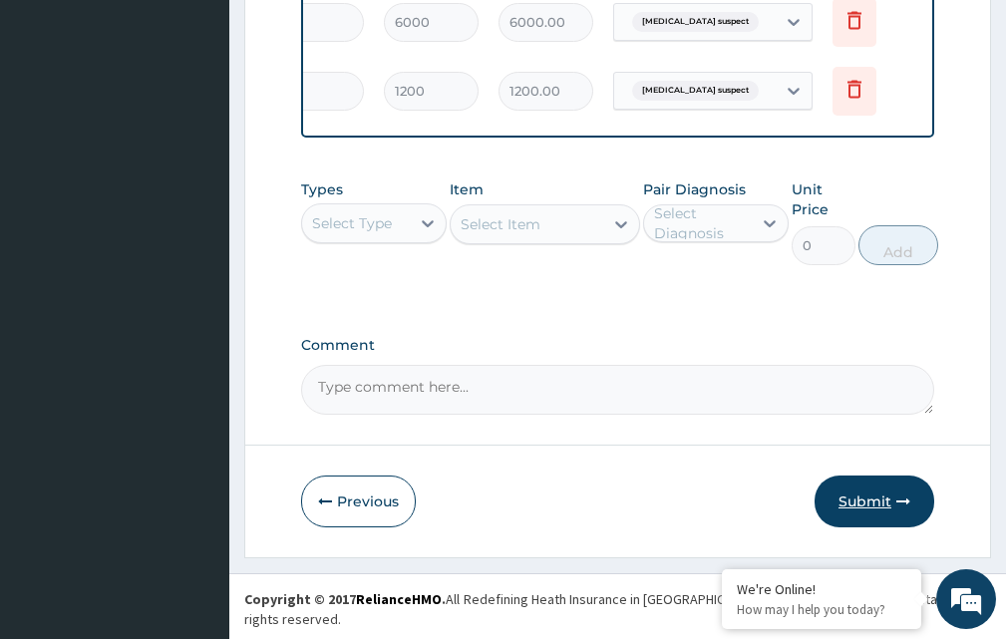
click at [858, 510] on button "Submit" at bounding box center [874, 501] width 120 height 52
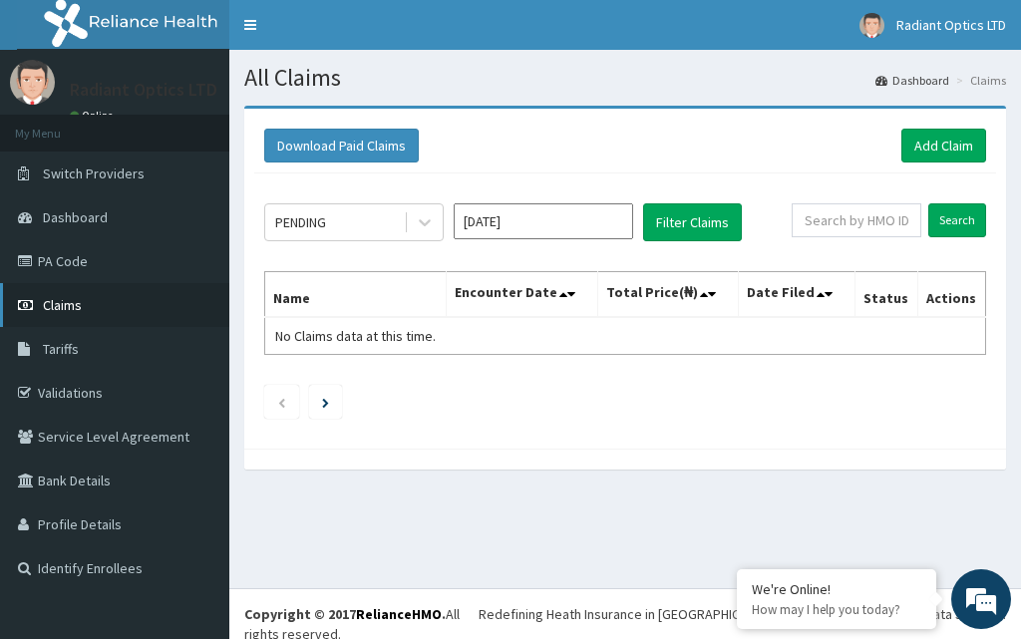
click at [56, 305] on span "Claims" at bounding box center [62, 305] width 39 height 18
click at [96, 172] on span "Switch Providers" at bounding box center [94, 173] width 102 height 18
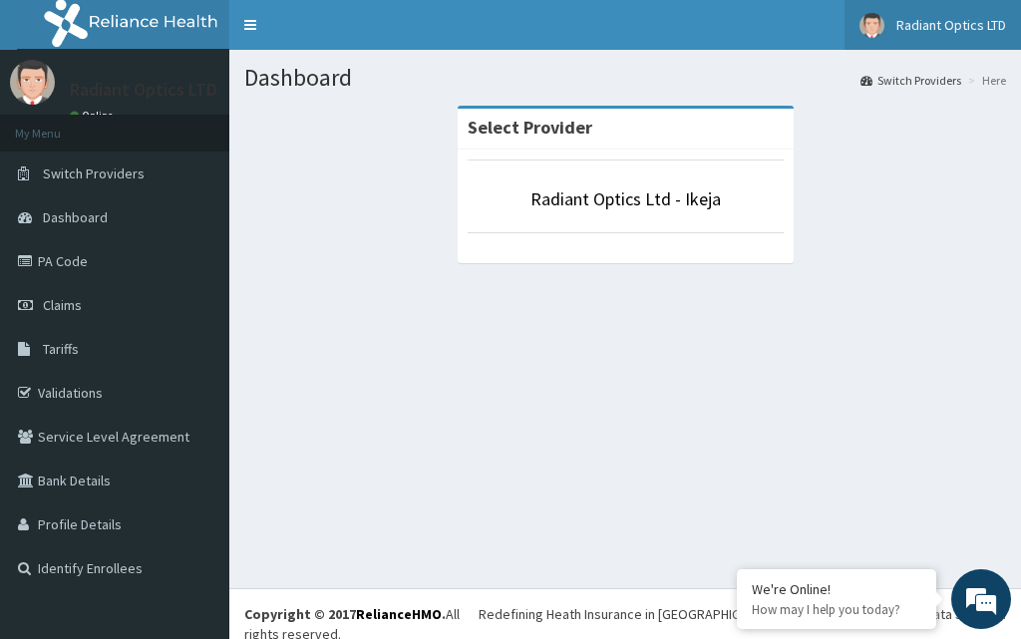
click at [960, 32] on span "Radiant Optics LTD" at bounding box center [951, 25] width 110 height 18
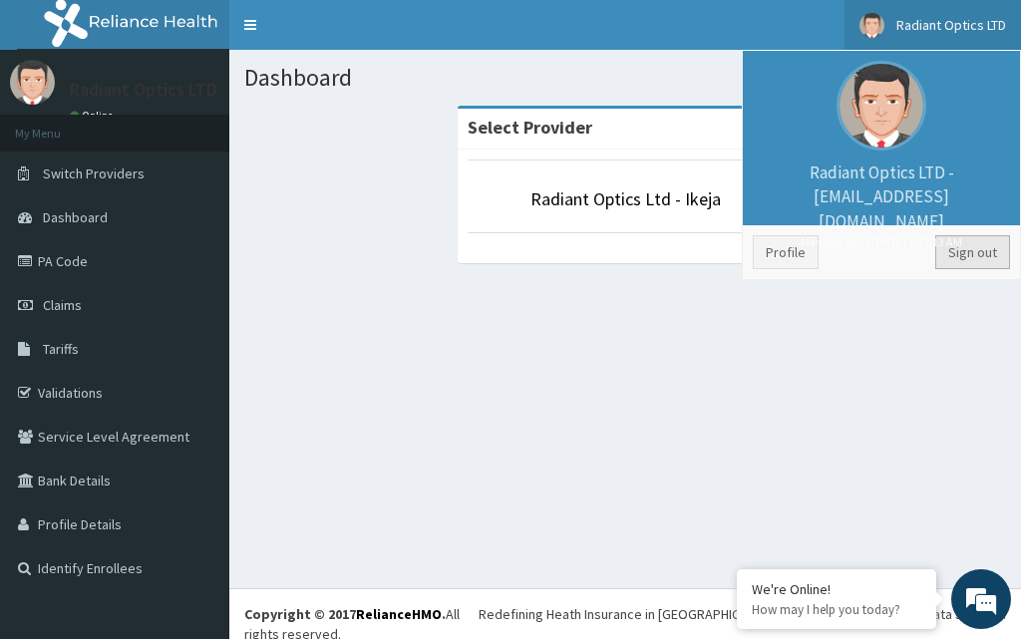
click at [976, 255] on link "Sign out" at bounding box center [972, 252] width 75 height 34
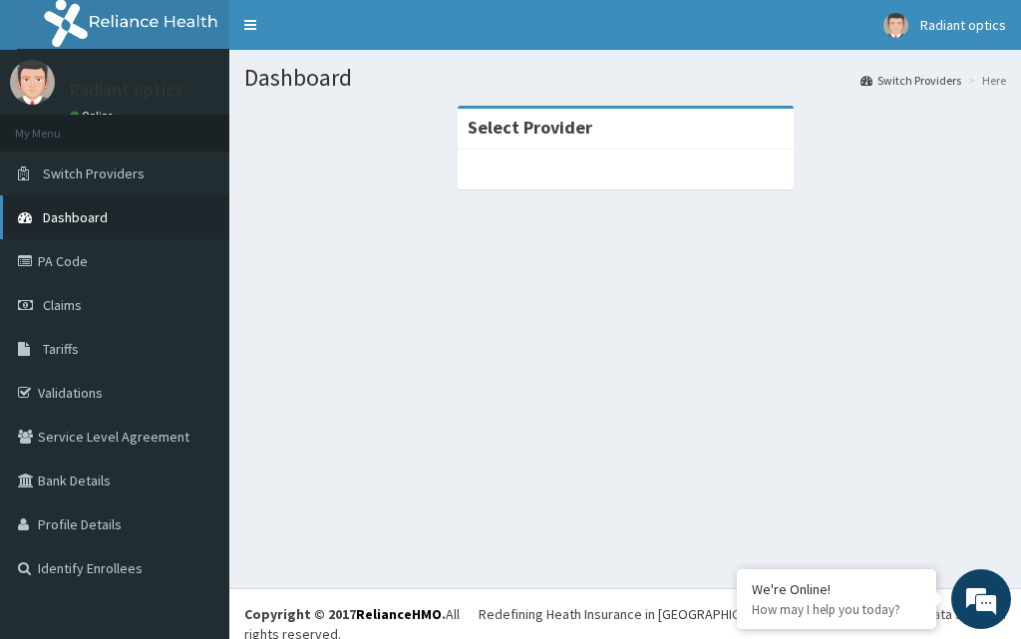
click at [79, 217] on span "Dashboard" at bounding box center [75, 217] width 65 height 18
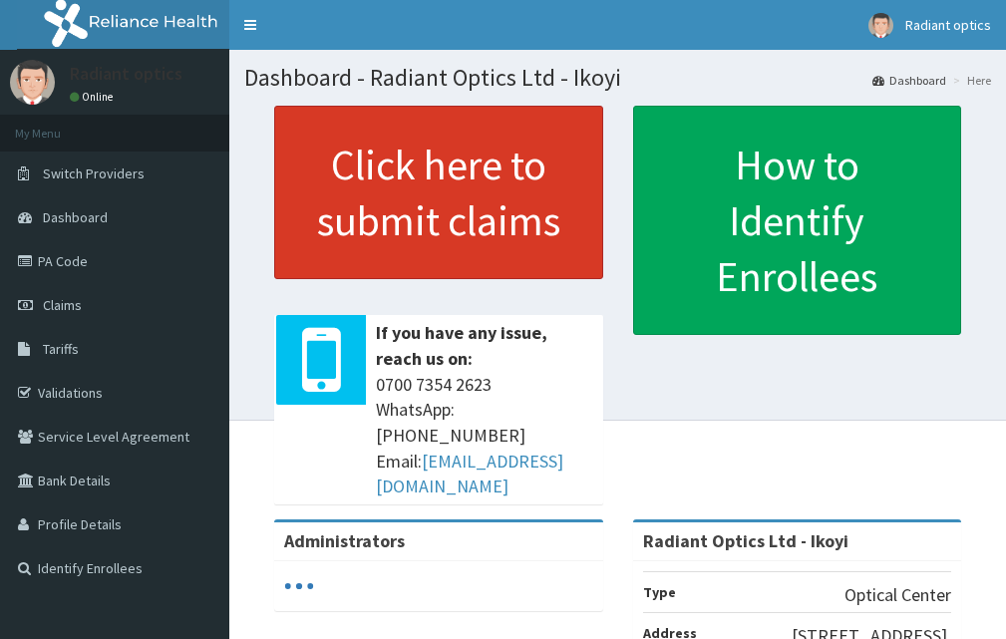
click at [459, 177] on link "Click here to submit claims" at bounding box center [438, 192] width 329 height 173
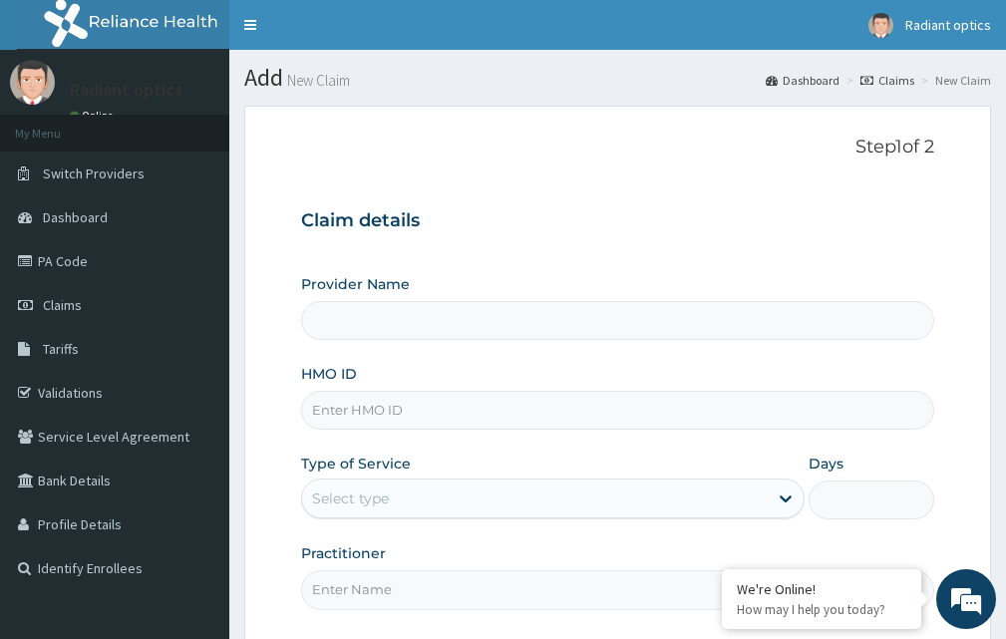
type input "Radiant Optics Ltd - Ikoyi"
click at [411, 413] on input "HMO ID" at bounding box center [617, 410] width 633 height 39
type input "Q"
type input "q"
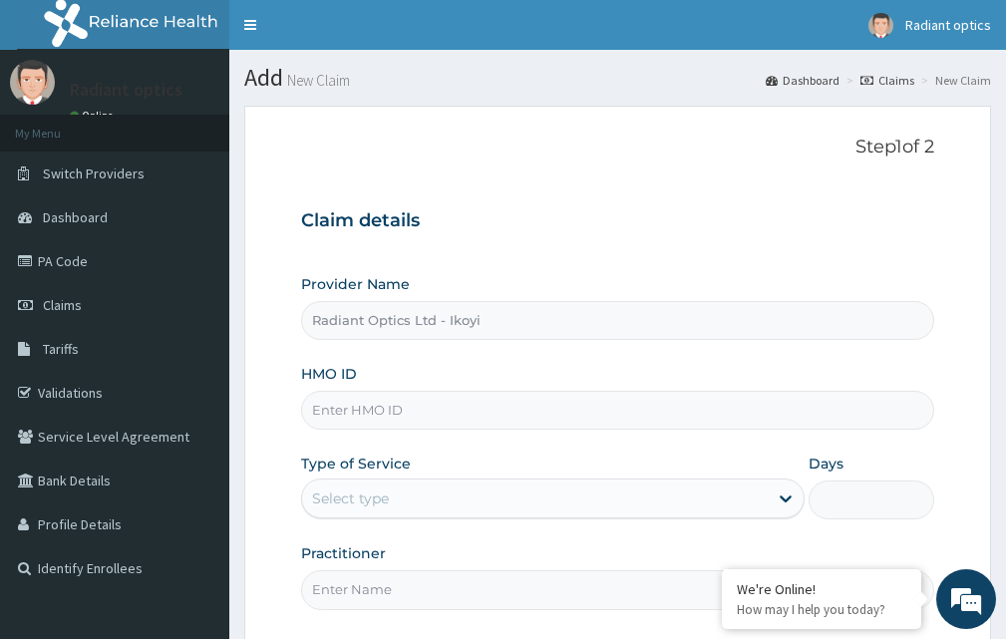
click at [332, 410] on input "HMO ID" at bounding box center [617, 410] width 633 height 39
type input "n"
type input "b"
type input "o"
type input "OKB/10573/A"
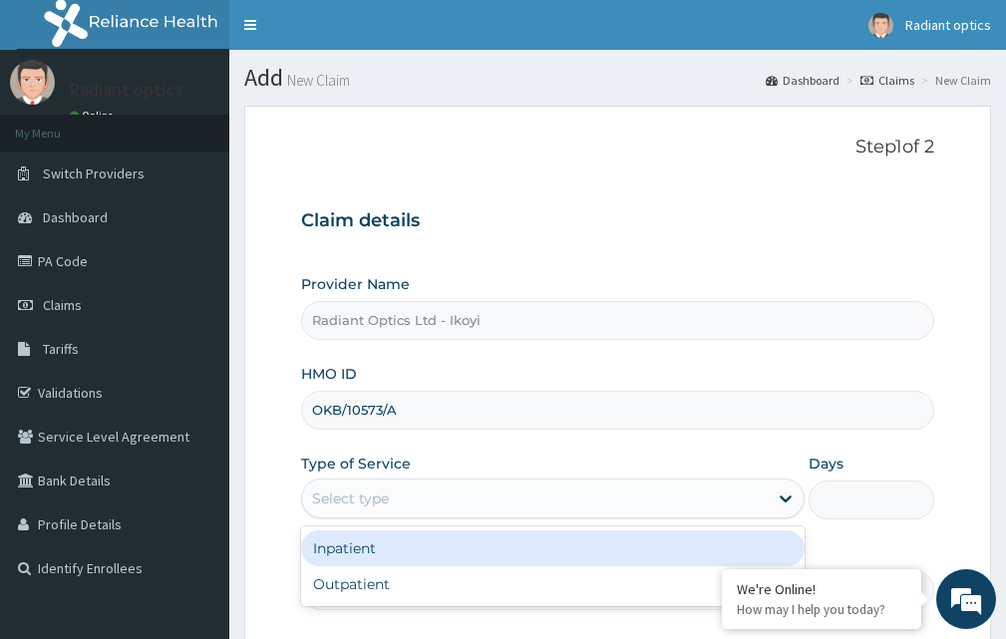
click at [457, 495] on div "Select type" at bounding box center [534, 498] width 465 height 32
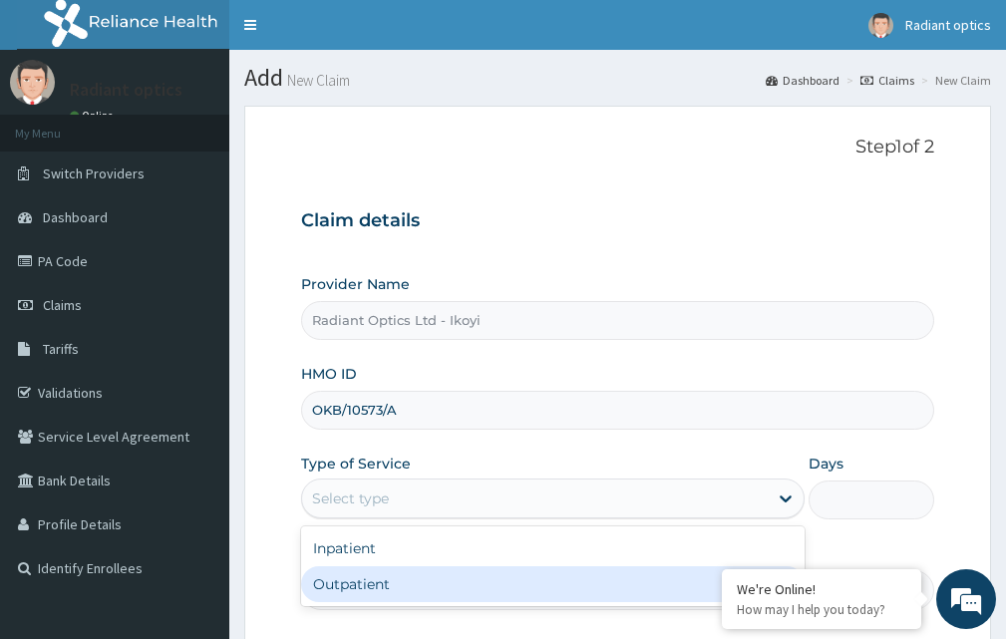
click at [395, 582] on div "Outpatient" at bounding box center [552, 584] width 503 height 36
type input "1"
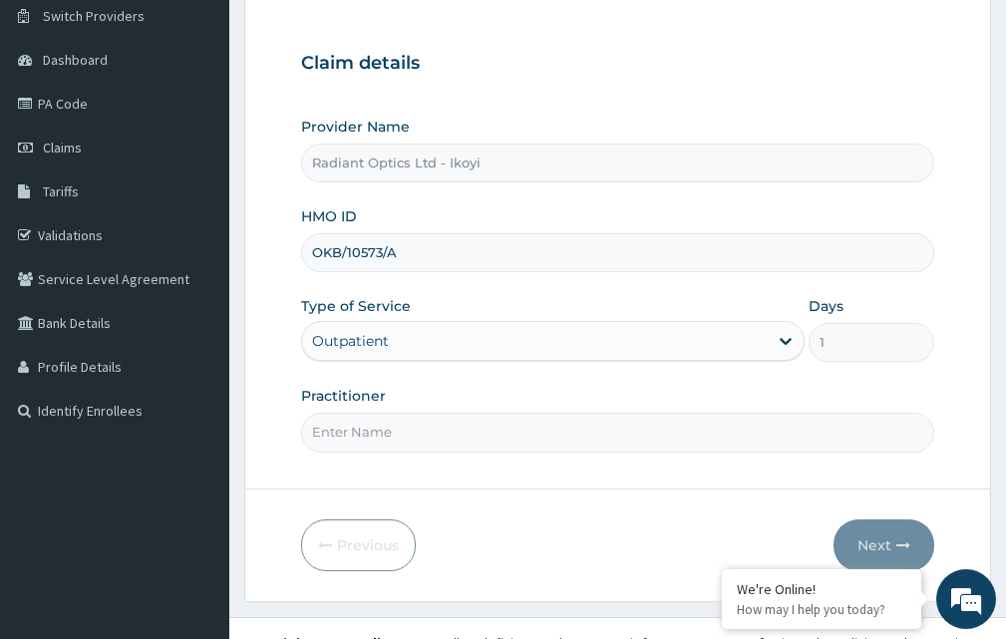
scroll to position [186, 0]
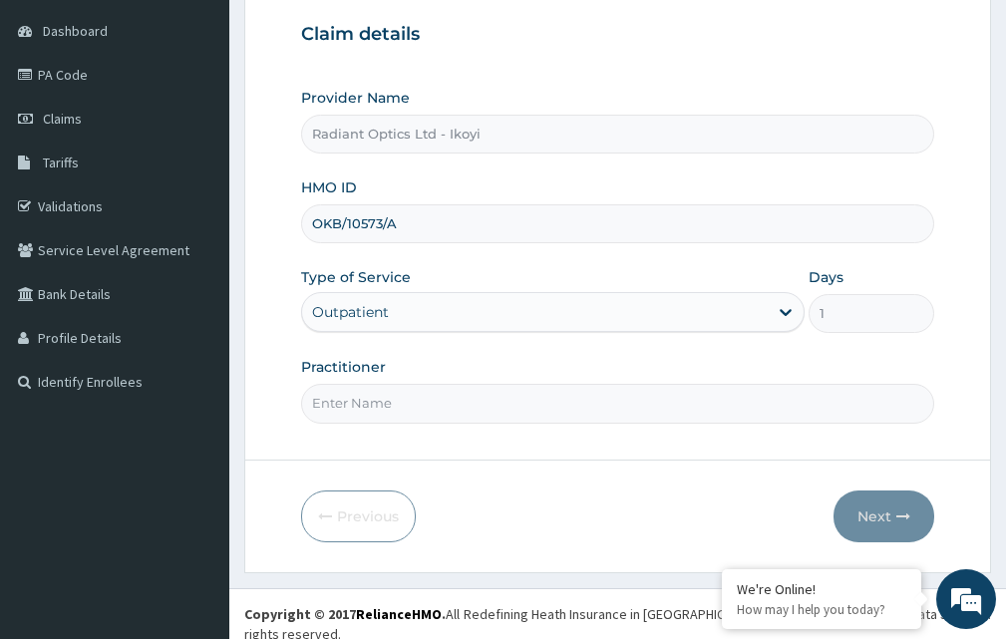
click at [455, 416] on input "Practitioner" at bounding box center [617, 403] width 633 height 39
type input "DR CHISOM"
click at [869, 517] on button "Next" at bounding box center [883, 516] width 101 height 52
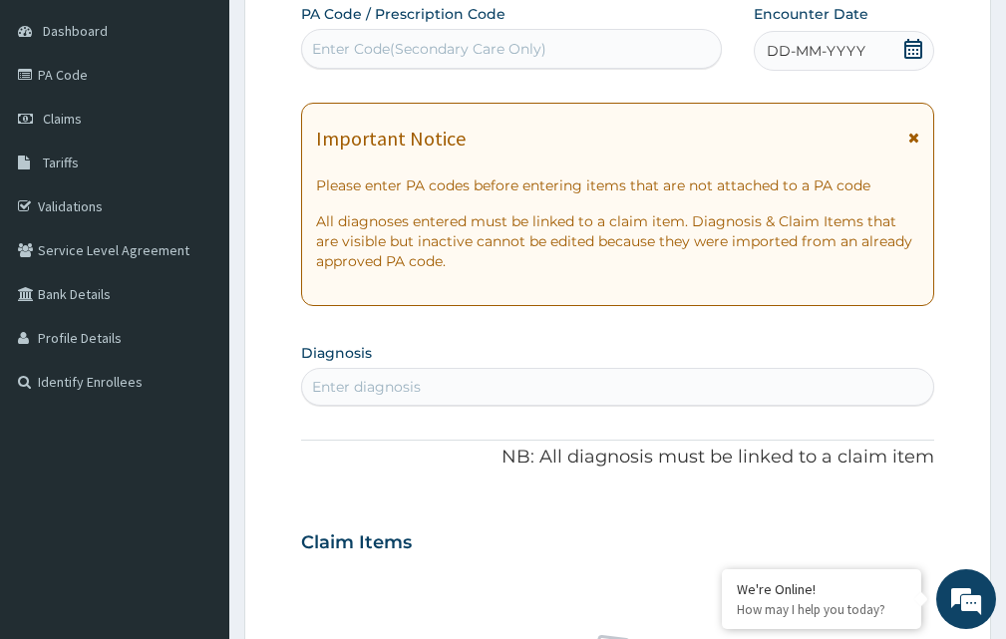
click at [366, 49] on div "Enter Code(Secondary Care Only)" at bounding box center [429, 49] width 234 height 20
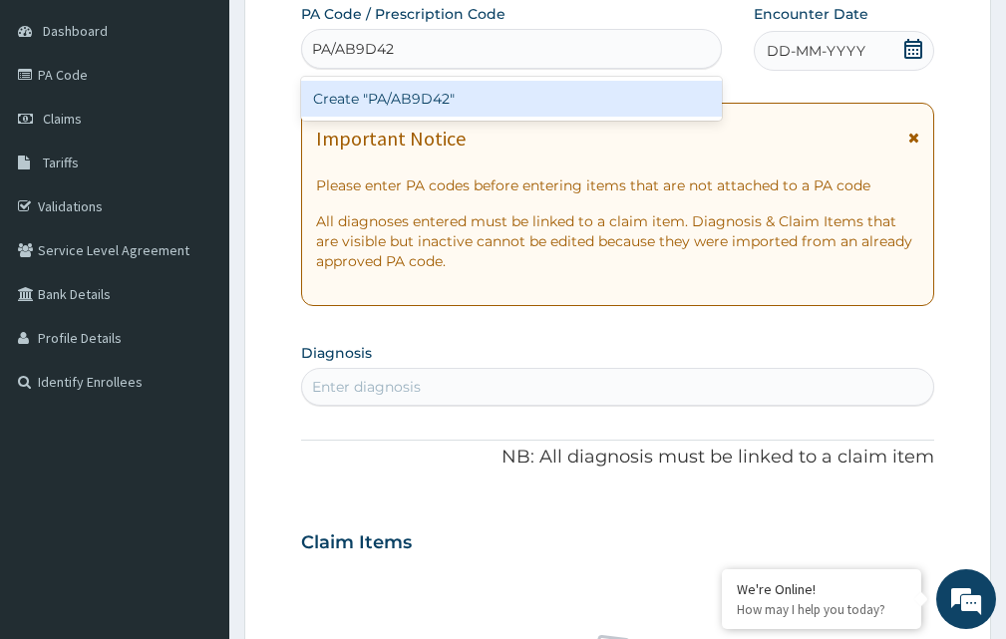
type input "PA/AB9D42"
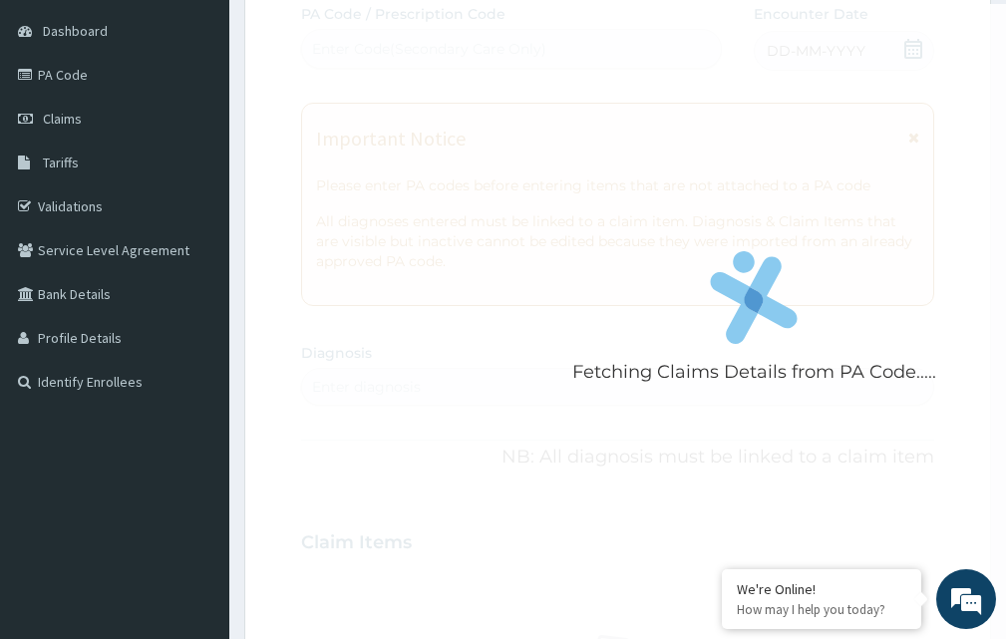
click at [909, 45] on div "Fetching Claims Details from PA Code..... PA Code / Prescription Code Enter Cod…" at bounding box center [617, 539] width 633 height 1071
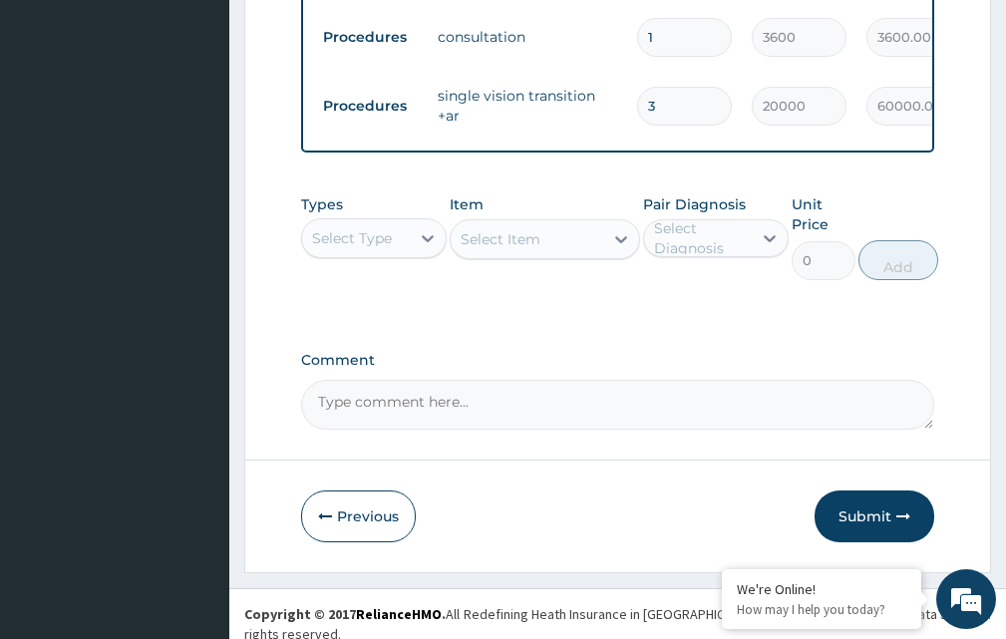
scroll to position [896, 0]
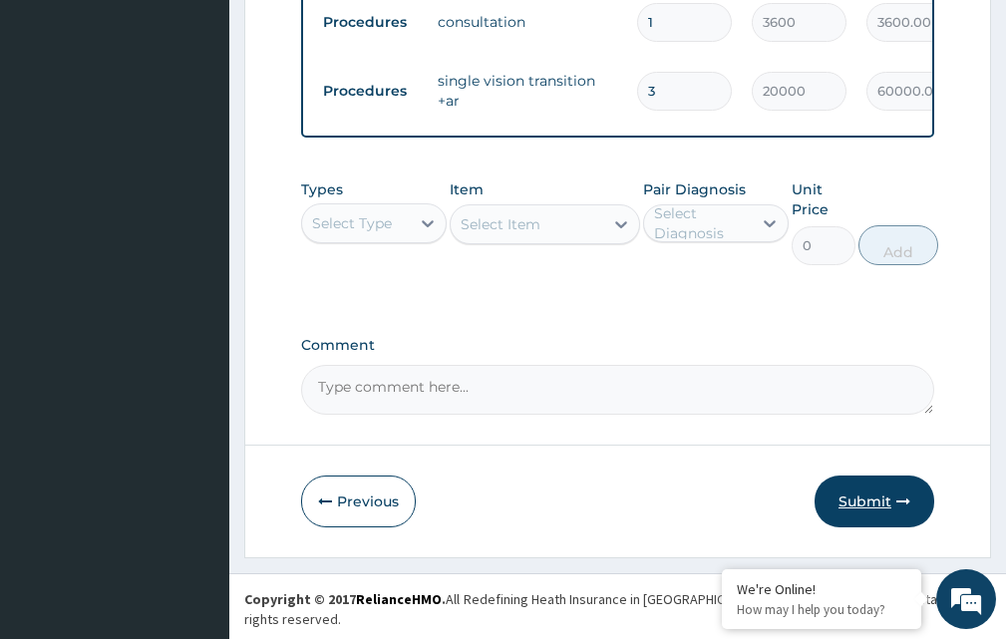
click at [874, 506] on button "Submit" at bounding box center [874, 501] width 120 height 52
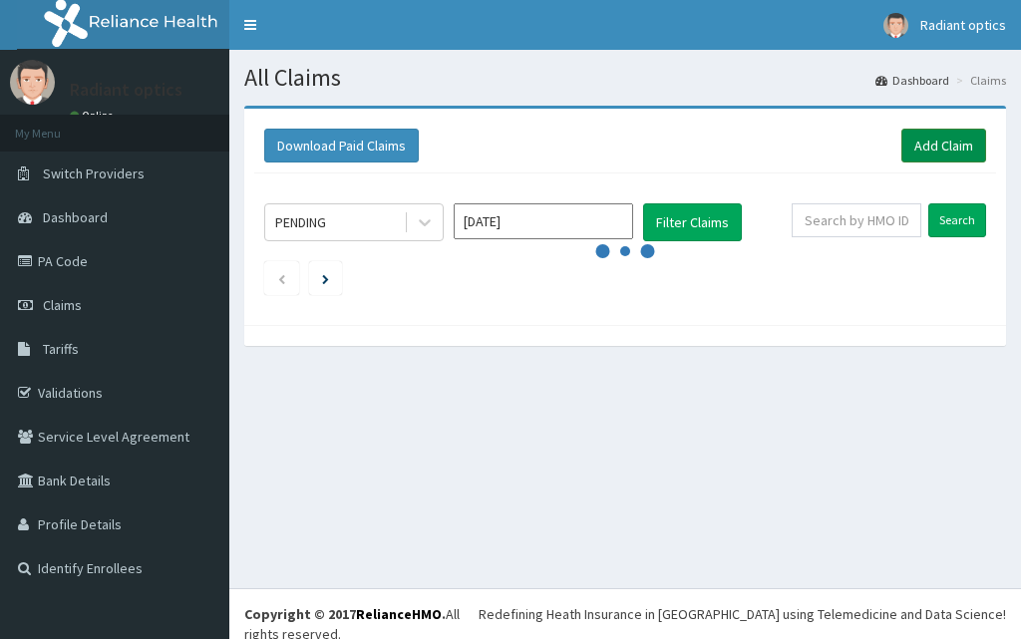
click at [941, 138] on link "Add Claim" at bounding box center [943, 146] width 85 height 34
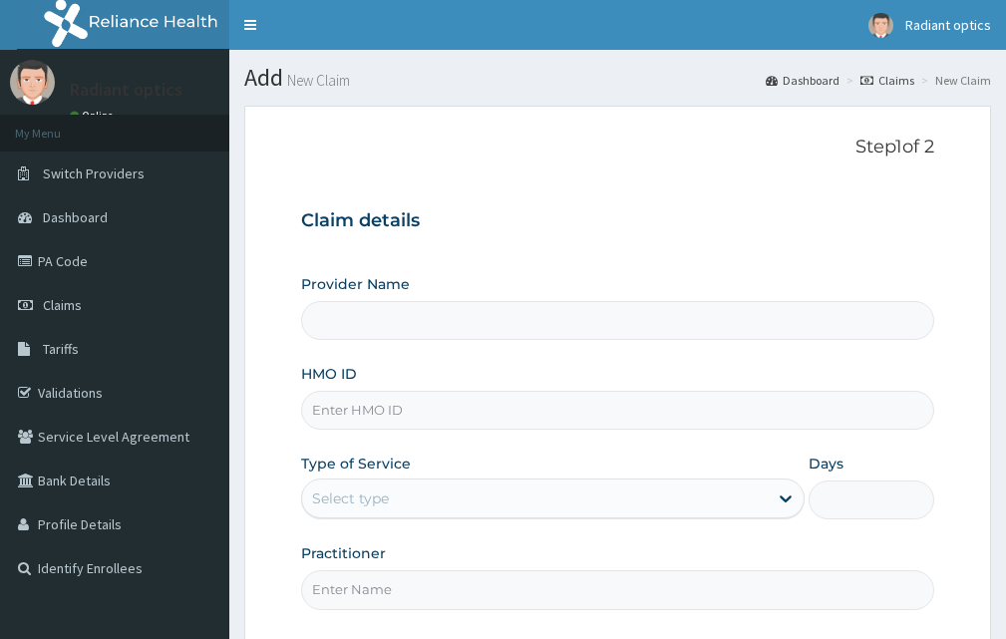
click at [367, 419] on input "HMO ID" at bounding box center [617, 410] width 633 height 39
type input "UBP/BBBS"
type input "Radiant Optics Ltd - Ikoyi"
type input "UBP/BBBSD"
click at [781, 495] on icon at bounding box center [785, 498] width 20 height 20
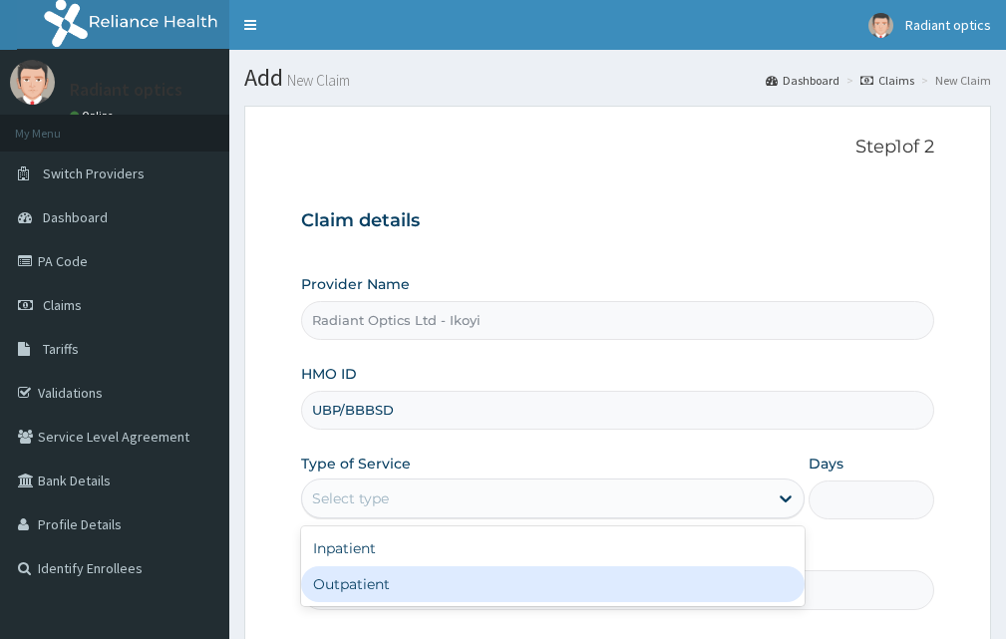
click at [430, 583] on div "Outpatient" at bounding box center [552, 584] width 503 height 36
type input "1"
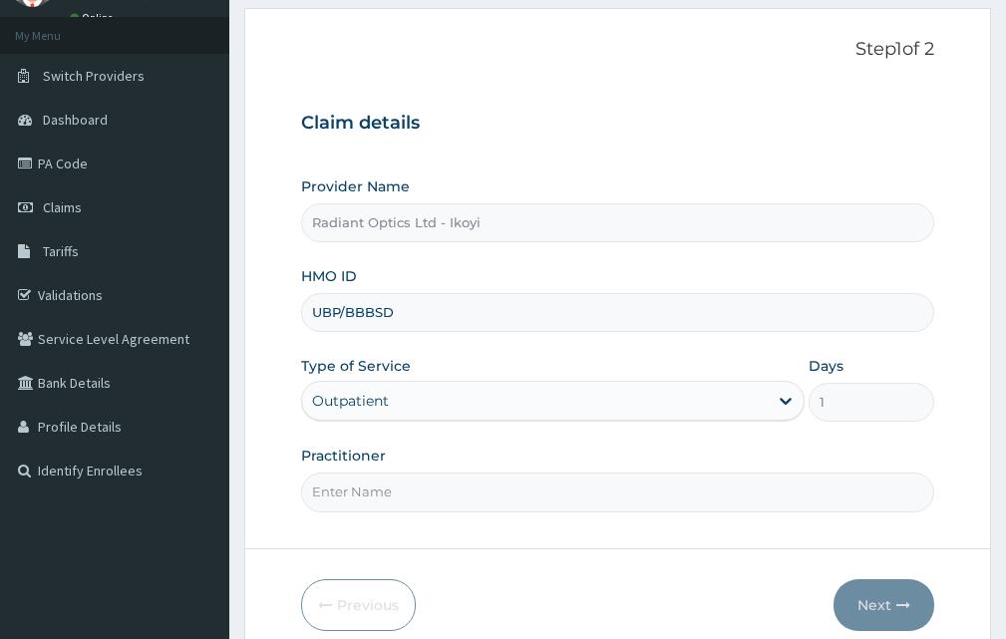
scroll to position [186, 0]
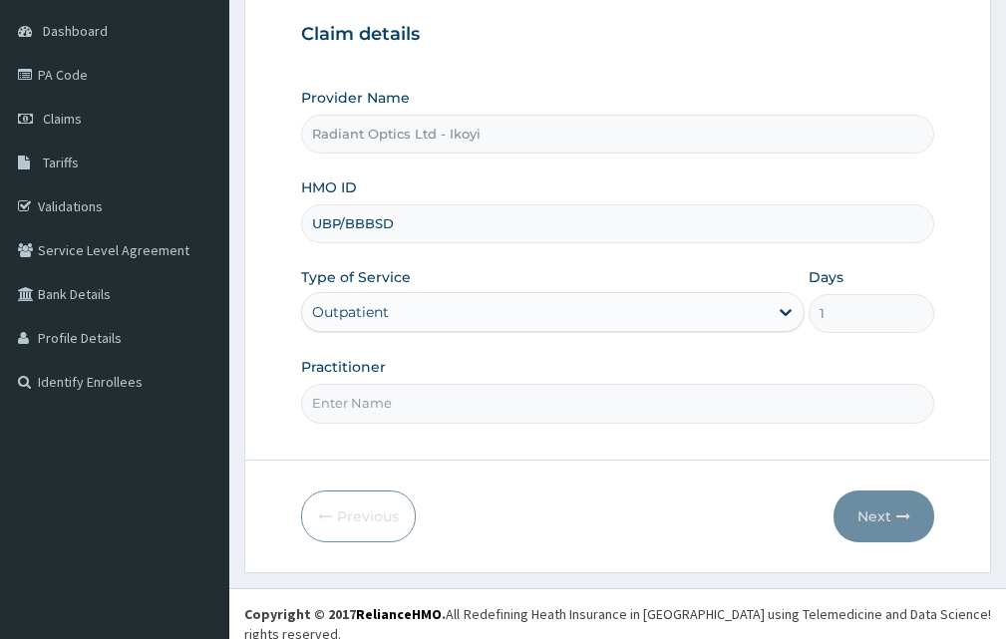
click at [376, 403] on input "Practitioner" at bounding box center [617, 403] width 633 height 39
type input "DR EBERE"
click at [875, 507] on button "Next" at bounding box center [883, 516] width 101 height 52
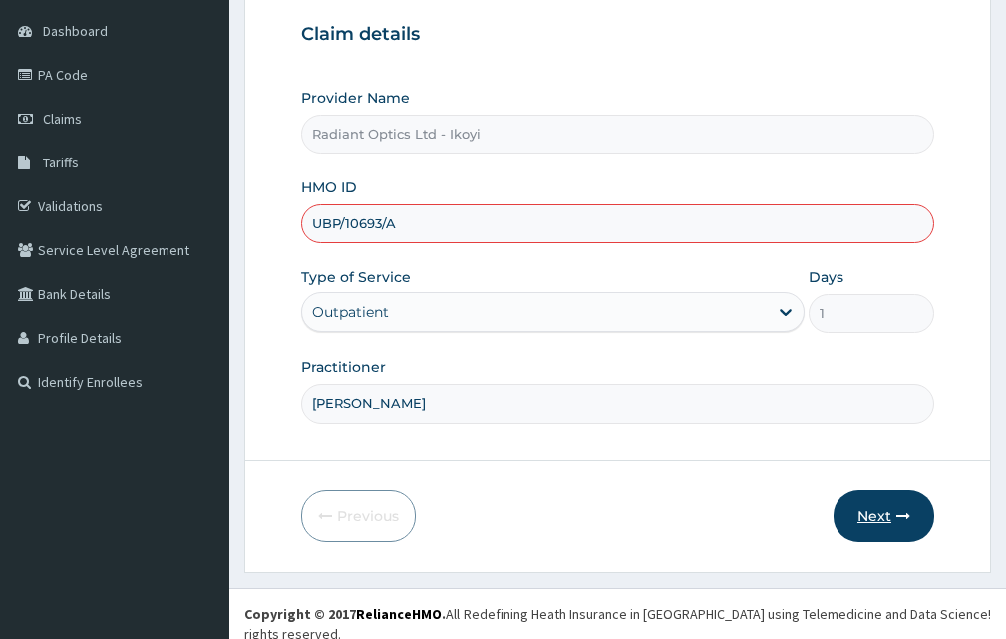
type input "UBP/10693/A"
click at [881, 511] on button "Next" at bounding box center [883, 516] width 101 height 52
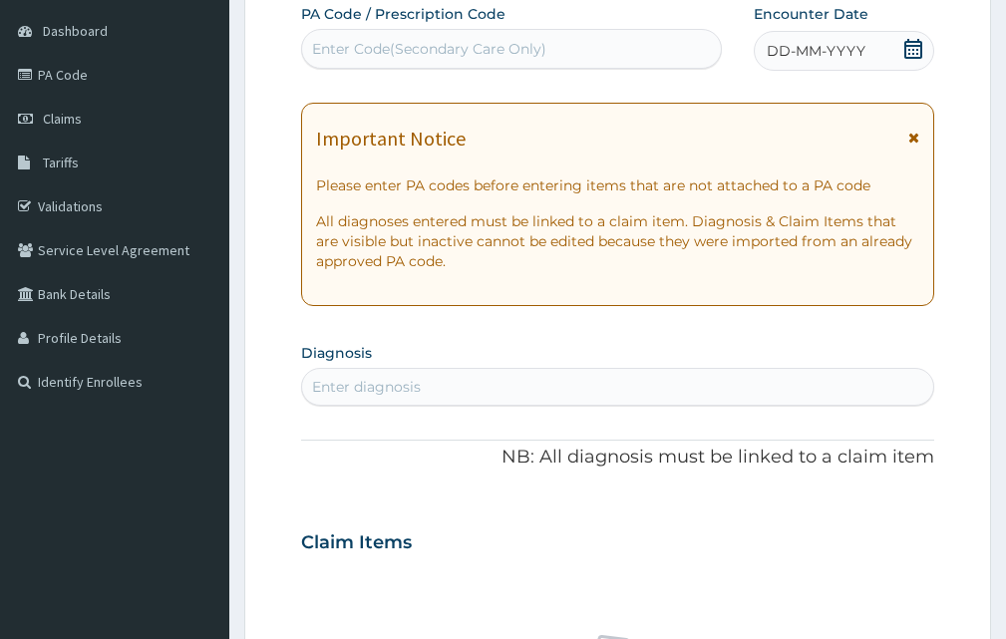
click at [365, 46] on div "Enter Code(Secondary Care Only)" at bounding box center [429, 49] width 234 height 20
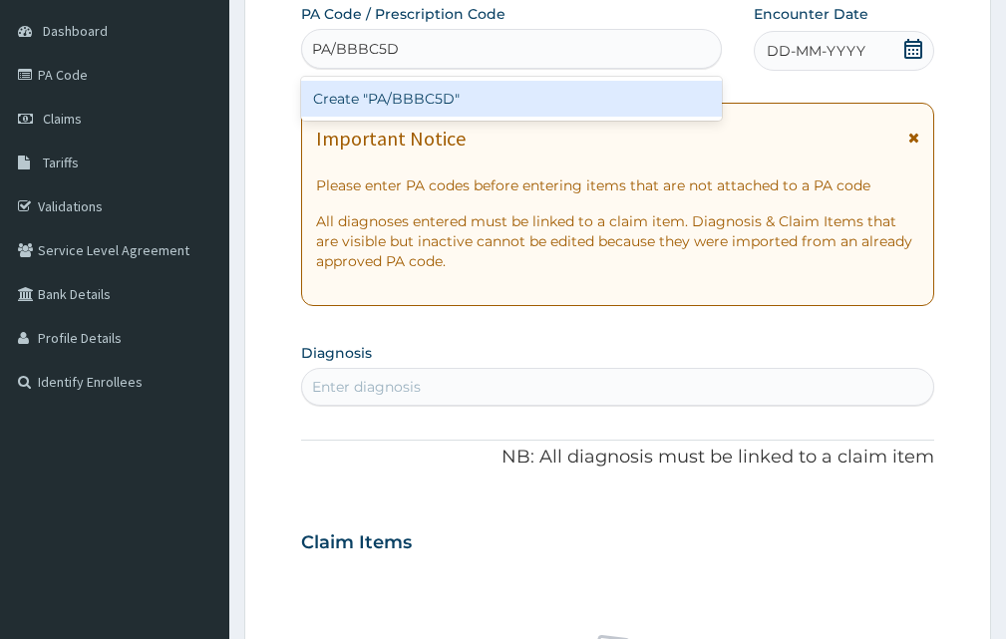
type input "PA/BBBC5D"
click at [912, 44] on div "PA Code / Prescription Code option Create "PA/BBBC5D" focused, 1 of 1. 1 result…" at bounding box center [617, 539] width 633 height 1071
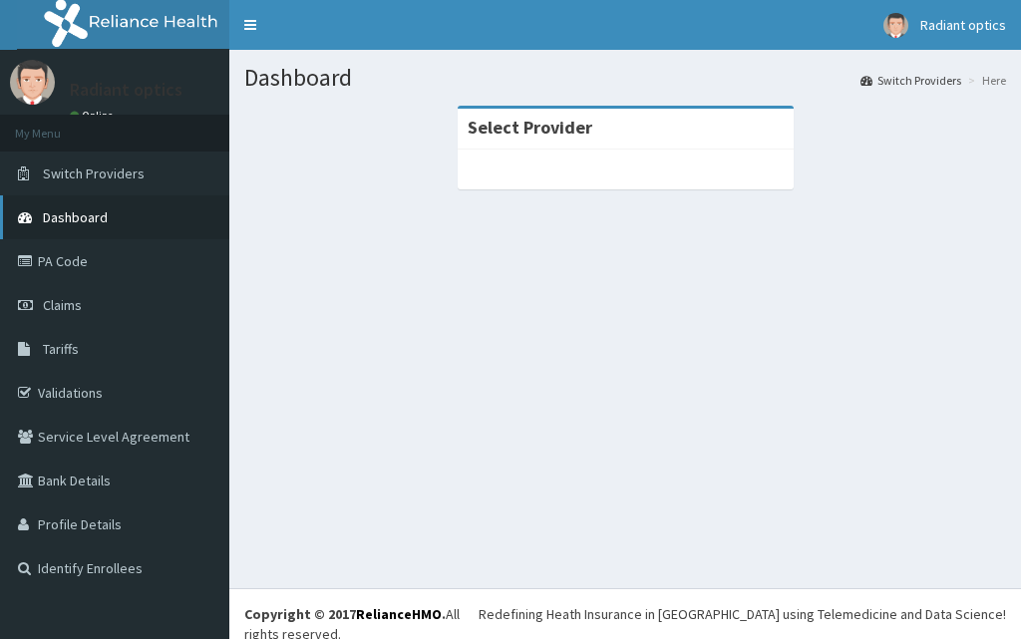
click at [85, 209] on span "Dashboard" at bounding box center [75, 217] width 65 height 18
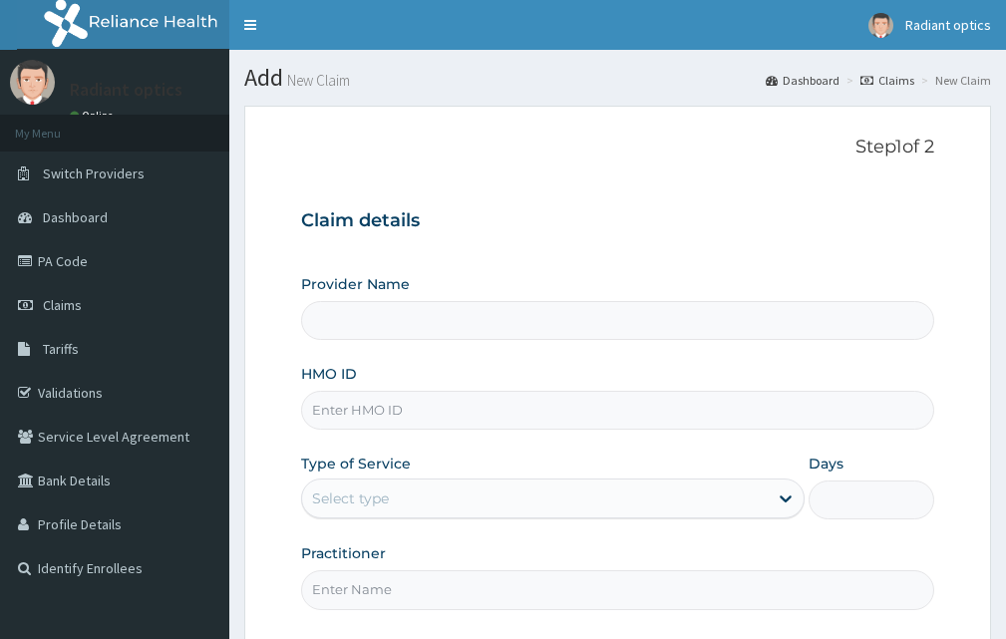
click at [393, 410] on input "HMO ID" at bounding box center [617, 410] width 633 height 39
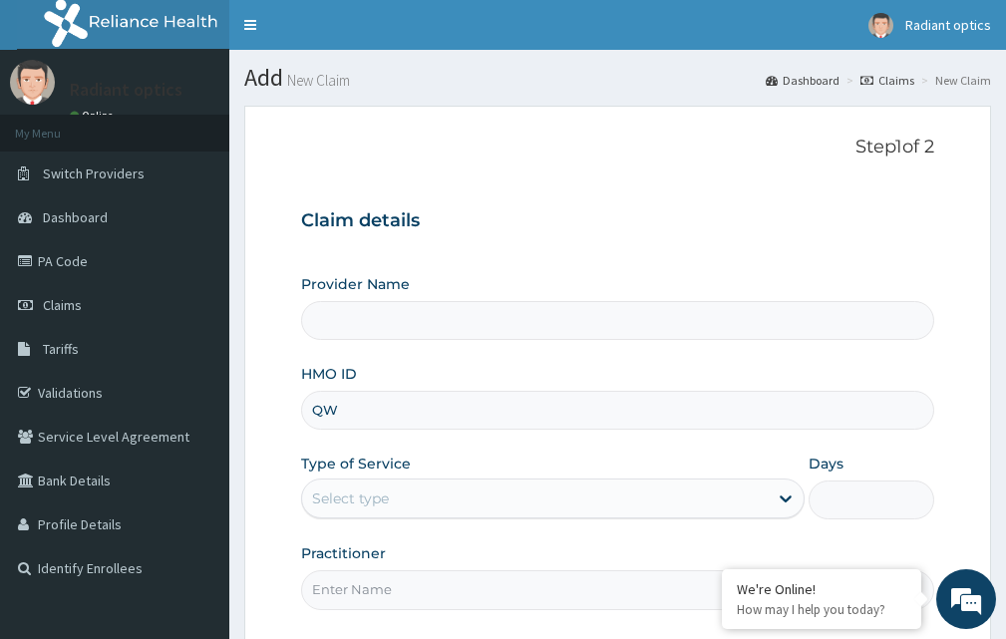
type input "Q"
type input "ub"
type input "Radiant Optics Ltd - Ikoyi"
type input "ubp/10693/A"
click at [472, 505] on div "Select type" at bounding box center [534, 498] width 465 height 32
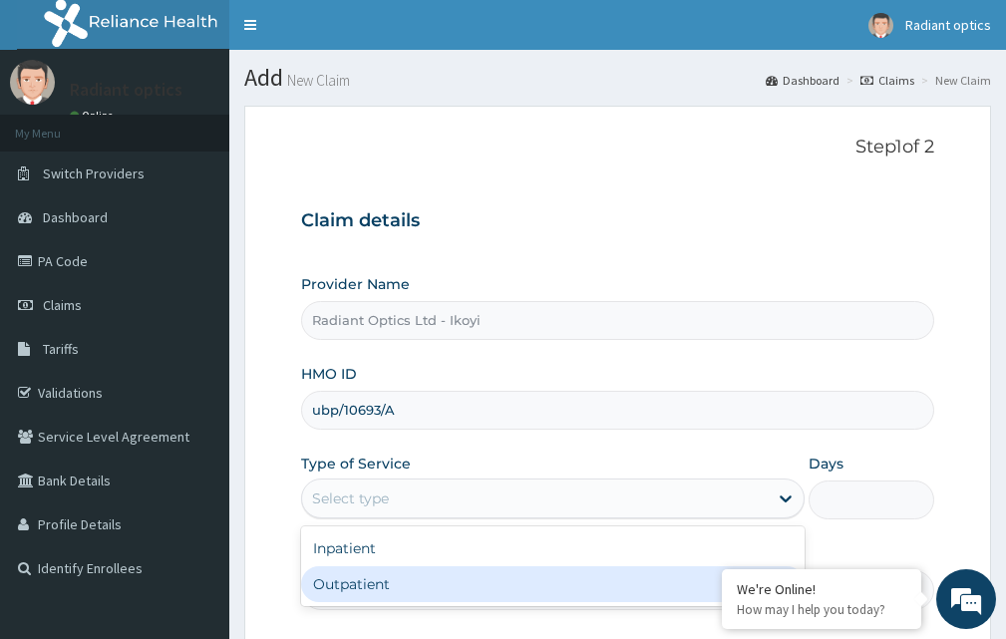
click at [371, 584] on div "Outpatient" at bounding box center [552, 584] width 503 height 36
type input "1"
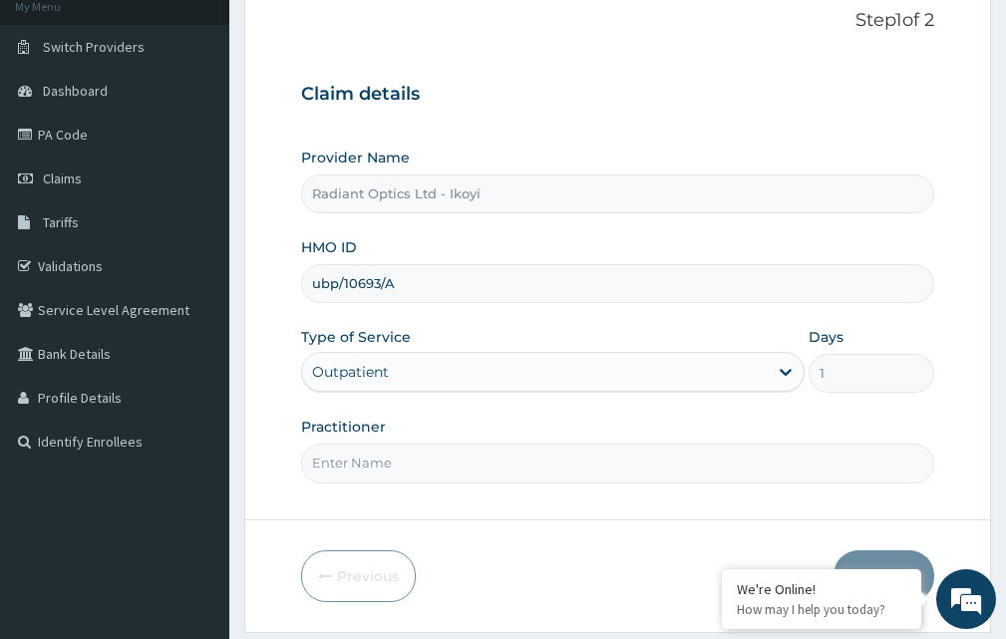
scroll to position [186, 0]
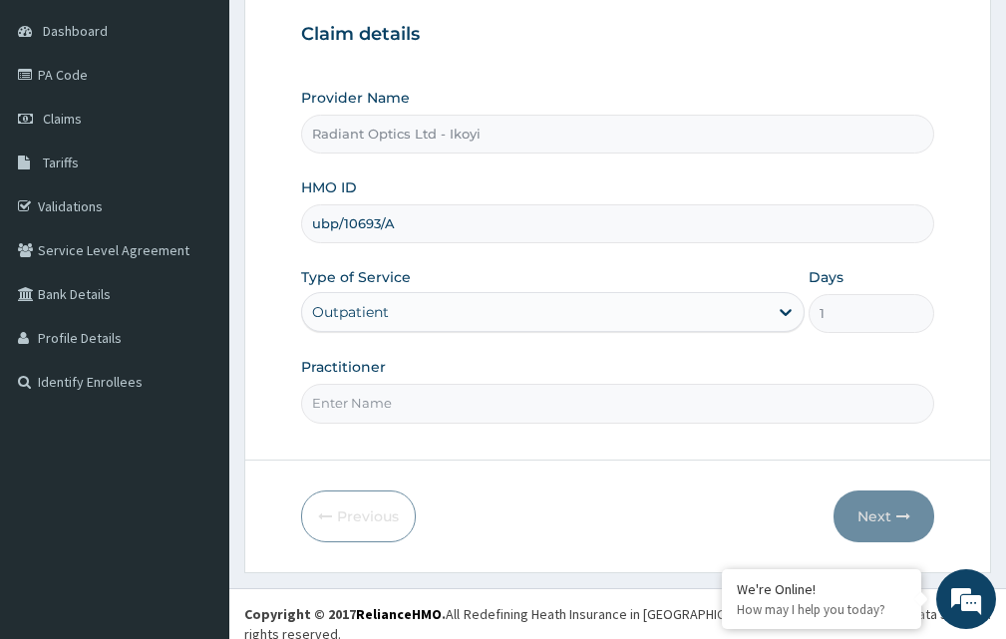
click at [441, 416] on input "Practitioner" at bounding box center [617, 403] width 633 height 39
type input "DR CHISOM"
click at [914, 510] on button "Next" at bounding box center [883, 516] width 101 height 52
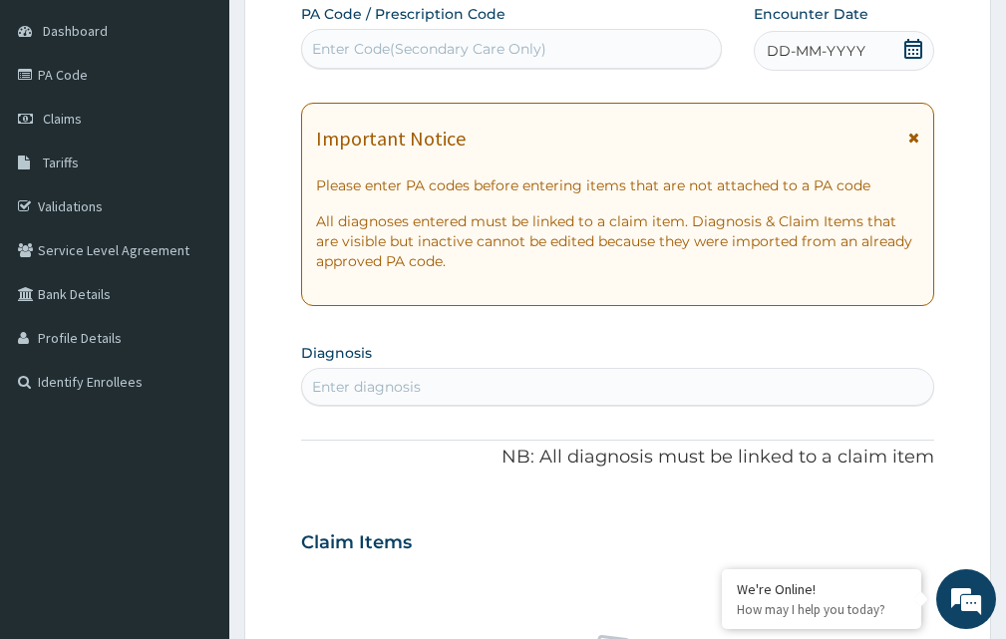
click at [374, 49] on div "Enter Code(Secondary Care Only)" at bounding box center [429, 49] width 234 height 20
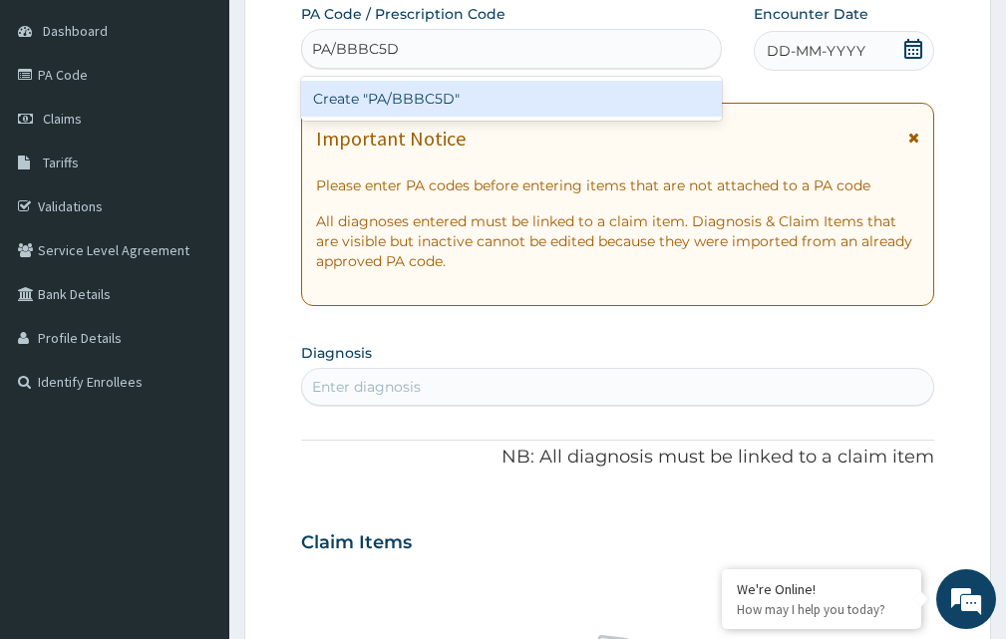
type input "PA/BBBC5D"
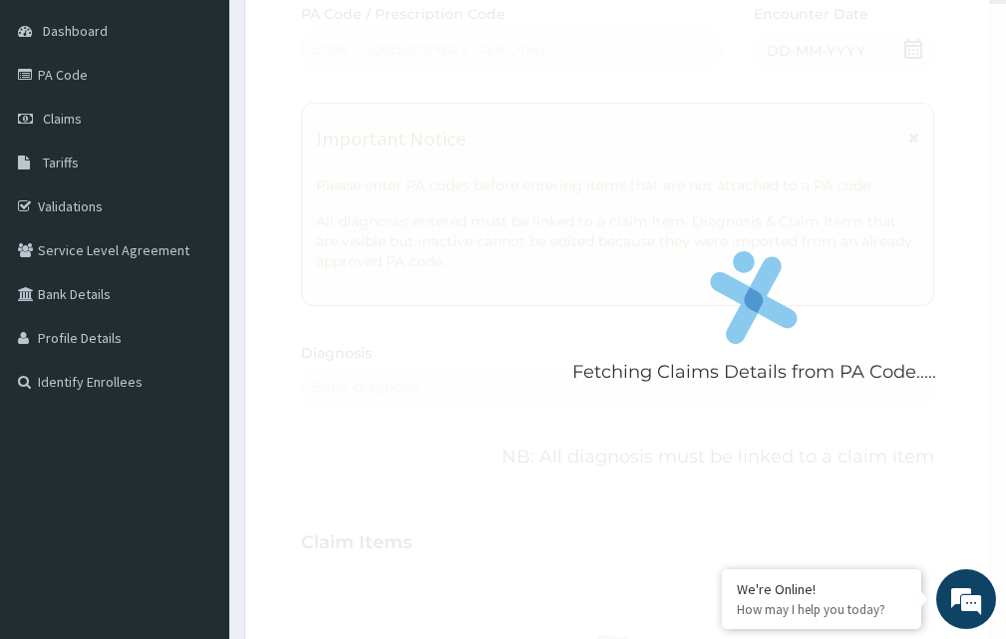
click at [917, 44] on div "Fetching Claims Details from PA Code..... PA Code / Prescription Code Enter Cod…" at bounding box center [617, 539] width 633 height 1071
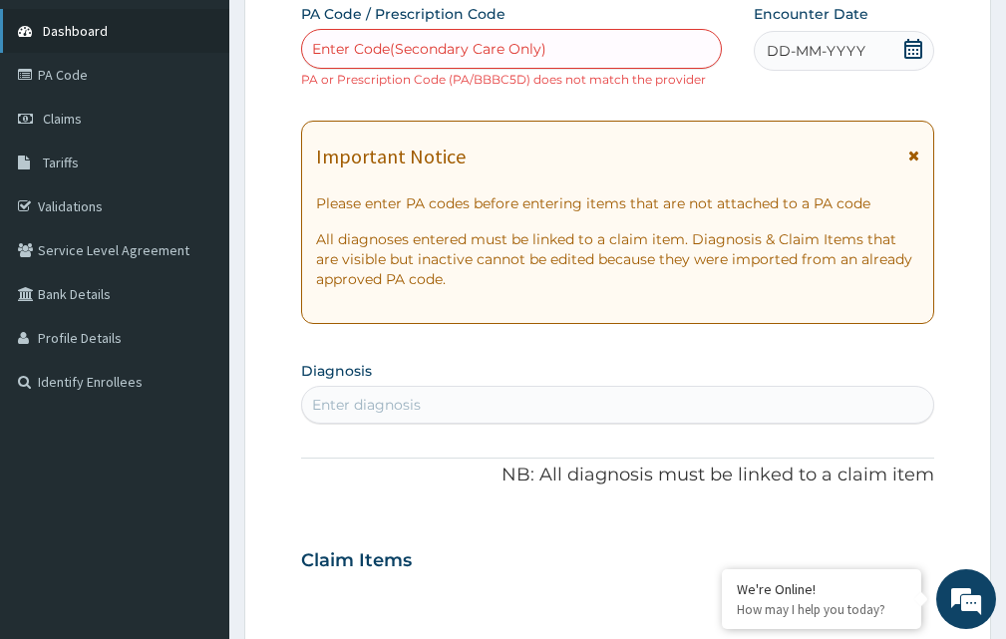
click at [74, 21] on link "Dashboard" at bounding box center [114, 31] width 229 height 44
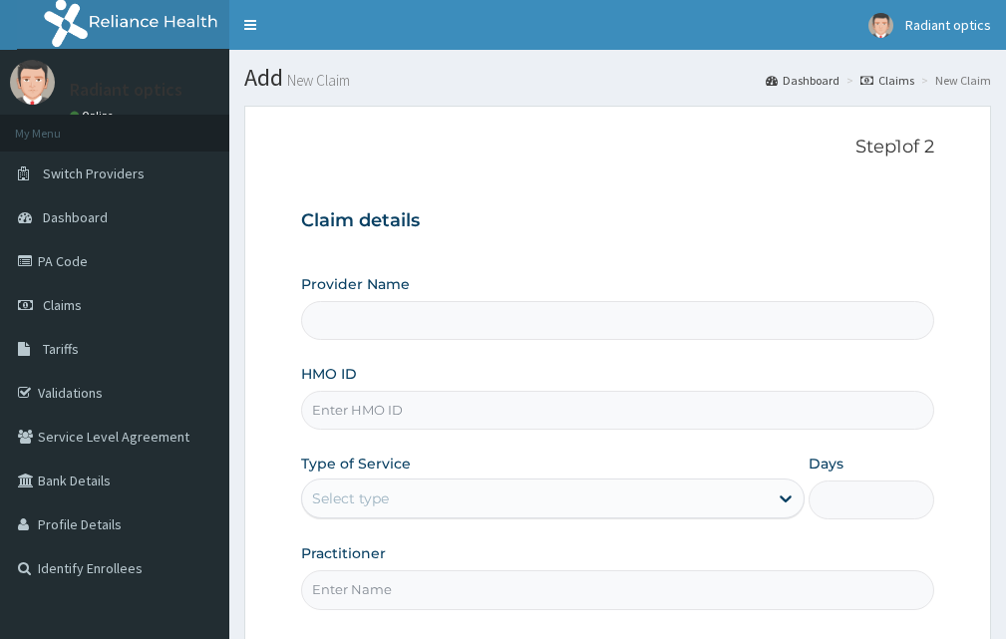
drag, startPoint x: 0, startPoint y: 0, endPoint x: 391, endPoint y: 406, distance: 563.2
click at [391, 406] on input "HMO ID" at bounding box center [617, 410] width 633 height 39
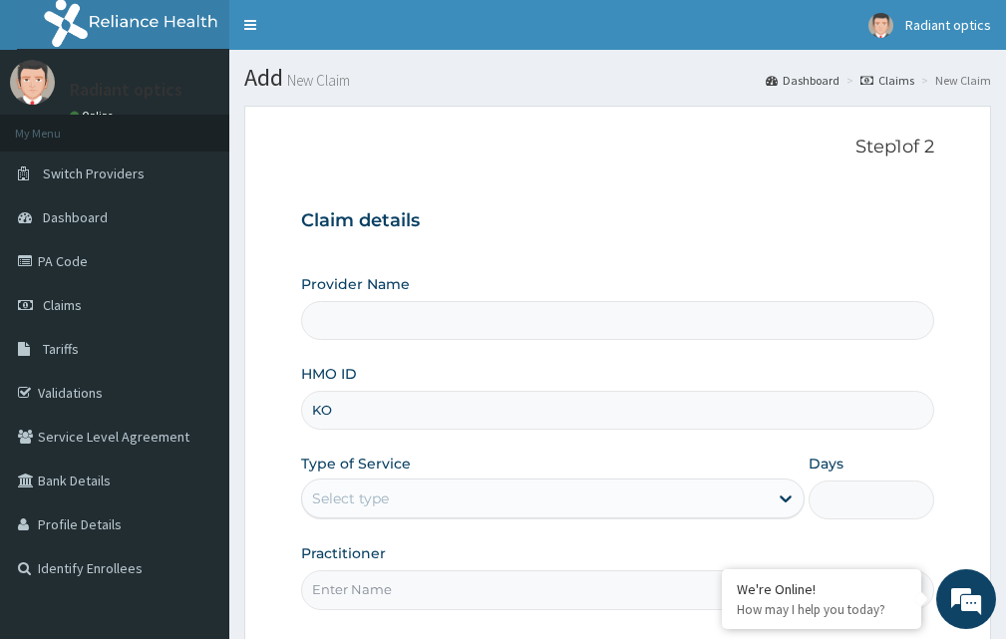
type input "KOA"
type input "Radiant Optics Ltd - Ikoyi"
type input "KOA/10023/A"
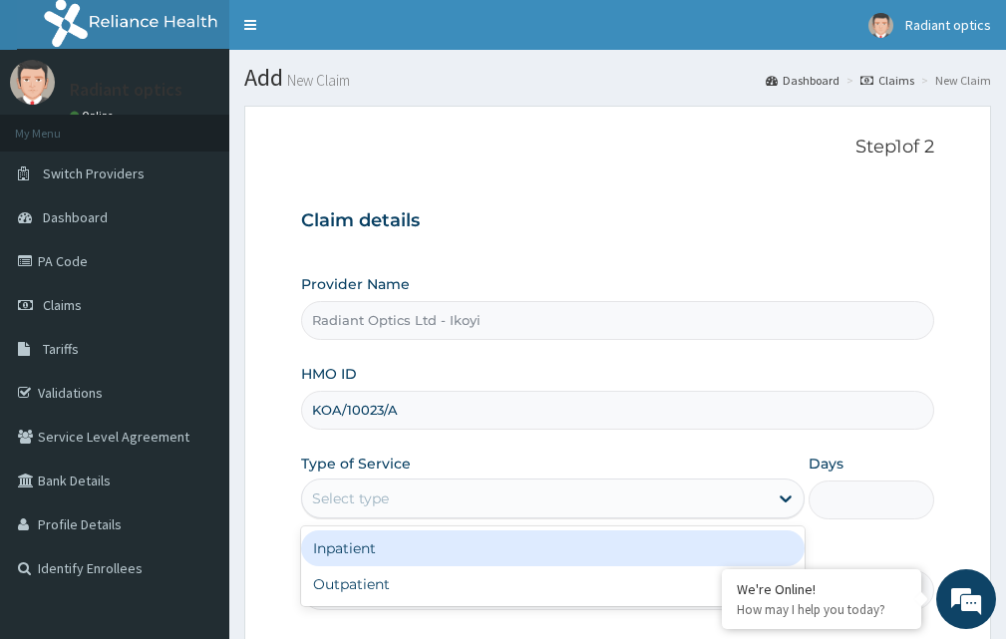
click at [446, 500] on div "Select type" at bounding box center [534, 498] width 465 height 32
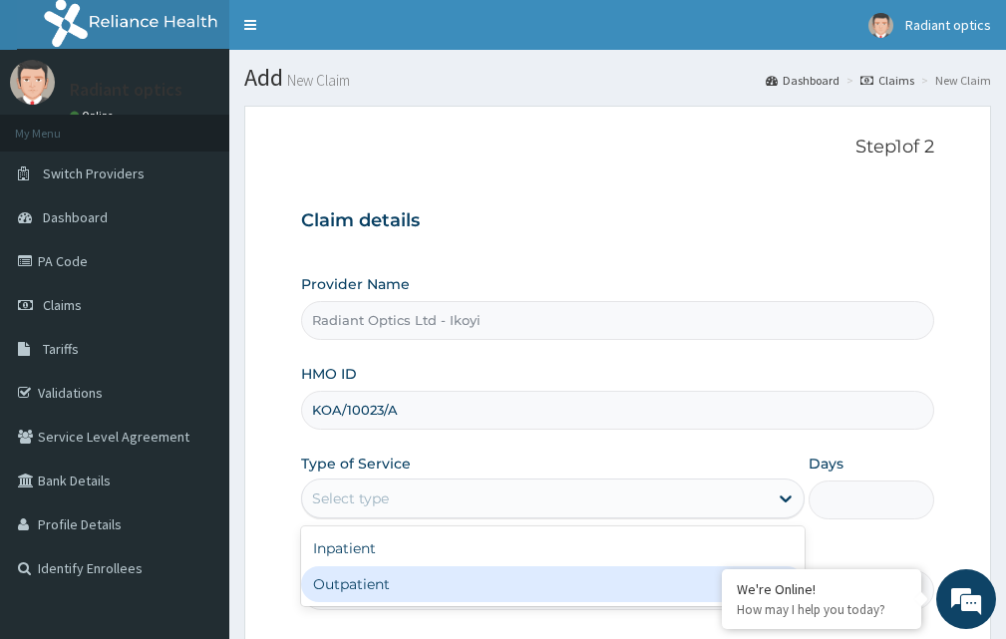
click at [372, 582] on div "Outpatient" at bounding box center [552, 584] width 503 height 36
type input "1"
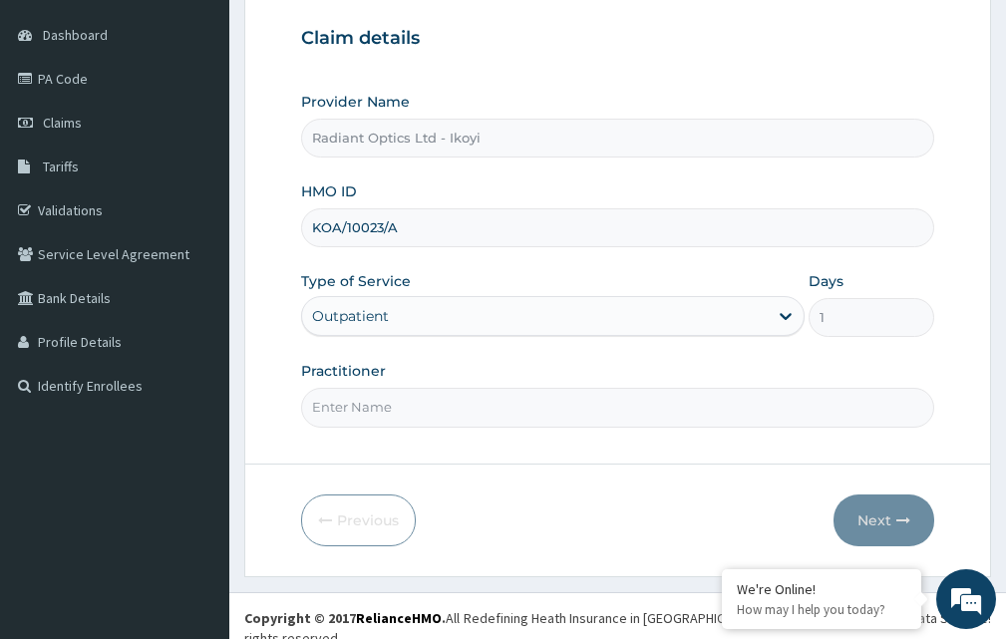
scroll to position [186, 0]
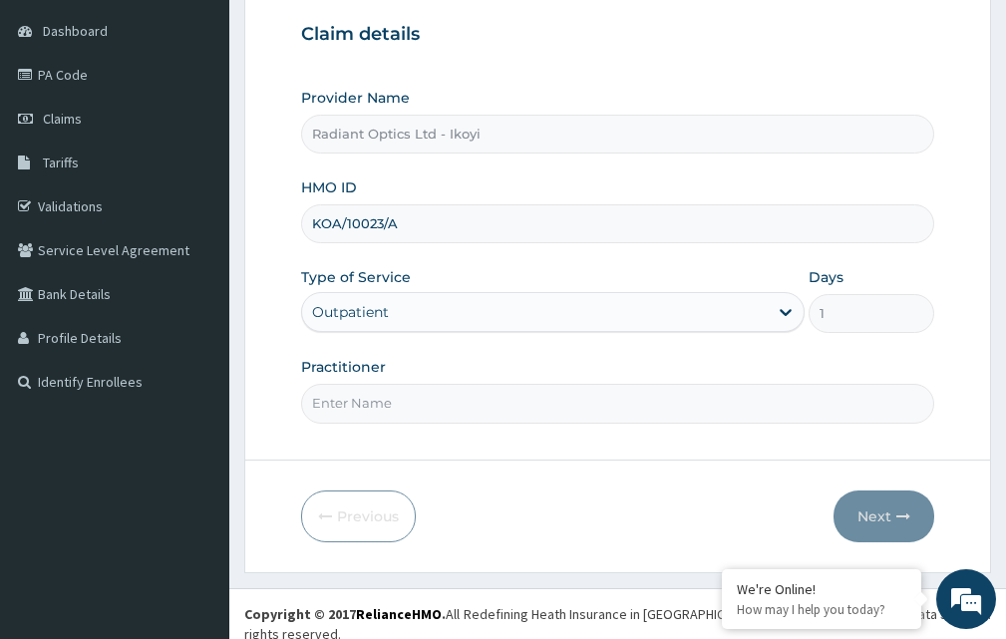
click at [384, 406] on input "Practitioner" at bounding box center [617, 403] width 633 height 39
type input "DR EBERE"
click at [870, 509] on button "Next" at bounding box center [883, 516] width 101 height 52
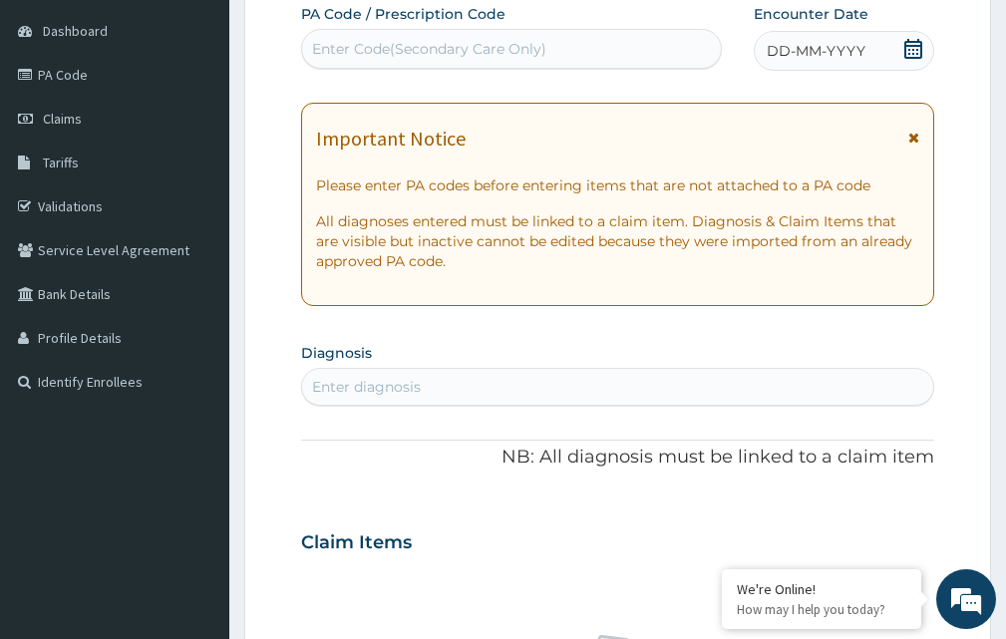
click at [369, 45] on div "Enter Code(Secondary Care Only)" at bounding box center [429, 49] width 234 height 20
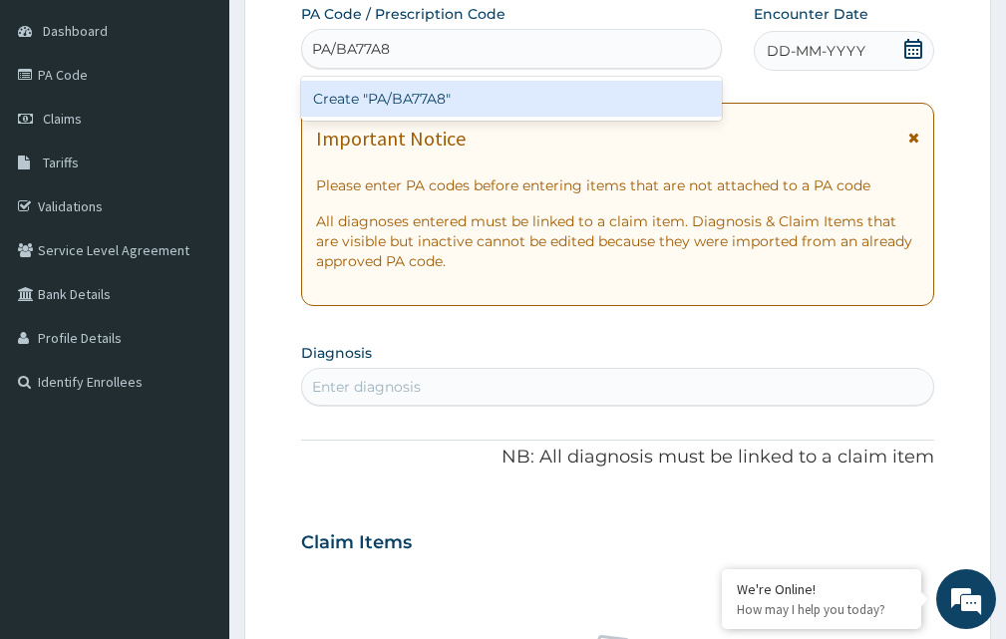
type input "PA/BA77A8"
click at [910, 46] on div "PA Code / Prescription Code option Create "PA/BA77A8" focused, 1 of 1. 1 result…" at bounding box center [617, 539] width 633 height 1071
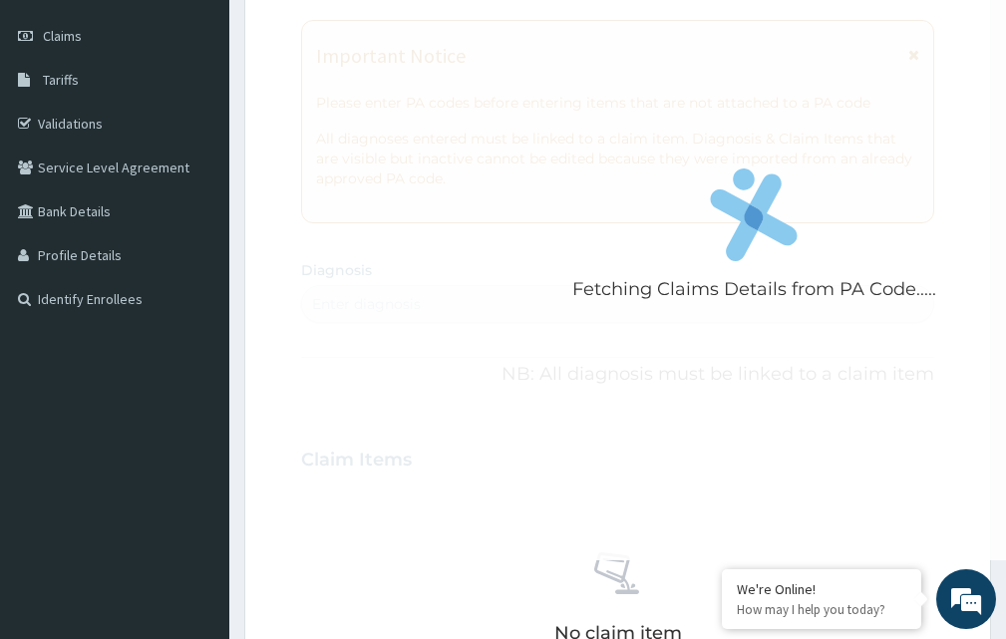
scroll to position [274, 0]
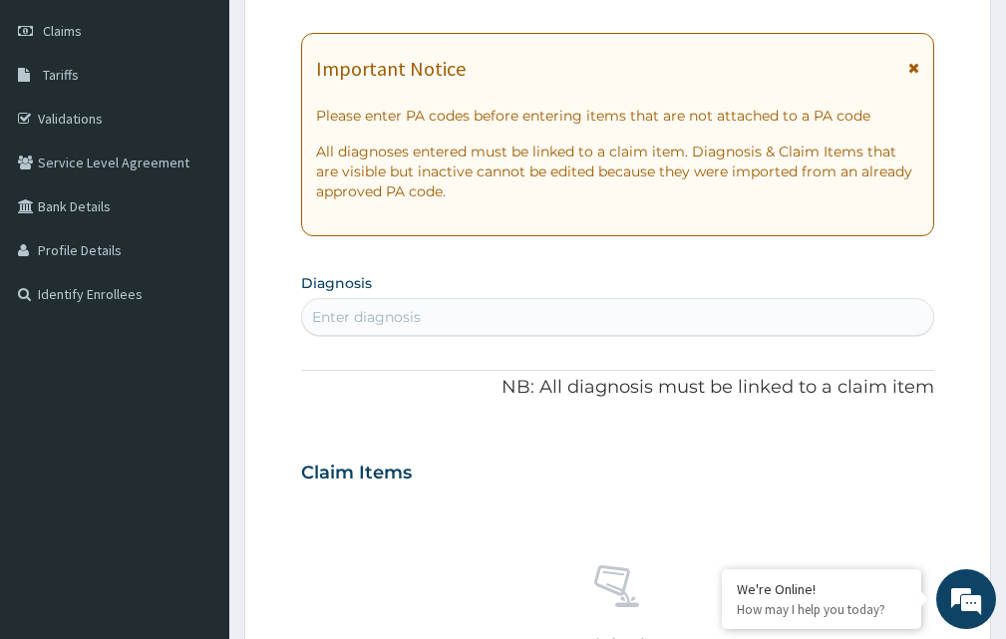
click at [910, 62] on icon at bounding box center [913, 68] width 11 height 14
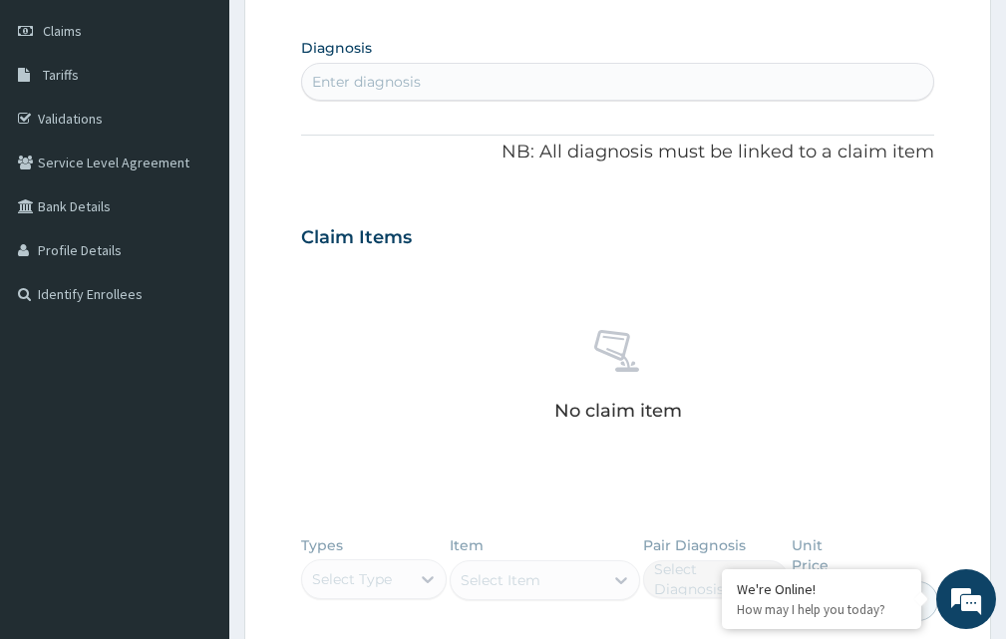
click at [452, 84] on div "Enter diagnosis" at bounding box center [617, 82] width 631 height 32
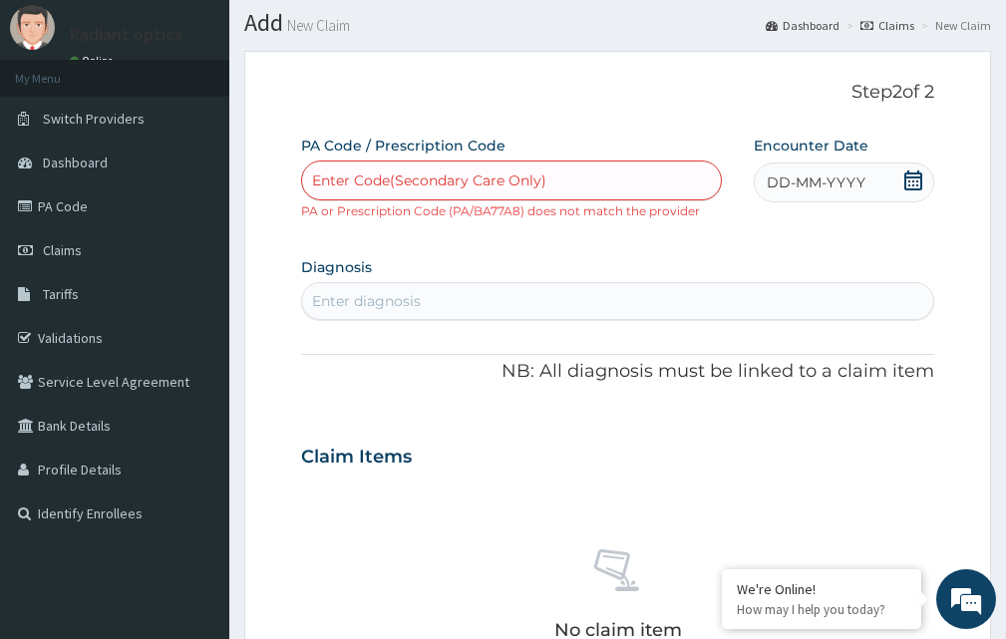
scroll to position [53, 0]
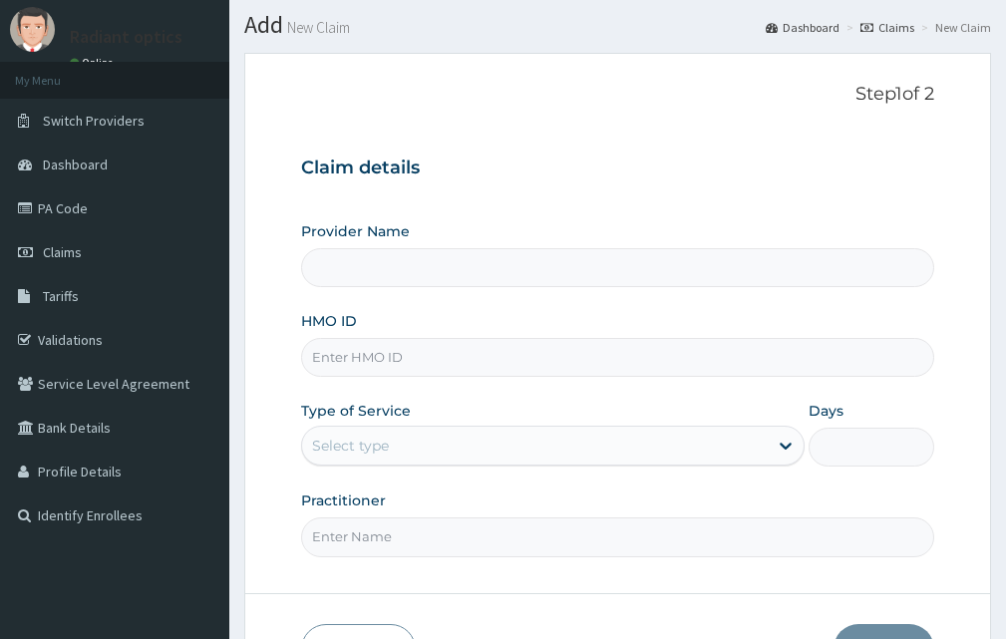
type input "Radiant Optics Ltd - Ikoyi"
